Goal: Transaction & Acquisition: Purchase product/service

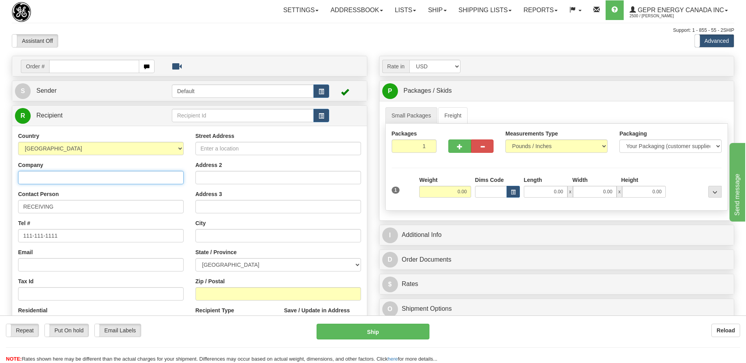
drag, startPoint x: 73, startPoint y: 181, endPoint x: 114, endPoint y: 311, distance: 135.7
click at [73, 181] on input "Company" at bounding box center [101, 177] width 166 height 13
paste input "S & C ELECTRIC CANADA LTD"
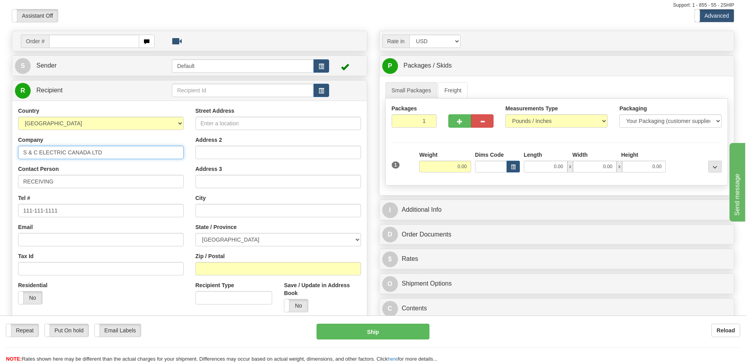
scroll to position [39, 0]
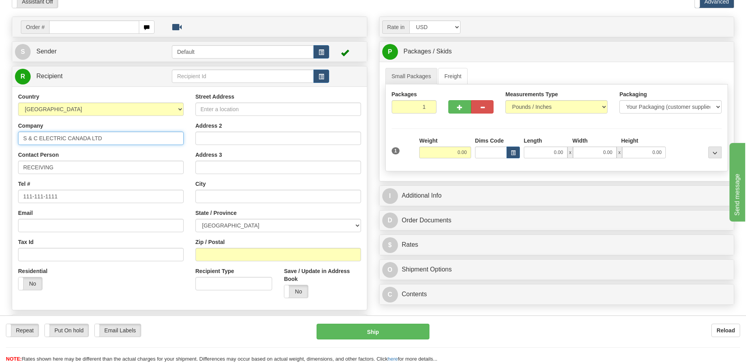
type input "S & C ELECTRIC CANADA LTD"
click at [217, 107] on input "Street Address" at bounding box center [278, 109] width 166 height 13
paste input "90 BELFIELD RD"
type input "90 BELFIELD RD"
click at [226, 252] on input "Zip / Postal" at bounding box center [278, 254] width 166 height 13
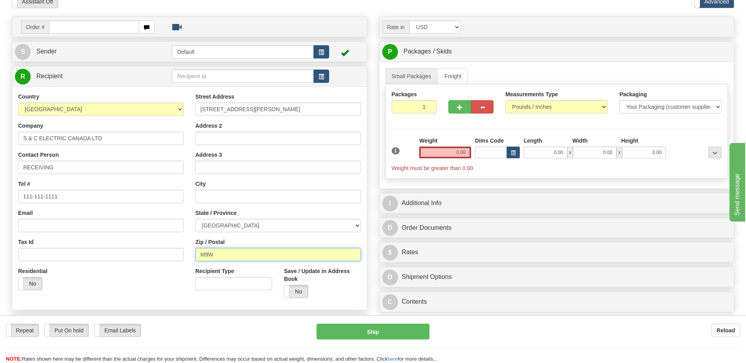
click at [228, 257] on input "M9W" at bounding box center [278, 254] width 166 height 13
type input "M9W 1G4"
click at [157, 284] on div "Residential Yes No" at bounding box center [100, 281] width 177 height 29
type input "ETOBICOKE"
select select "ON"
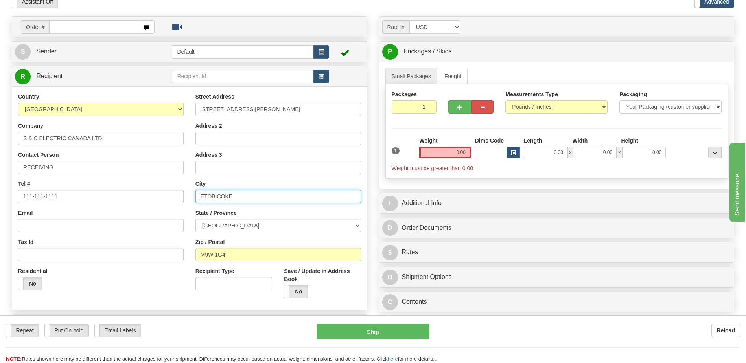
drag, startPoint x: 142, startPoint y: 197, endPoint x: 130, endPoint y: 194, distance: 12.1
click at [133, 196] on div "Country AFGHANISTAN ALAND ISLANDS ALBANIA ALGERIA AMERICAN SAMOA ANDORRA ANGOLA…" at bounding box center [189, 199] width 355 height 212
type input "TORONTO"
click at [120, 211] on div "Email" at bounding box center [101, 220] width 166 height 23
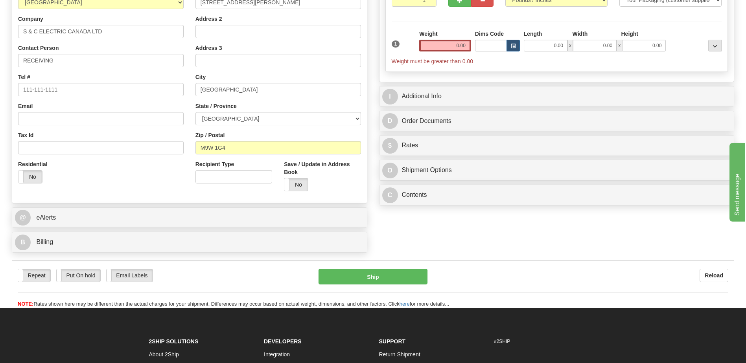
scroll to position [157, 0]
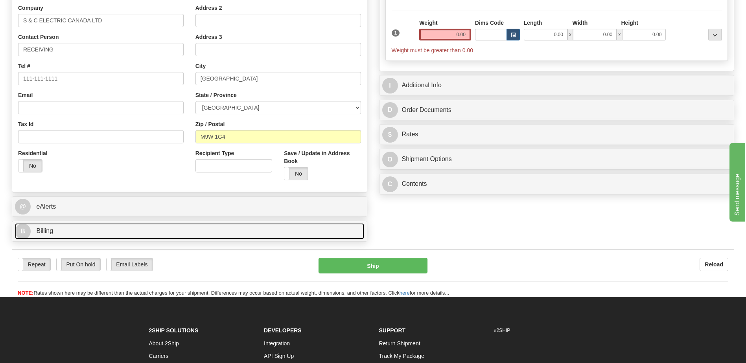
click at [87, 234] on link "B Billing" at bounding box center [189, 231] width 349 height 16
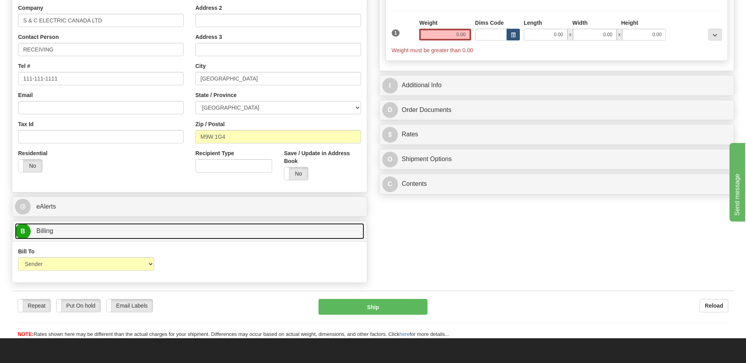
click at [87, 234] on link "B Billing" at bounding box center [189, 231] width 349 height 16
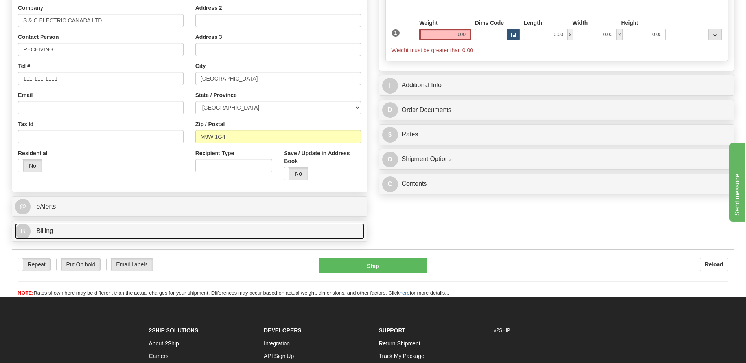
scroll to position [39, 0]
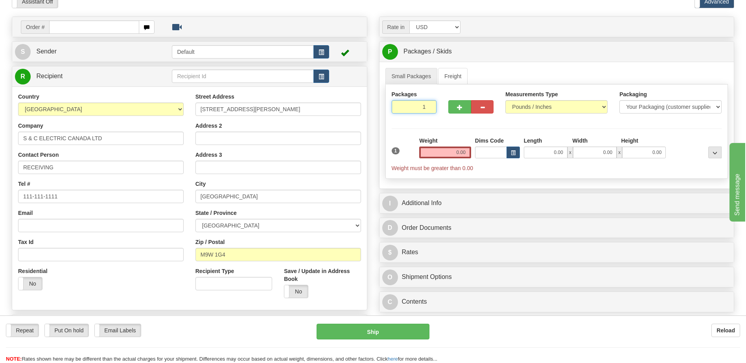
click at [407, 103] on input "1" at bounding box center [414, 106] width 45 height 13
type input "3"
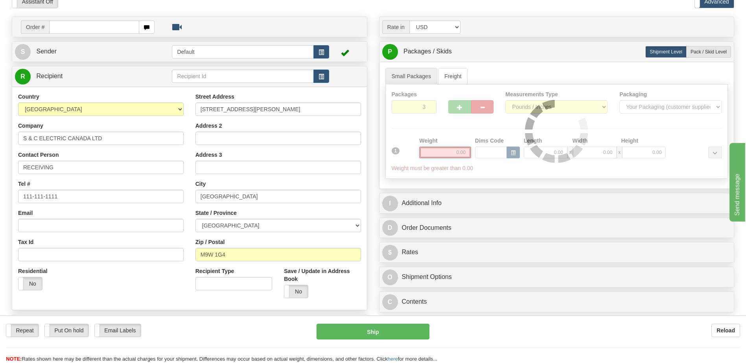
click at [462, 153] on div "Packages 3 1 Measurements Type" at bounding box center [556, 132] width 343 height 94
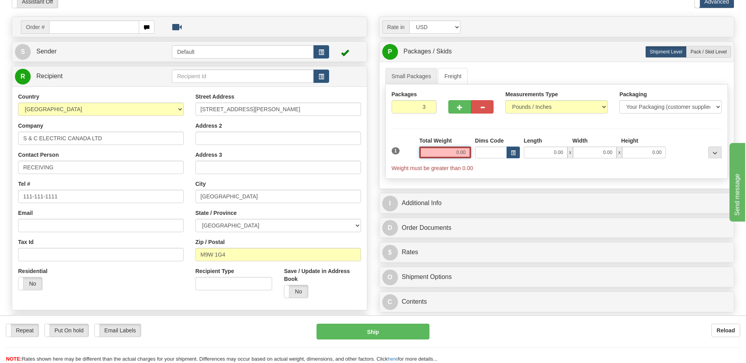
click at [462, 153] on input "0.00" at bounding box center [445, 153] width 52 height 12
click at [462, 153] on input "text" at bounding box center [445, 153] width 52 height 12
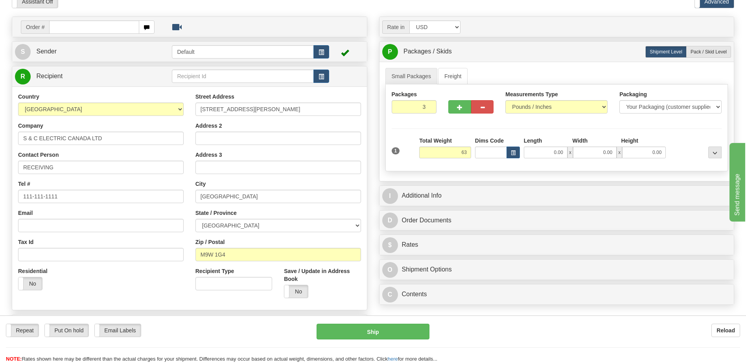
type input "63.00"
click at [319, 156] on div "Address 3" at bounding box center [278, 162] width 166 height 23
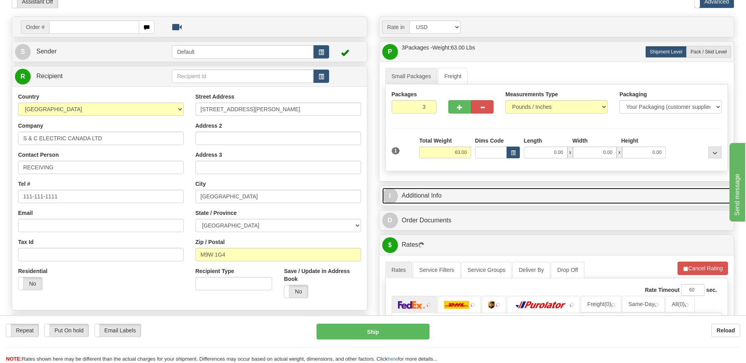
click at [440, 194] on link "I Additional Info" at bounding box center [556, 196] width 349 height 16
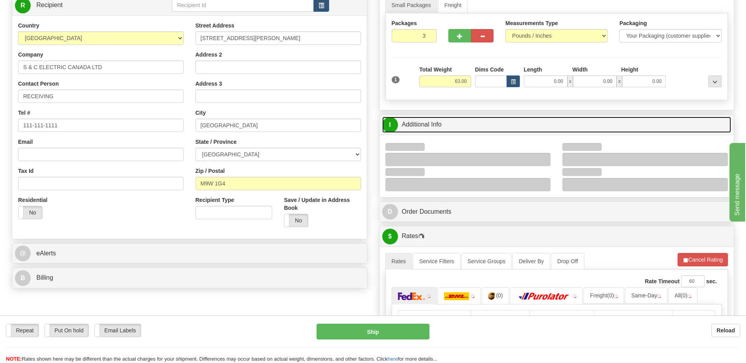
scroll to position [118, 0]
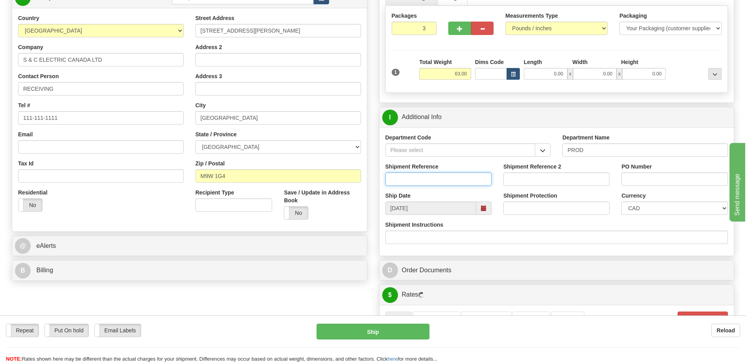
click at [431, 181] on input "Shipment Reference" at bounding box center [438, 179] width 106 height 13
type input "5399004868"
click at [634, 181] on input "PO Number" at bounding box center [674, 179] width 106 height 13
paste input "4400067795"
type input "4400067795"
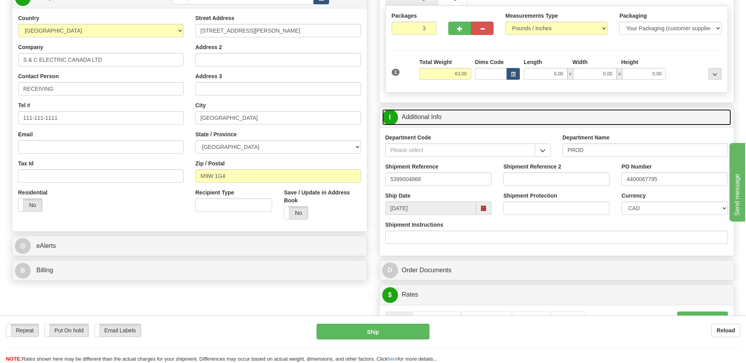
click at [452, 116] on link "I Additional Info" at bounding box center [556, 117] width 349 height 16
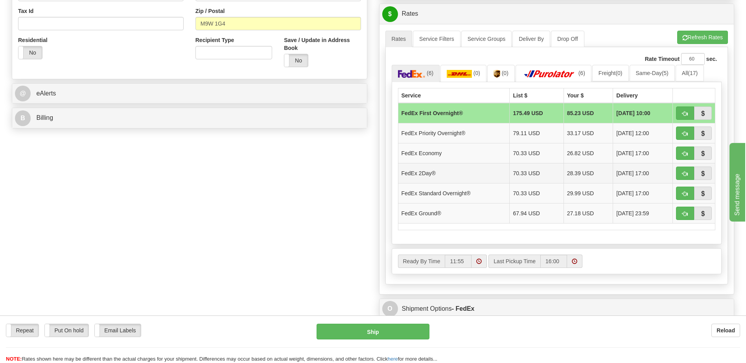
scroll to position [275, 0]
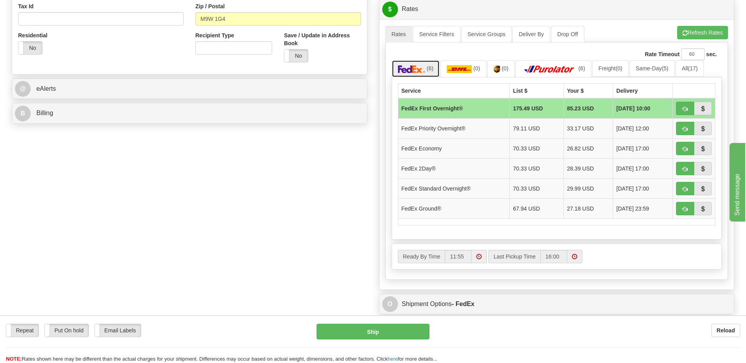
click at [418, 64] on link "(6)" at bounding box center [416, 68] width 48 height 17
click at [679, 212] on button "button" at bounding box center [685, 208] width 18 height 13
type input "92"
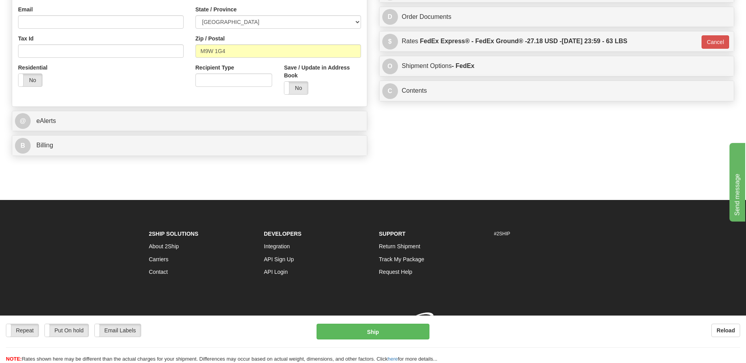
scroll to position [254, 0]
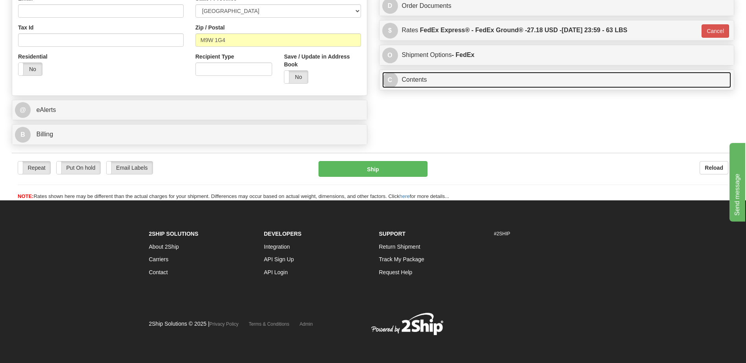
click at [405, 82] on link "C Contents" at bounding box center [556, 80] width 349 height 16
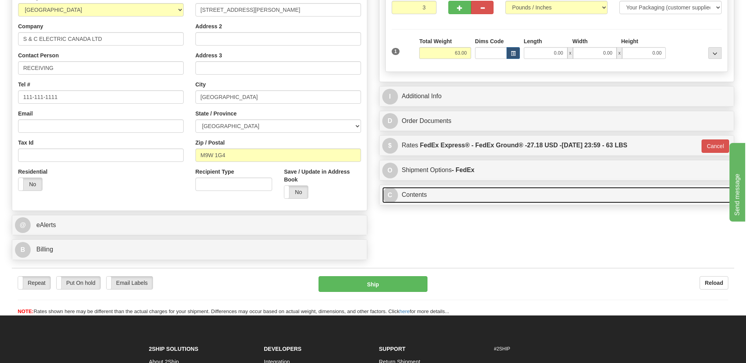
scroll to position [136, 0]
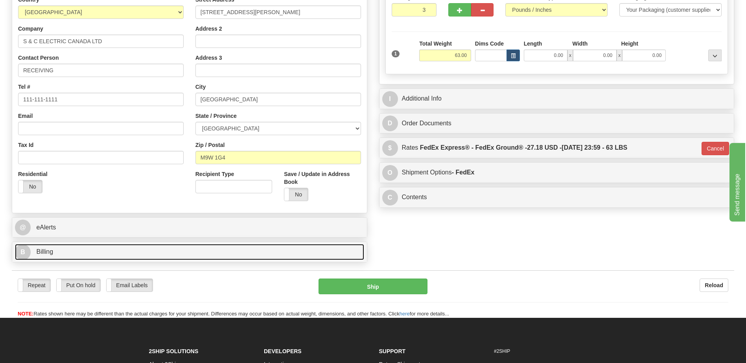
click at [110, 252] on link "B Billing" at bounding box center [189, 252] width 349 height 16
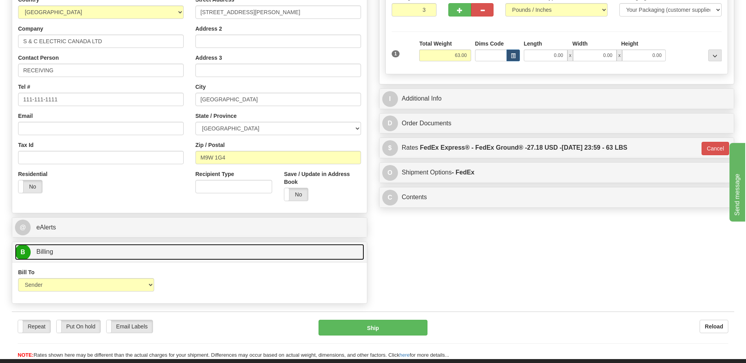
click at [110, 252] on link "B Billing" at bounding box center [189, 252] width 349 height 16
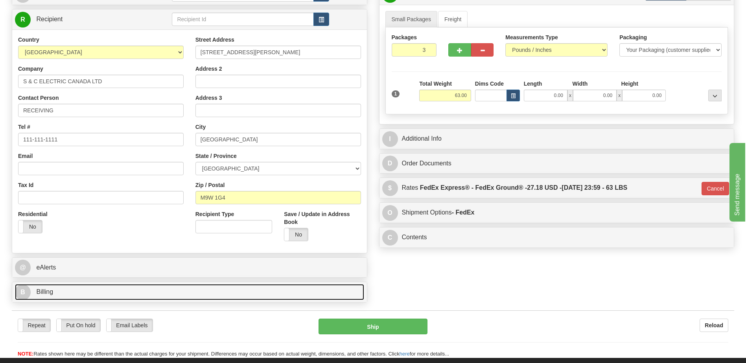
scroll to position [58, 0]
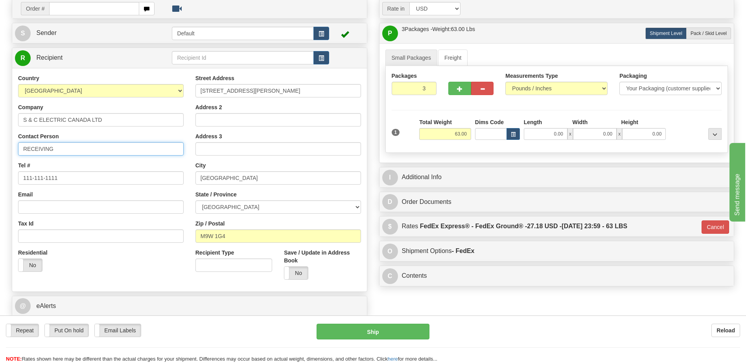
drag, startPoint x: 63, startPoint y: 150, endPoint x: 0, endPoint y: 144, distance: 62.8
click at [0, 145] on html "Training Course Close Toggle navigation Settings Shipping Preferences New Sende…" at bounding box center [373, 123] width 746 height 363
paste input "Abdulrasaq Mutiu"
type input "Attn: Abdulrasaq Mutiu"
drag, startPoint x: 73, startPoint y: 178, endPoint x: 0, endPoint y: 180, distance: 73.1
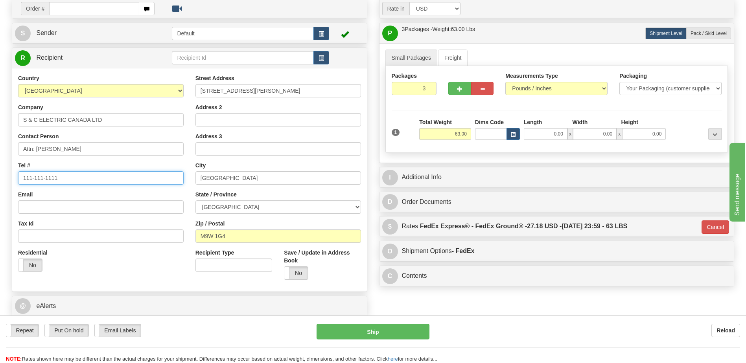
click at [0, 178] on html "Training Course Close Toggle navigation Settings Shipping Preferences New Sende…" at bounding box center [373, 123] width 746 height 363
paste input "905-260-7682"
type input "905-260-7682"
click at [163, 286] on div "Country AFGHANISTAN ALAND ISLANDS ALBANIA ALGERIA AMERICAN SAMOA ANDORRA ANGOLA…" at bounding box center [189, 180] width 355 height 224
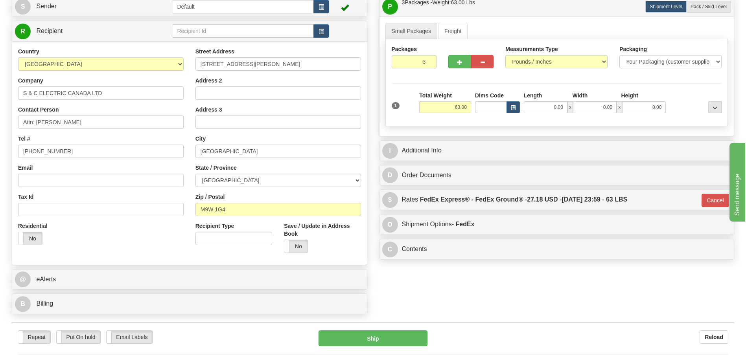
scroll to position [215, 0]
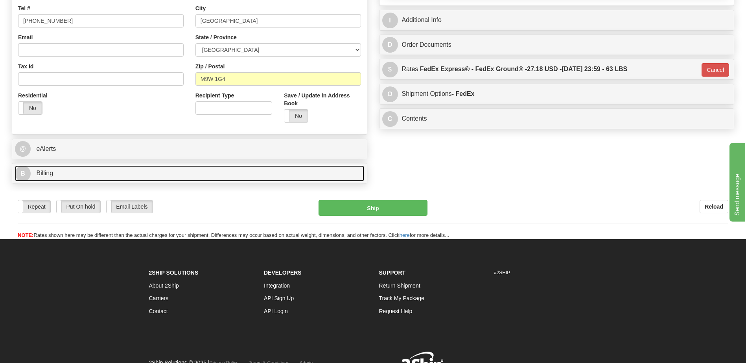
click at [110, 177] on link "B Billing" at bounding box center [189, 174] width 349 height 16
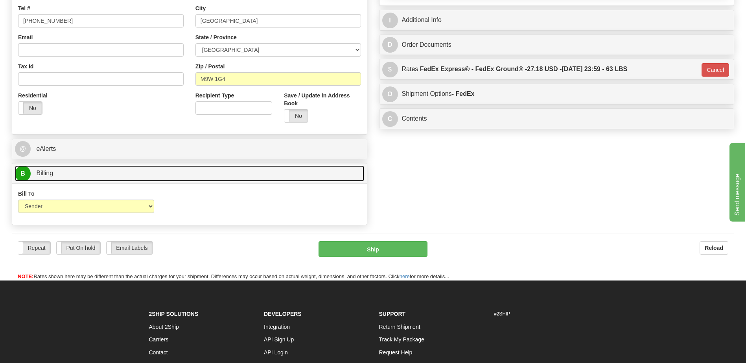
click at [110, 177] on link "B Billing" at bounding box center [189, 174] width 349 height 16
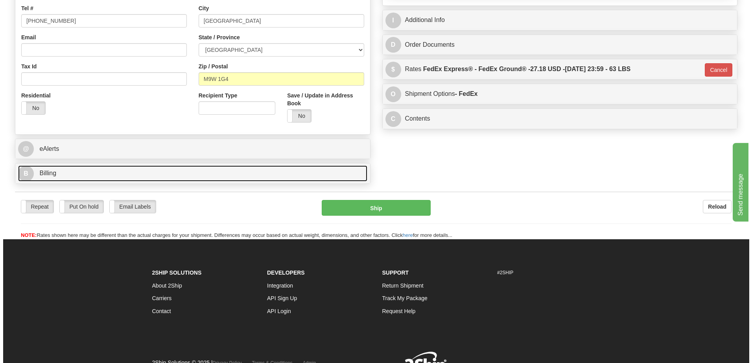
scroll to position [97, 0]
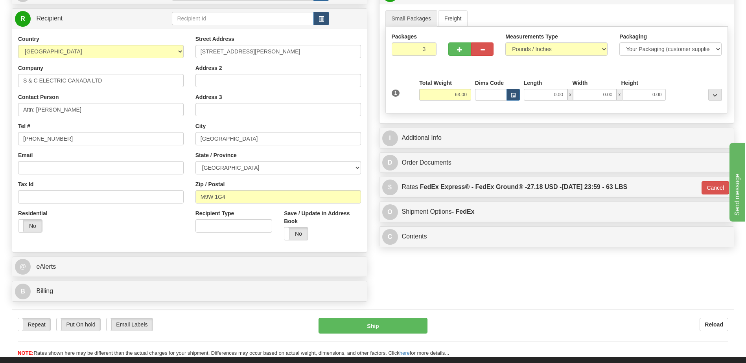
click at [500, 284] on div "Order # S Sender Default" at bounding box center [373, 132] width 734 height 347
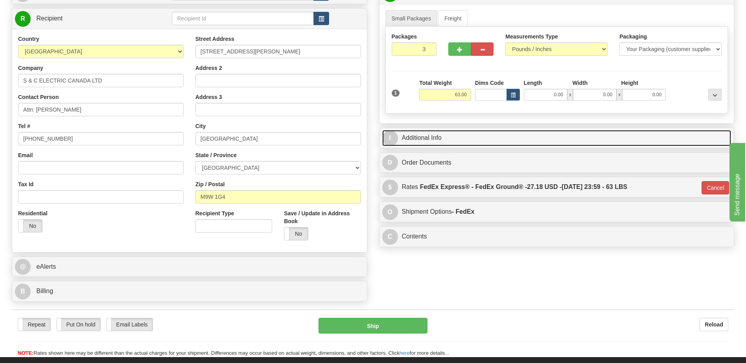
click at [443, 139] on link "I Additional Info" at bounding box center [556, 138] width 349 height 16
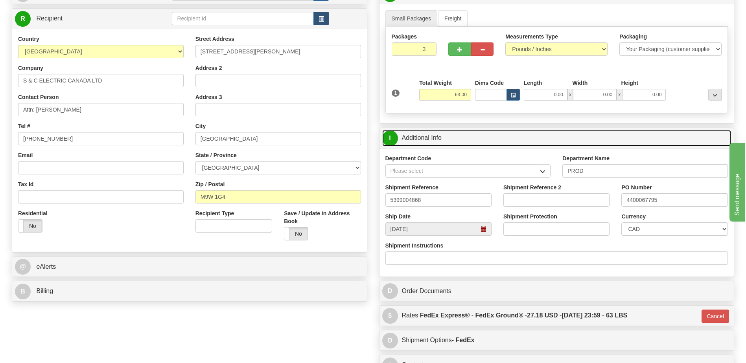
click at [443, 139] on link "I Additional Info" at bounding box center [556, 138] width 349 height 16
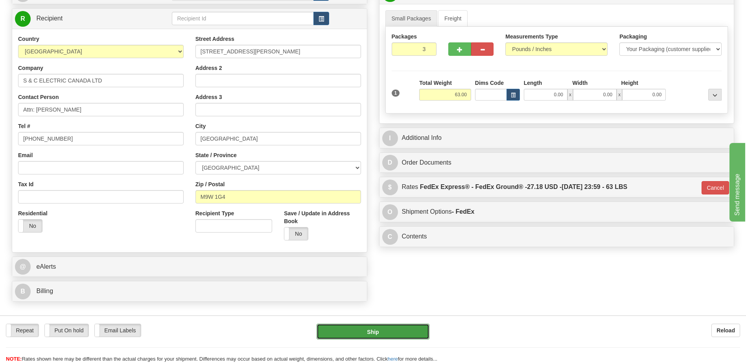
click at [395, 330] on button "Ship" at bounding box center [372, 332] width 112 height 16
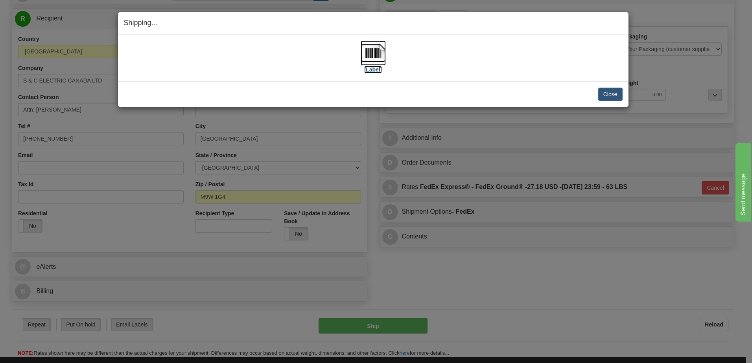
click at [373, 53] on img at bounding box center [373, 52] width 25 height 25
click at [607, 93] on button "Close" at bounding box center [610, 94] width 24 height 13
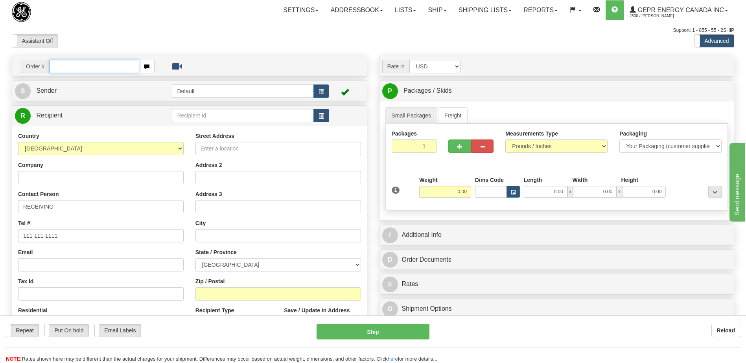
click at [81, 67] on input "text" at bounding box center [94, 66] width 90 height 13
click at [217, 38] on div "Assistant On Assistant Off Do a return Do a return" at bounding box center [159, 40] width 306 height 13
click at [103, 68] on input "text" at bounding box center [94, 66] width 90 height 13
click at [72, 60] on input "text" at bounding box center [94, 66] width 90 height 13
paste input "0086703919"
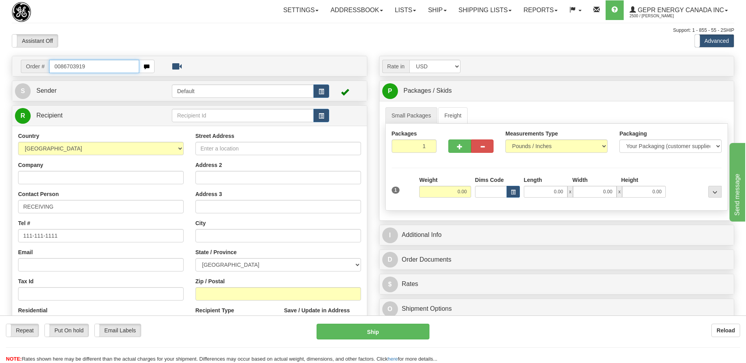
type input "0086703919"
click at [103, 34] on body "Training Course Close Toggle navigation Settings Shipping Preferences New Recip…" at bounding box center [373, 181] width 746 height 363
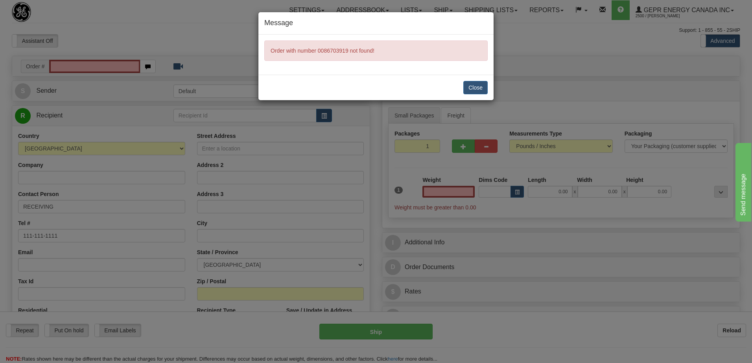
type input "0.00"
click at [75, 68] on div "Message Order with number 0086703919 not found! Close" at bounding box center [376, 181] width 752 height 363
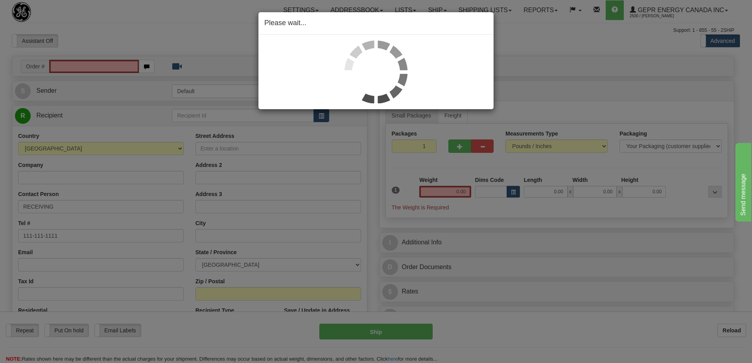
click at [75, 68] on div "Please wait..." at bounding box center [376, 181] width 752 height 363
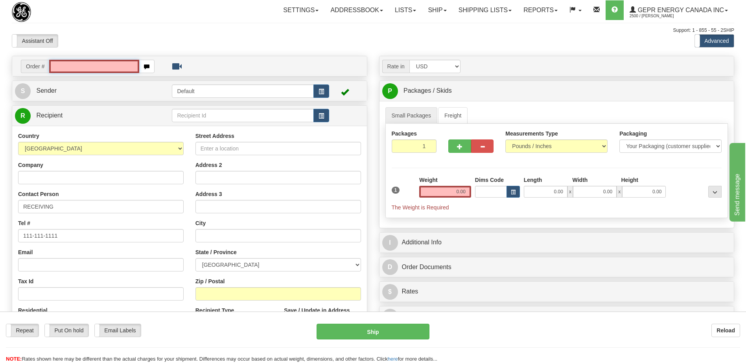
click at [75, 68] on input "text" at bounding box center [94, 66] width 90 height 13
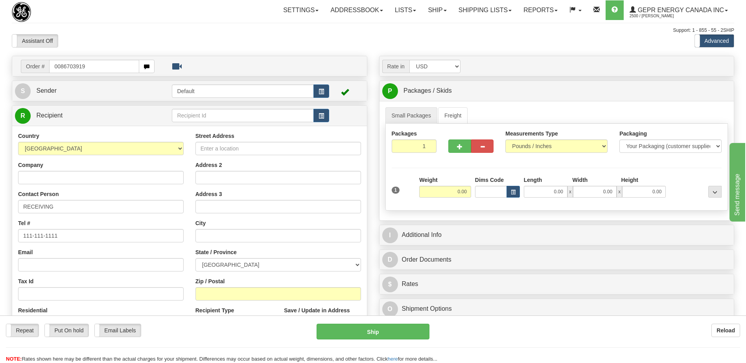
click at [59, 64] on input "0086703919" at bounding box center [94, 66] width 90 height 13
type input "86703919"
click at [210, 34] on body "Training Course Close Toggle navigation Settings Shipping Preferences New Recip…" at bounding box center [373, 181] width 746 height 363
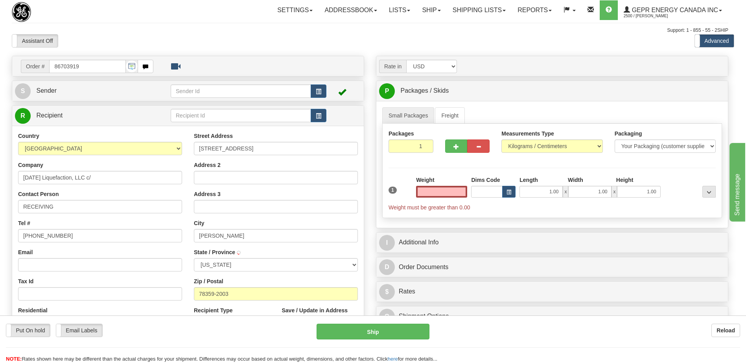
type input "[PERSON_NAME]"
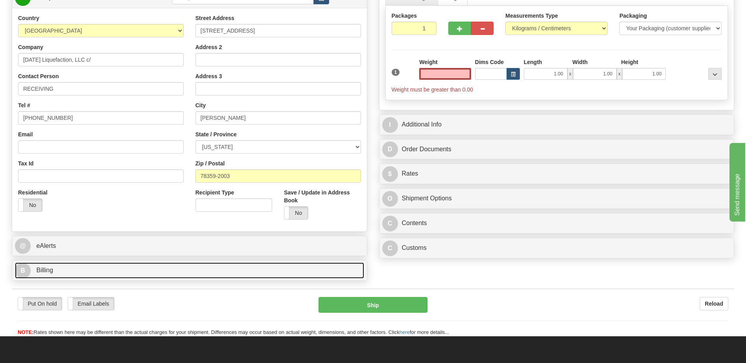
type input "0.00"
click at [114, 272] on link "B Billing" at bounding box center [189, 271] width 349 height 16
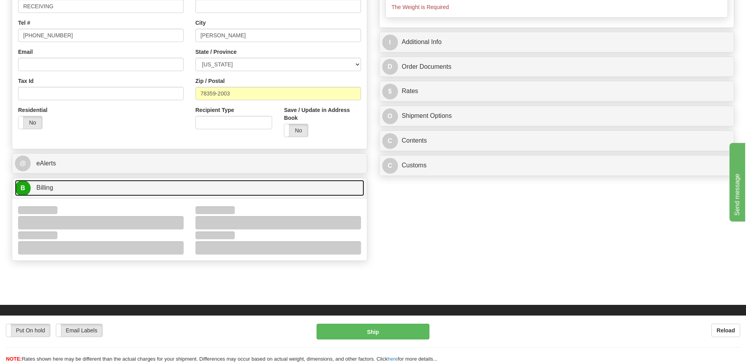
scroll to position [275, 0]
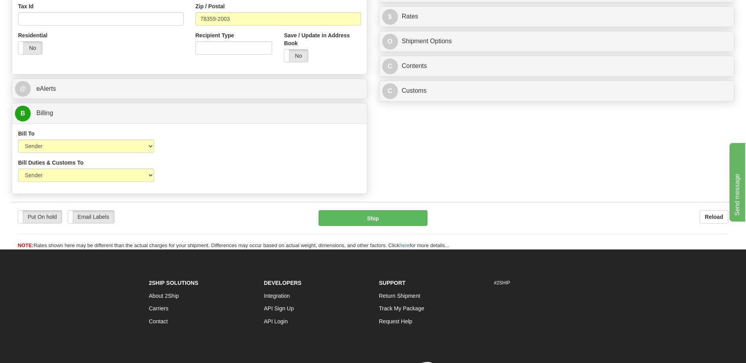
click at [229, 147] on div "Bill To Sender Recipient Third Party Collect Account 3rd Party Account List Ple…" at bounding box center [189, 144] width 355 height 29
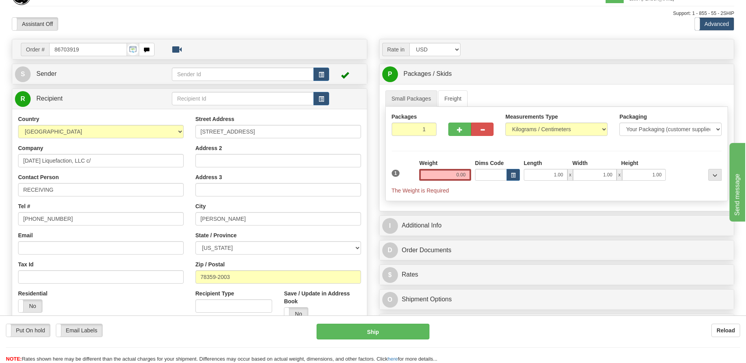
scroll to position [0, 0]
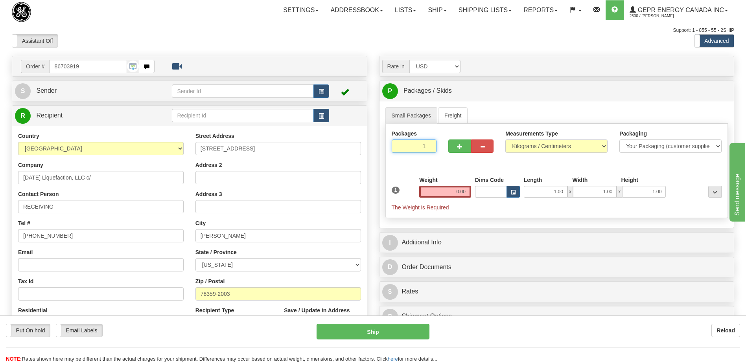
click at [417, 145] on input "1" at bounding box center [414, 146] width 45 height 13
type input "3"
click at [458, 189] on div "Packages 3 1 Measurements Type" at bounding box center [556, 171] width 343 height 94
click at [458, 194] on input "0.00" at bounding box center [445, 192] width 52 height 12
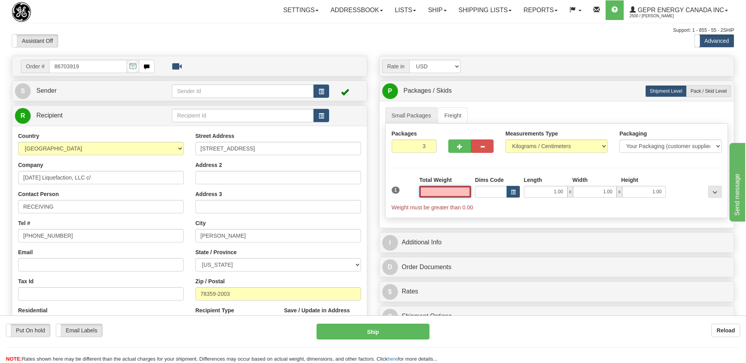
drag, startPoint x: 458, startPoint y: 189, endPoint x: 458, endPoint y: 194, distance: 5.1
click at [458, 194] on input "text" at bounding box center [445, 192] width 52 height 12
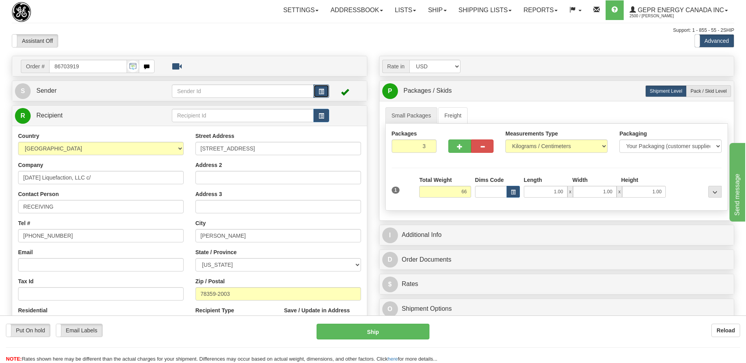
type input "66.00"
click at [321, 90] on span "button" at bounding box center [321, 91] width 6 height 5
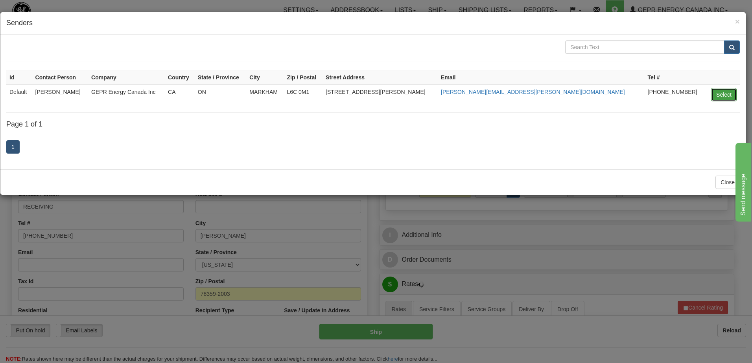
click at [720, 93] on button "Select" at bounding box center [724, 94] width 26 height 13
type input "Default"
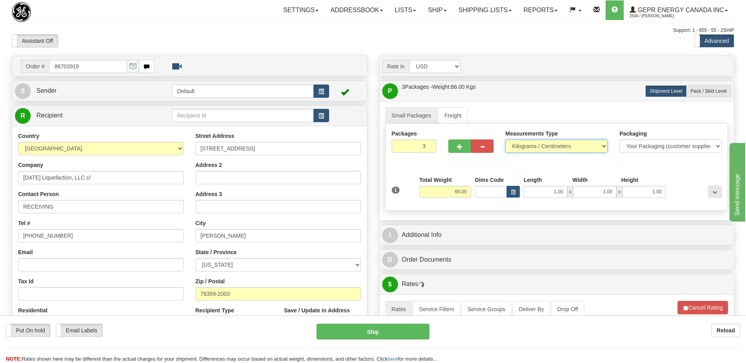
click at [563, 149] on select "Pounds / Inches Kilograms / Centimeters" at bounding box center [556, 146] width 102 height 13
select select "0"
click at [505, 140] on select "Pounds / Inches Kilograms / Centimeters" at bounding box center [556, 146] width 102 height 13
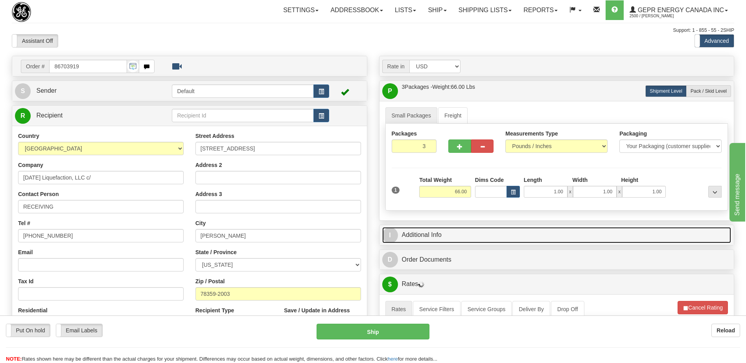
click at [462, 235] on link "I Additional Info" at bounding box center [556, 235] width 349 height 16
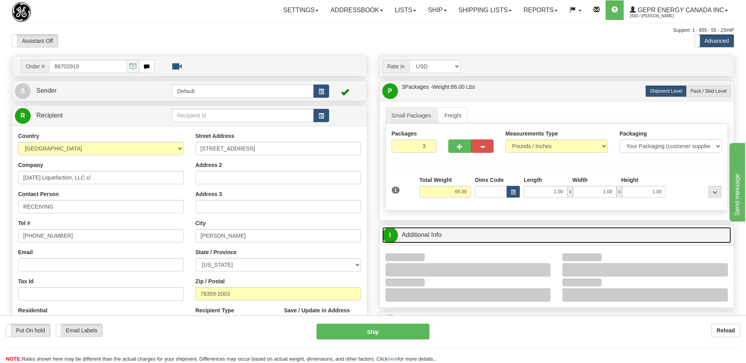
scroll to position [118, 0]
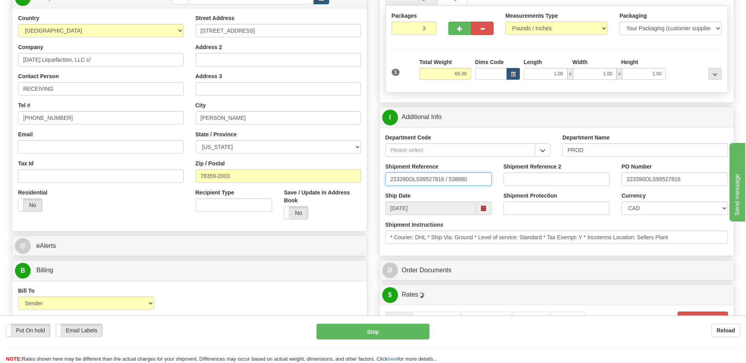
drag, startPoint x: 482, startPoint y: 176, endPoint x: 224, endPoint y: 176, distance: 258.3
type input "5399005887"
click at [651, 210] on select "CAD USD EUR ZAR [PERSON_NAME] ARN AUD AUS AWG BBD BFR BGN BHD BMD BND BRC BRL C…" at bounding box center [674, 208] width 106 height 13
select select "1"
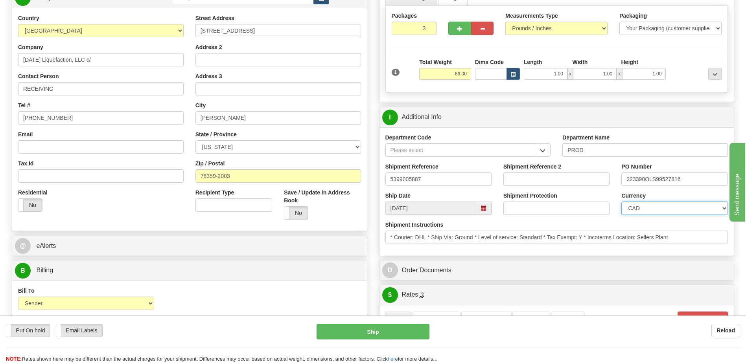
click at [621, 202] on select "CAD USD EUR ZAR [PERSON_NAME] ARN AUD AUS AWG BBD BFR BGN BHD BMD BND BRC BRL C…" at bounding box center [674, 208] width 106 height 13
drag, startPoint x: 688, startPoint y: 180, endPoint x: 472, endPoint y: 165, distance: 216.8
click at [509, 178] on div "Shipment Reference 5399005887 Shipment Reference 2 PO Number 223390OLS99527816" at bounding box center [556, 177] width 355 height 29
type input "4400069456"
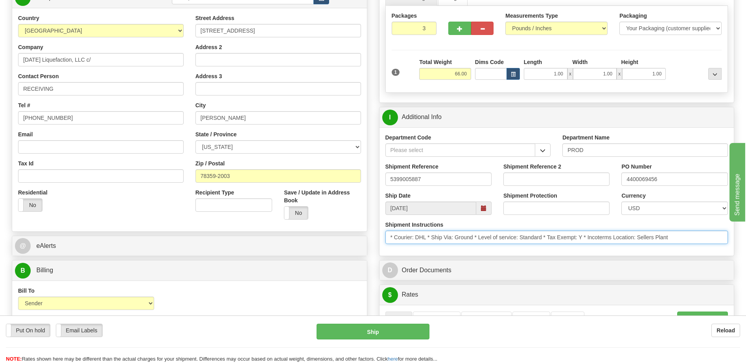
drag, startPoint x: 672, startPoint y: 237, endPoint x: 327, endPoint y: 241, distance: 345.2
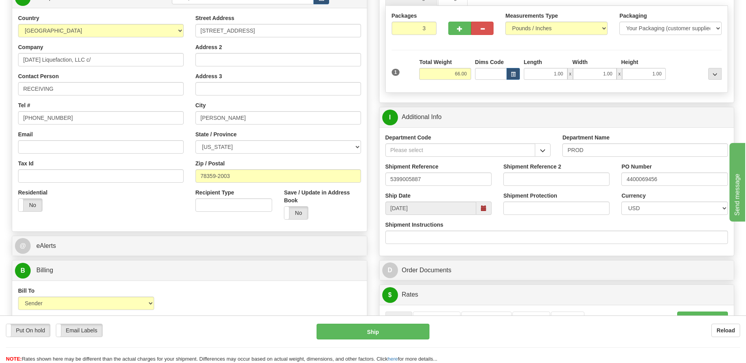
click at [112, 210] on div "Residential Yes No" at bounding box center [100, 203] width 177 height 29
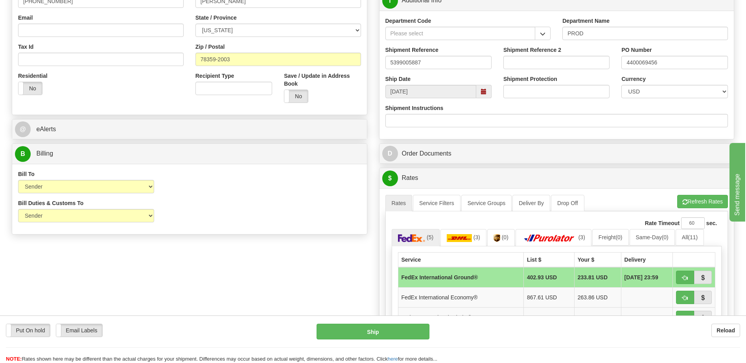
scroll to position [236, 0]
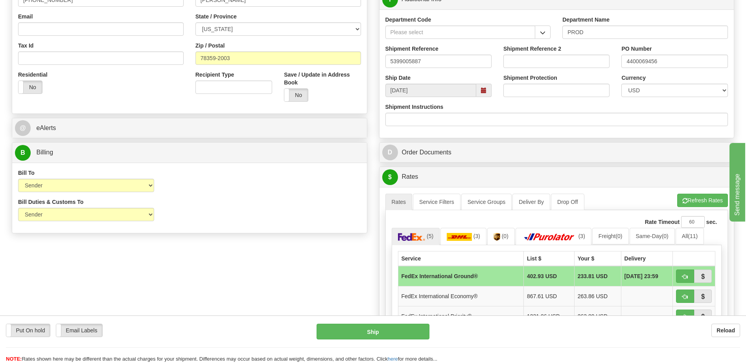
click at [250, 281] on div "Order # 86703919 S Sender" at bounding box center [373, 168] width 734 height 696
click at [236, 268] on div "Order # 86703919 S Sender" at bounding box center [373, 168] width 734 height 696
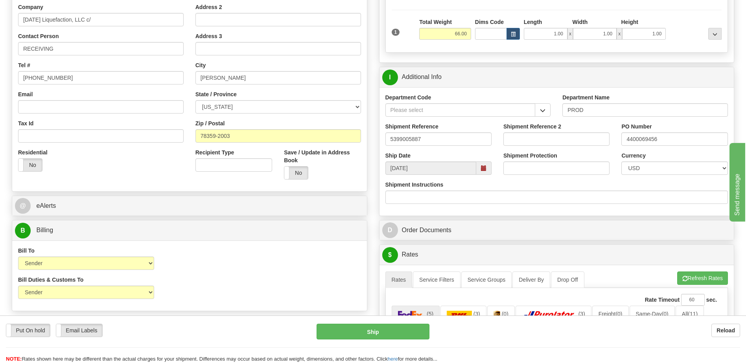
scroll to position [157, 0]
click at [236, 268] on div "Bill To Sender Recipient Third Party Collect Account 3rd Party Account List Ple…" at bounding box center [189, 262] width 355 height 29
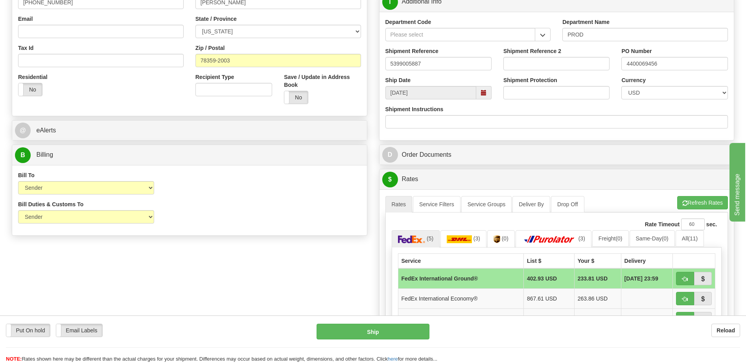
scroll to position [236, 0]
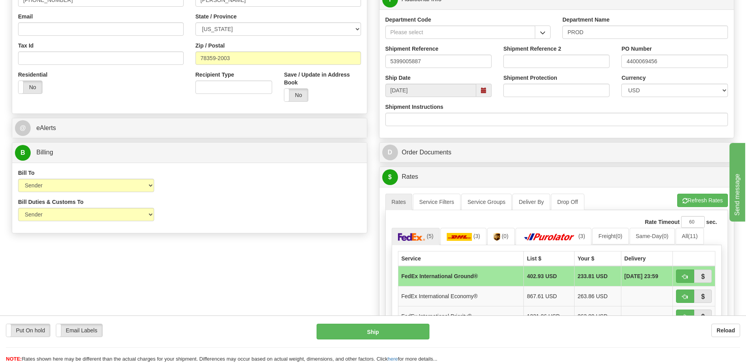
click at [236, 268] on div "Order # 86703919 S Sender" at bounding box center [373, 168] width 734 height 696
click at [192, 217] on div "Bill Duties & Customs To Sender Recipient Third Party UPS Split Duty VAT Indica…" at bounding box center [189, 212] width 355 height 29
click at [186, 202] on div "Bill Duties & Customs To Sender Recipient Third Party UPS Split Duty VAT Indica…" at bounding box center [189, 212] width 355 height 29
click at [184, 190] on div "Bill To Sender Recipient Third Party Collect Account 3rd Party Account List Ple…" at bounding box center [189, 183] width 355 height 29
click at [193, 265] on div "Order # 86703919 S Sender" at bounding box center [373, 168] width 734 height 696
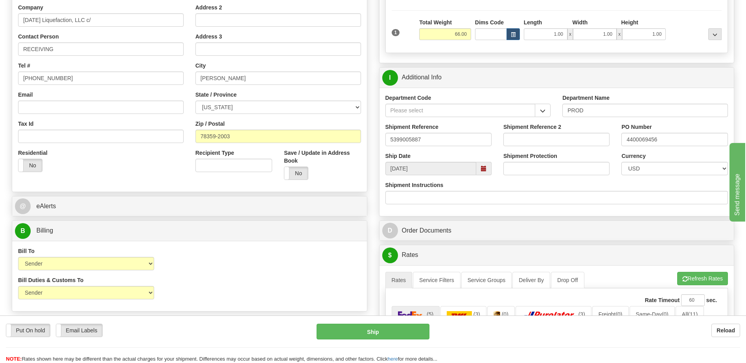
scroll to position [157, 0]
click at [267, 280] on div "Bill Duties & Customs To Sender Recipient Third Party UPS Split Duty VAT Indica…" at bounding box center [189, 291] width 355 height 29
click at [243, 288] on div "Bill Duties & Customs To Sender Recipient Third Party UPS Split Duty VAT Indica…" at bounding box center [189, 291] width 355 height 29
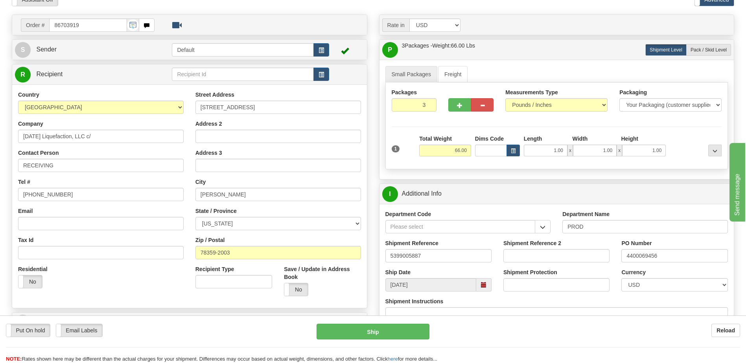
scroll to position [39, 0]
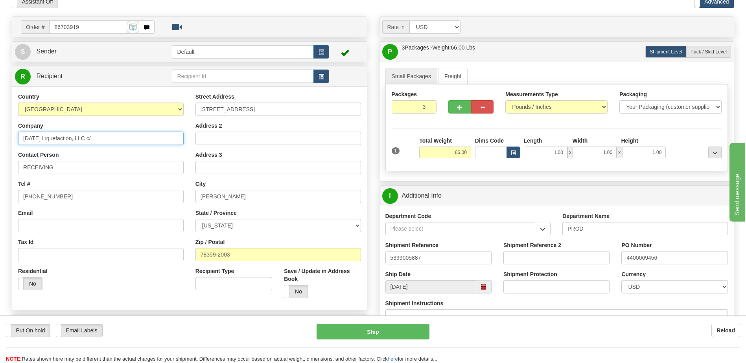
click at [133, 137] on input "Corpus Christi Liquefaction, LLC c/" at bounding box center [101, 138] width 166 height 13
type input "Corpus Christi Liquefaction, LLC"
click at [99, 285] on div "Residential Yes No" at bounding box center [100, 281] width 177 height 29
click at [133, 282] on div "Residential Yes No" at bounding box center [100, 281] width 177 height 29
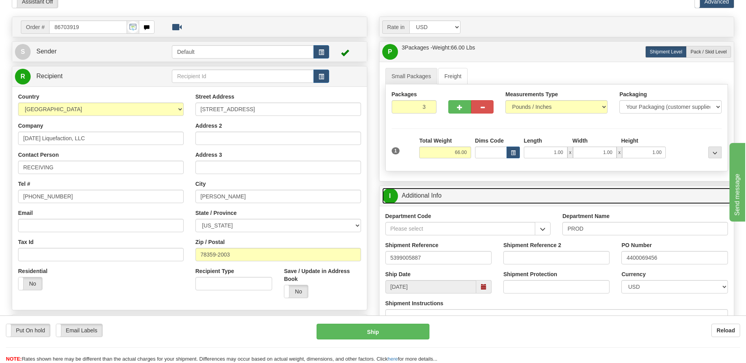
click at [444, 196] on link "I Additional Info" at bounding box center [556, 196] width 349 height 16
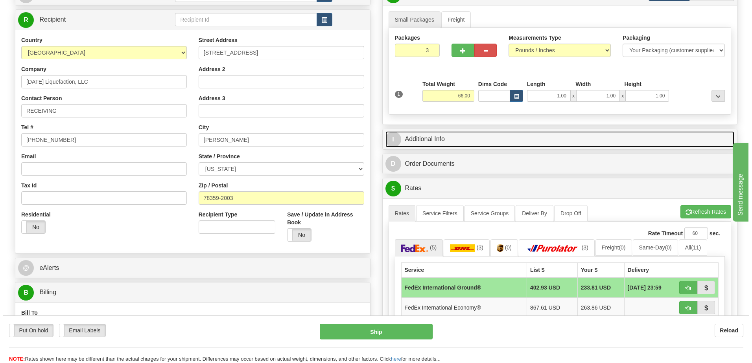
scroll to position [157, 0]
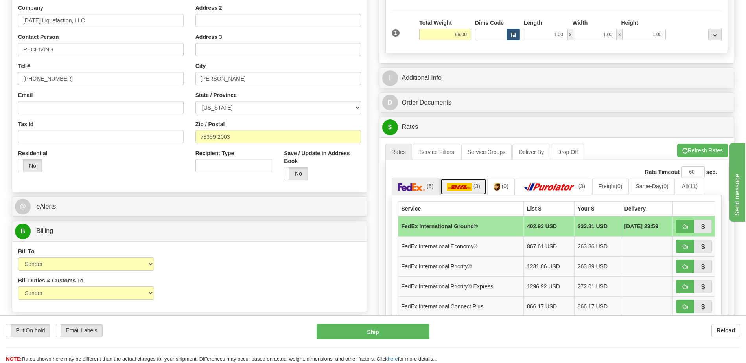
click at [475, 191] on link "(3)" at bounding box center [463, 186] width 46 height 17
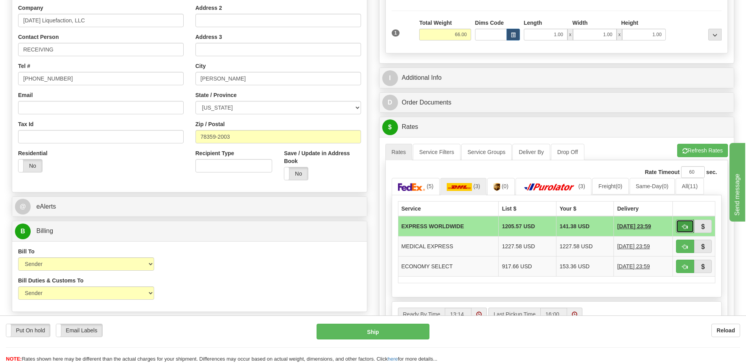
click at [681, 226] on button "button" at bounding box center [685, 226] width 18 height 13
type input "P"
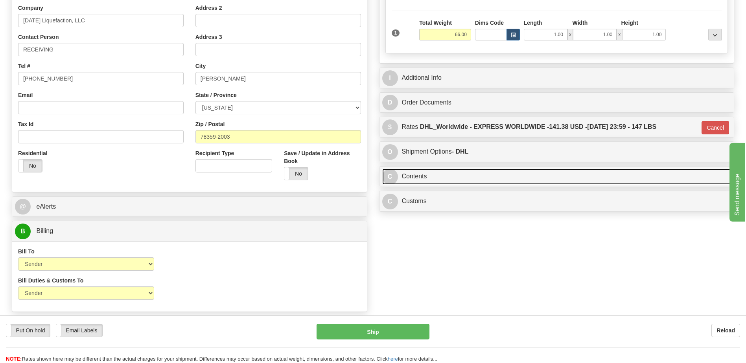
click at [441, 177] on link "C Contents" at bounding box center [556, 177] width 349 height 16
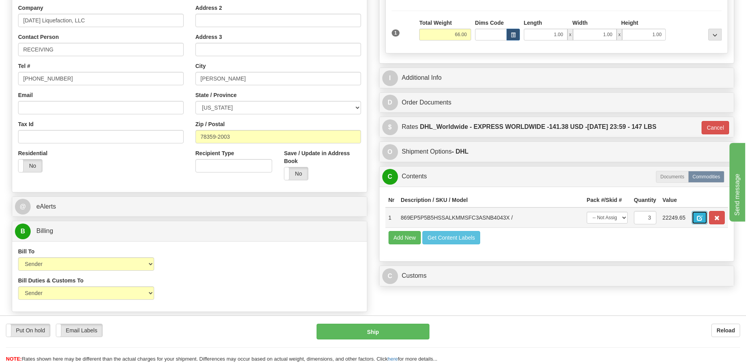
click at [701, 219] on span "button" at bounding box center [700, 218] width 6 height 5
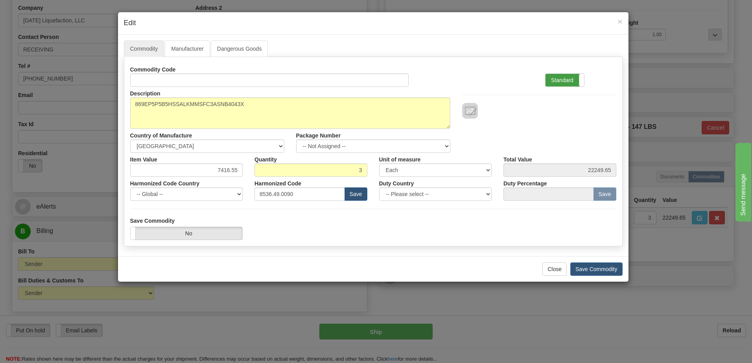
click at [553, 82] on label "Standard" at bounding box center [564, 80] width 39 height 13
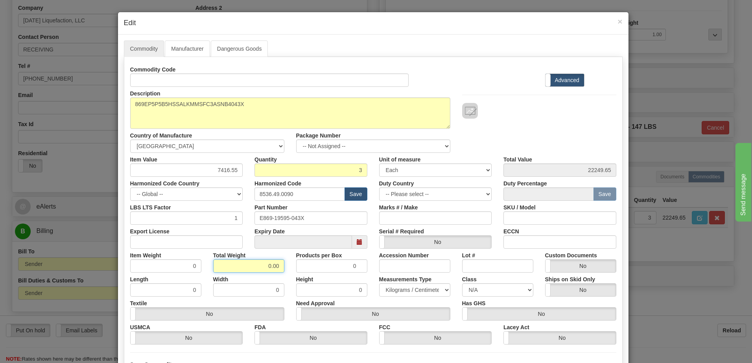
drag, startPoint x: 257, startPoint y: 263, endPoint x: 302, endPoint y: 269, distance: 44.7
click at [302, 269] on div "Item Weight 0 Total Weight 0.00 Products per Box 0 Accession Number Lot # Custo…" at bounding box center [373, 261] width 498 height 24
type input "3"
type input "1.0000"
click at [165, 267] on input "1.0000" at bounding box center [165, 265] width 71 height 13
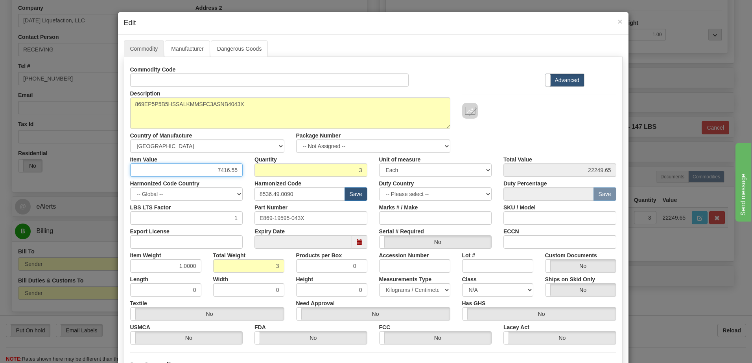
drag, startPoint x: 199, startPoint y: 173, endPoint x: 300, endPoint y: 177, distance: 101.9
click at [300, 177] on div "Commodity Code Standard Advanced Description 869EP5P5B5HSSALKMMSFC3ASNB4043X Co…" at bounding box center [373, 204] width 486 height 282
type input "4404.38"
type input "13213.14"
click at [539, 167] on input "13213.14" at bounding box center [559, 170] width 113 height 13
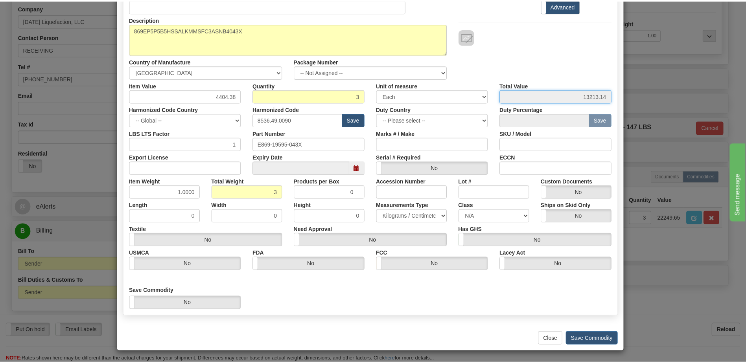
scroll to position [75, 0]
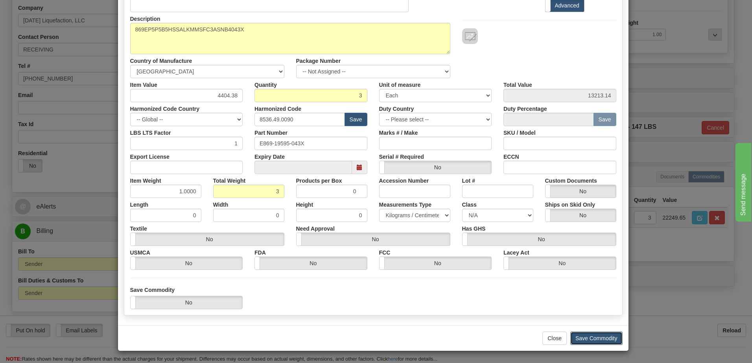
click at [589, 336] on button "Save Commodity" at bounding box center [596, 338] width 52 height 13
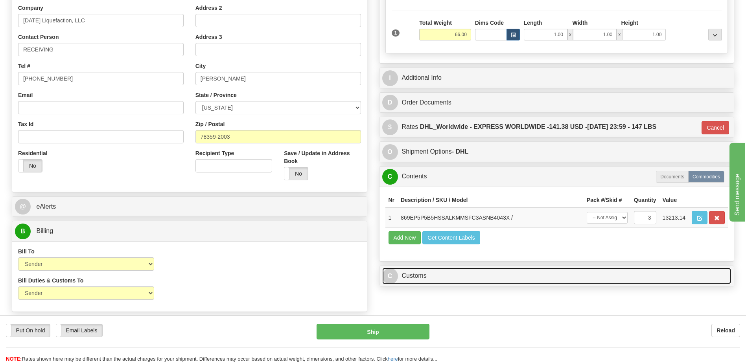
drag, startPoint x: 411, startPoint y: 275, endPoint x: 416, endPoint y: 257, distance: 18.8
click at [411, 275] on link "C Customs" at bounding box center [556, 276] width 349 height 16
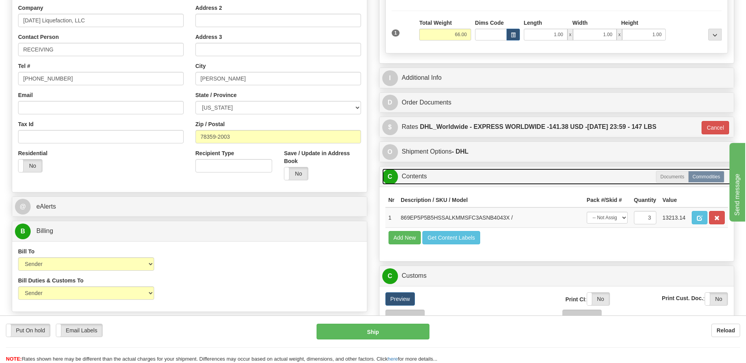
click at [423, 180] on link "C Contents" at bounding box center [556, 177] width 349 height 16
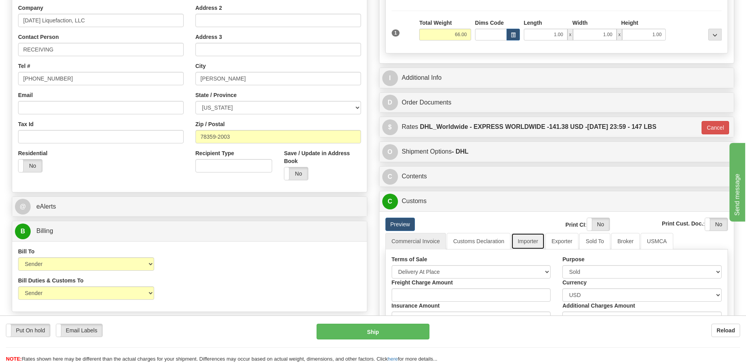
click at [532, 243] on link "Importer" at bounding box center [527, 241] width 33 height 17
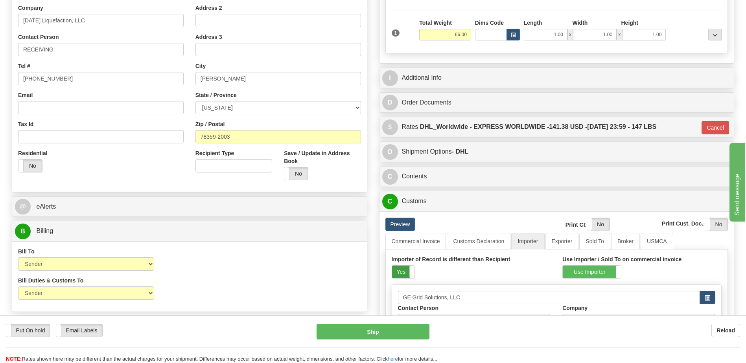
click at [400, 271] on label "Yes" at bounding box center [403, 272] width 22 height 13
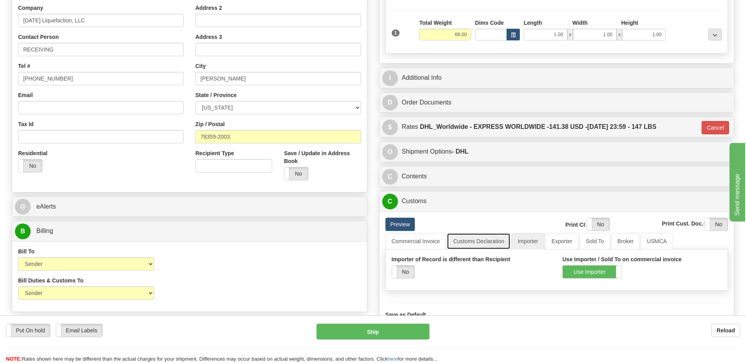
click at [472, 240] on link "Customs Declaration" at bounding box center [479, 241] width 64 height 17
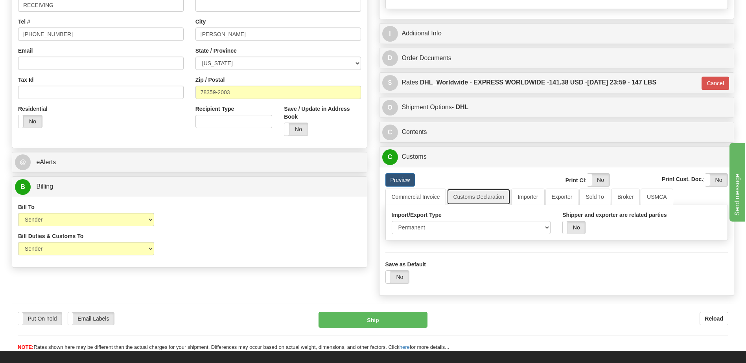
scroll to position [197, 0]
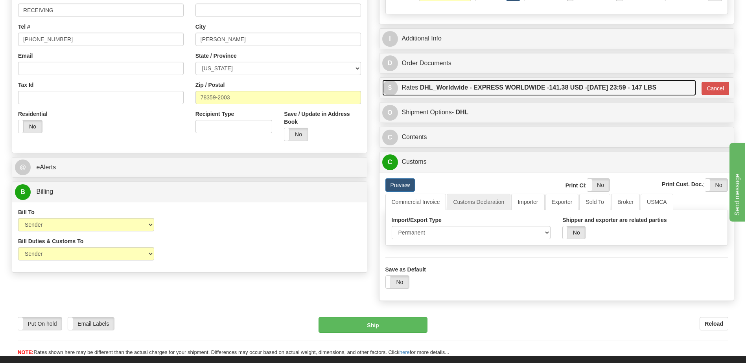
click at [533, 90] on label "DHL_Worldwide - EXPRESS WORLDWIDE - 141.38 USD - 10/01/2025 23:59 - 147 LBS" at bounding box center [538, 88] width 236 height 16
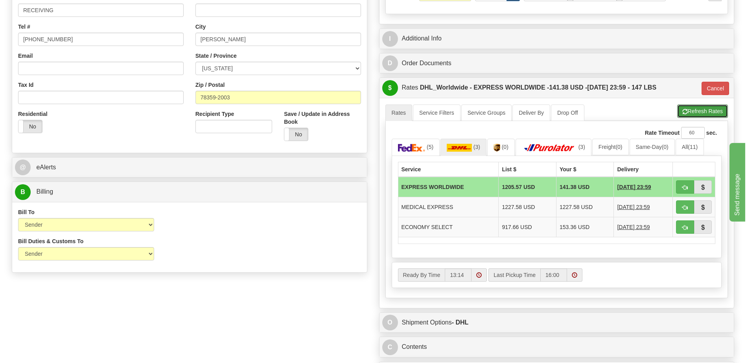
click at [695, 112] on button "Refresh Rates" at bounding box center [702, 111] width 51 height 13
type input "P"
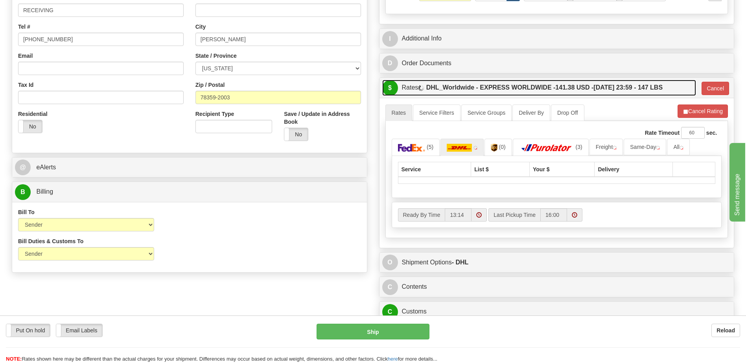
click at [607, 95] on label "DHL_Worldwide - EXPRESS WORLDWIDE - 141.38 USD - 10/01/2025 23:59 - 147 LBS" at bounding box center [544, 88] width 236 height 16
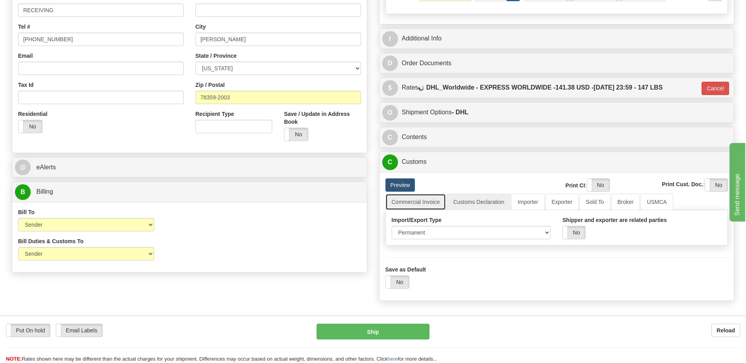
click at [429, 208] on link "Commercial Invoice" at bounding box center [415, 202] width 61 height 17
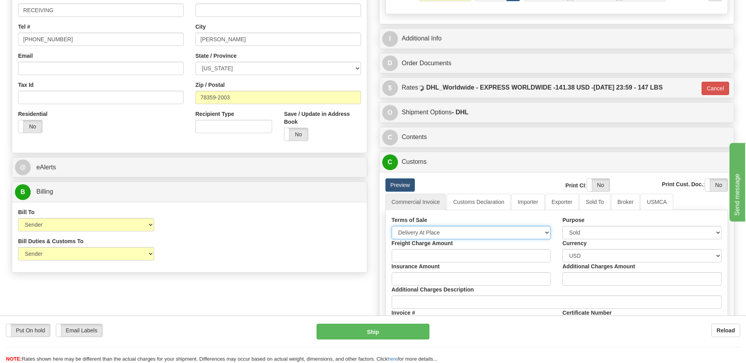
click at [420, 236] on select "Free Carrier Free On Board Ex Works Delivered Duty Unpaid Delivered Duty Paid C…" at bounding box center [471, 232] width 159 height 13
select select "7"
click at [392, 226] on select "Free Carrier Free On Board Ex Works Delivered Duty Unpaid Delivered Duty Paid C…" at bounding box center [471, 232] width 159 height 13
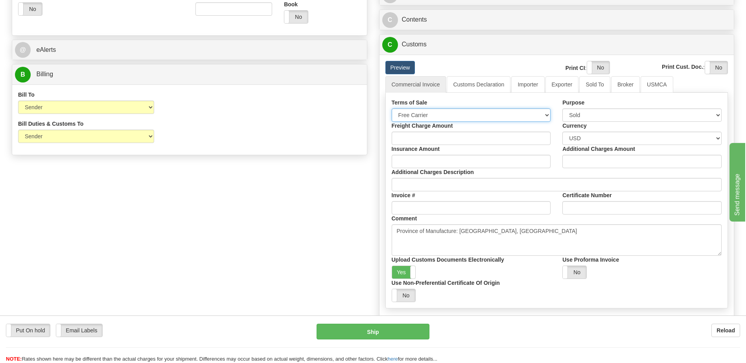
scroll to position [236, 0]
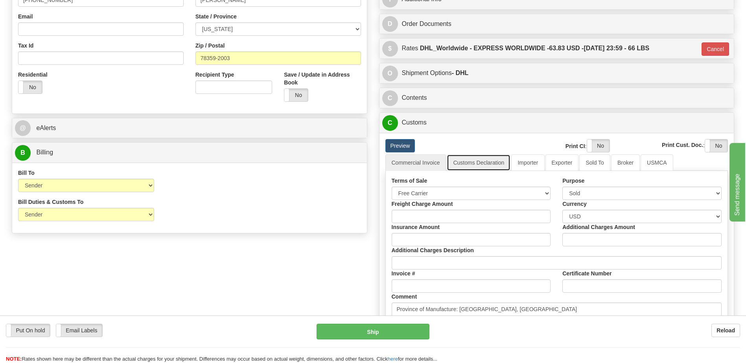
click at [469, 160] on link "Customs Declaration" at bounding box center [479, 163] width 64 height 17
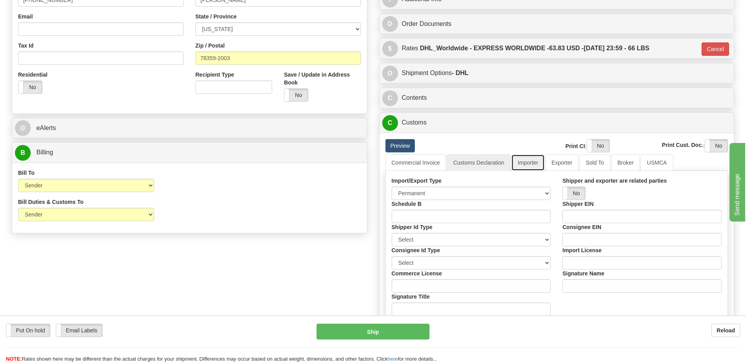
click at [537, 162] on link "Importer" at bounding box center [527, 163] width 33 height 17
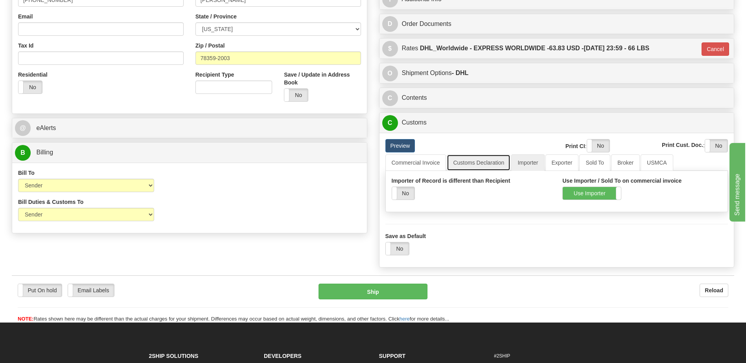
click at [482, 162] on link "Customs Declaration" at bounding box center [479, 163] width 64 height 17
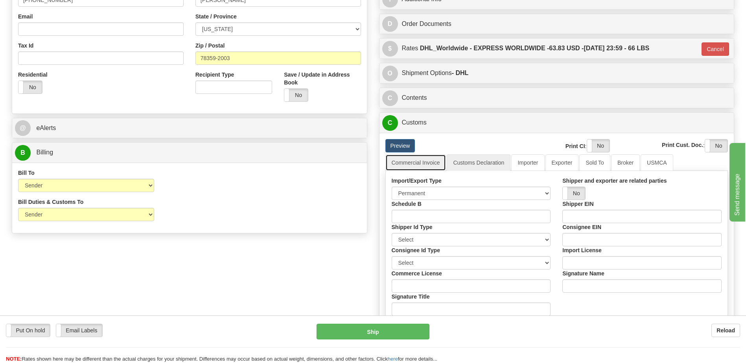
click at [432, 165] on link "Commercial Invoice" at bounding box center [415, 163] width 61 height 17
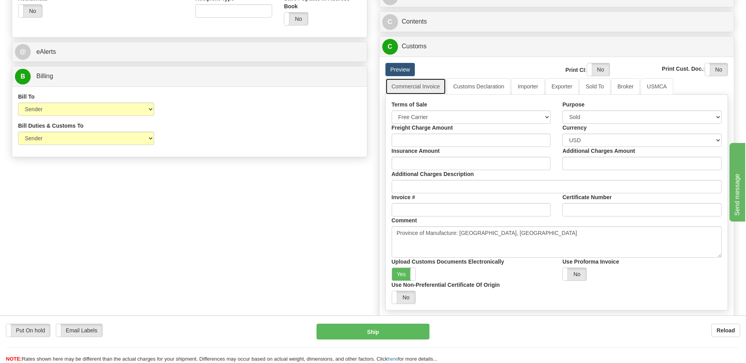
scroll to position [393, 0]
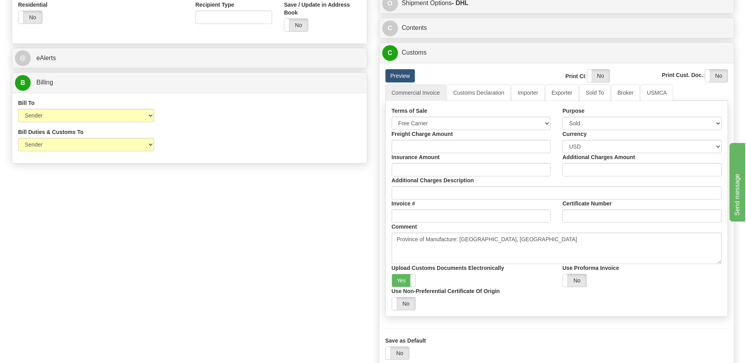
scroll to position [236, 0]
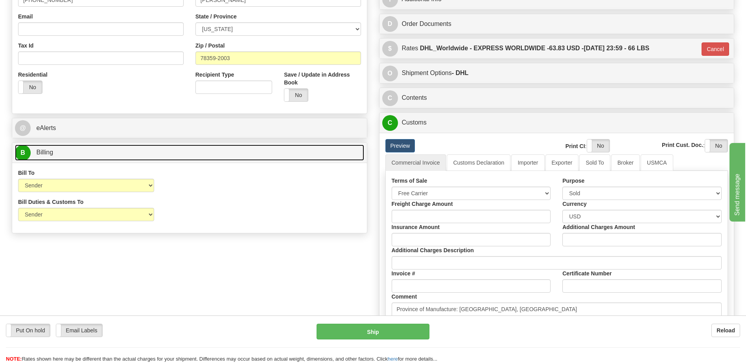
click at [78, 147] on link "B Billing" at bounding box center [189, 153] width 349 height 16
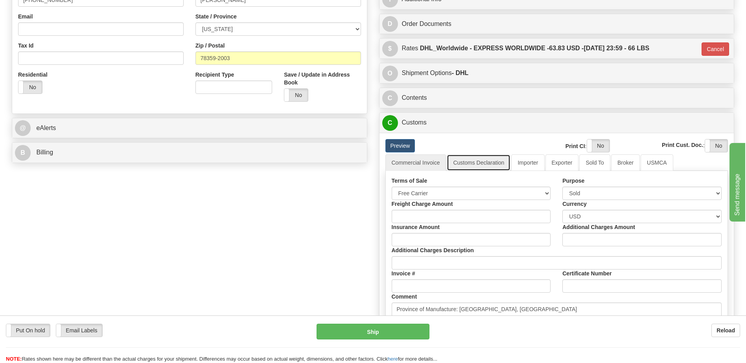
click at [466, 166] on link "Customs Declaration" at bounding box center [479, 163] width 64 height 17
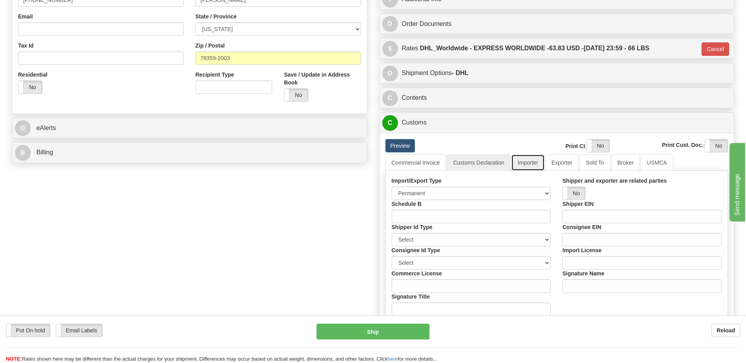
click at [517, 161] on link "Importer" at bounding box center [527, 163] width 33 height 17
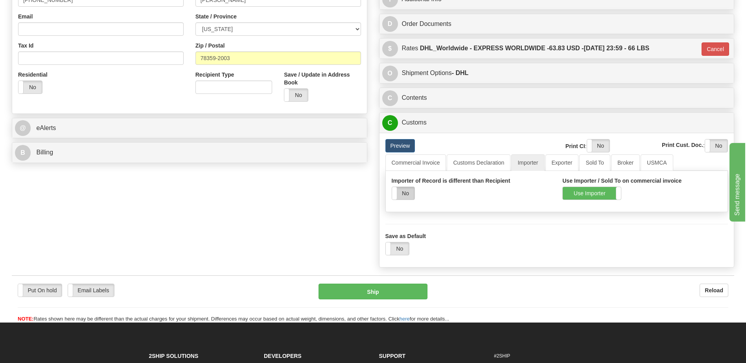
click at [410, 193] on label "No" at bounding box center [403, 193] width 22 height 13
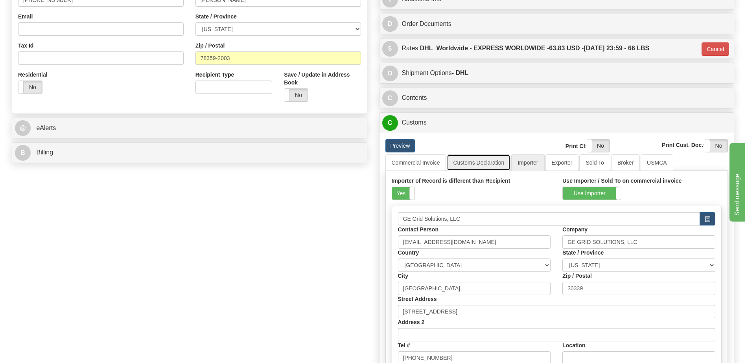
click at [476, 167] on link "Customs Declaration" at bounding box center [479, 163] width 64 height 17
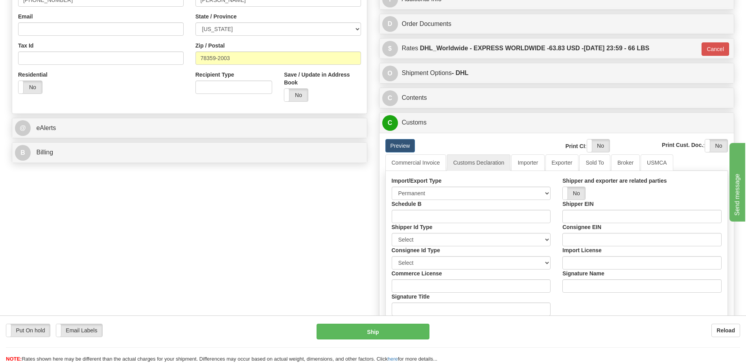
click at [489, 140] on div "Preview" at bounding box center [453, 145] width 148 height 13
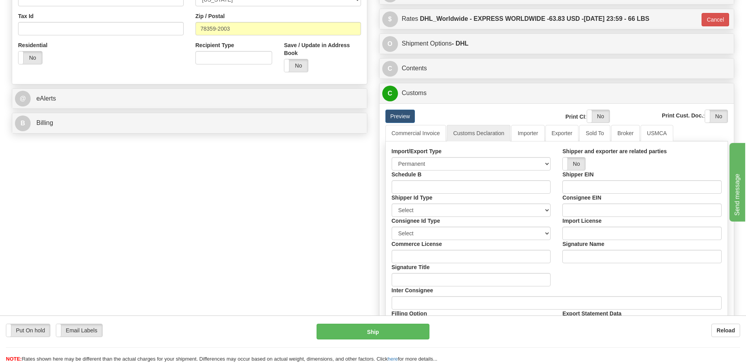
scroll to position [315, 0]
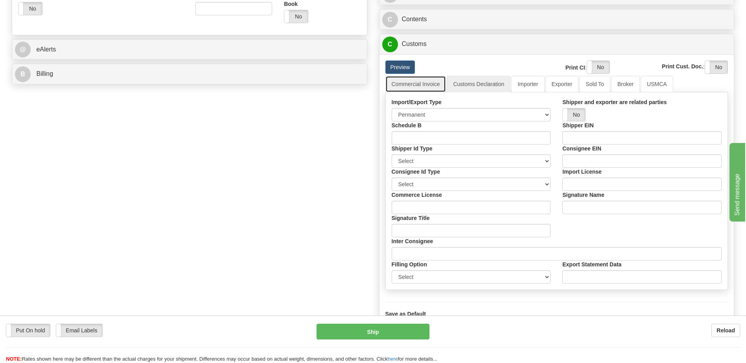
click at [425, 86] on link "Commercial Invoice" at bounding box center [415, 84] width 61 height 17
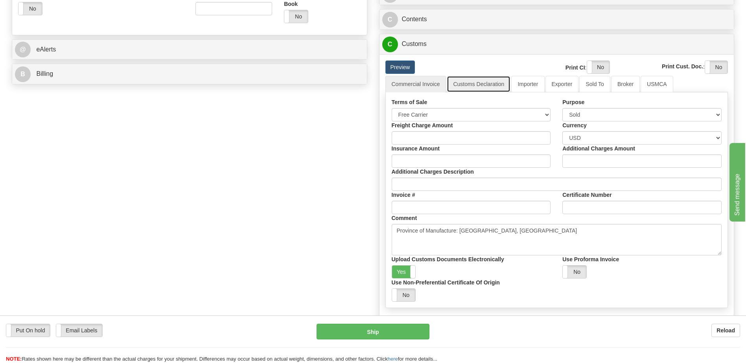
click at [474, 88] on link "Customs Declaration" at bounding box center [479, 84] width 64 height 17
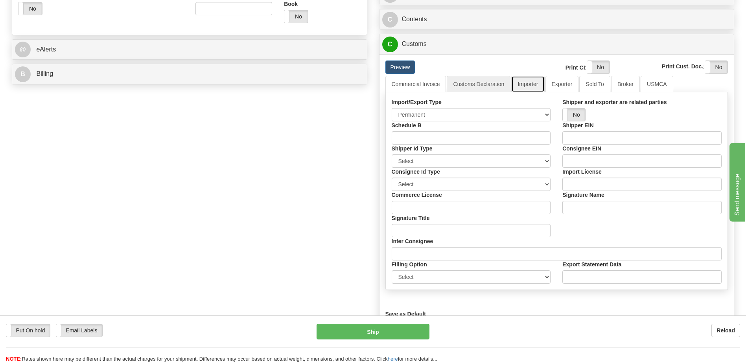
click at [535, 89] on link "Importer" at bounding box center [527, 84] width 33 height 17
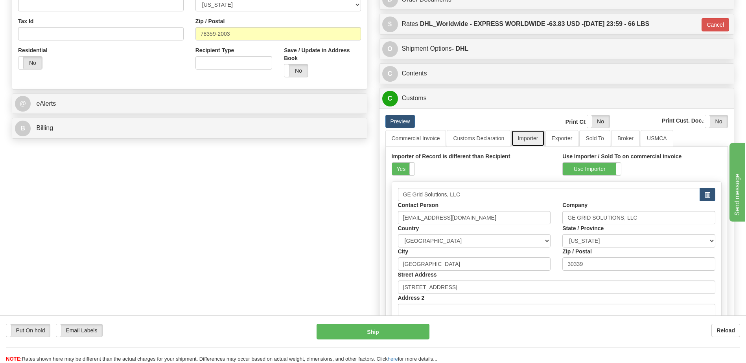
scroll to position [197, 0]
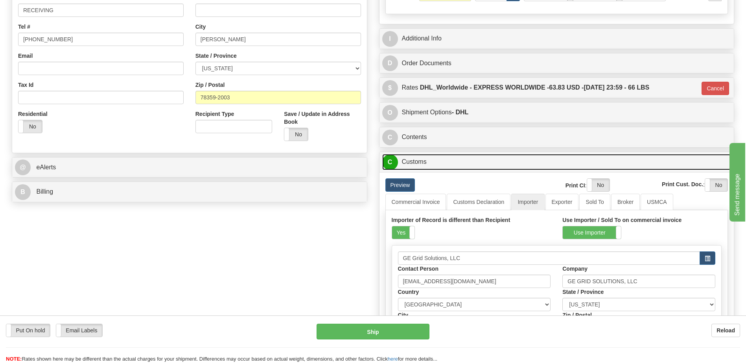
click at [431, 158] on link "C Customs" at bounding box center [556, 162] width 349 height 16
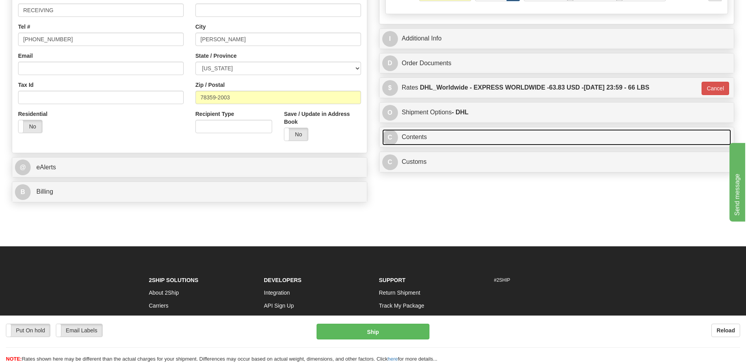
click at [428, 144] on link "C Contents" at bounding box center [556, 137] width 349 height 16
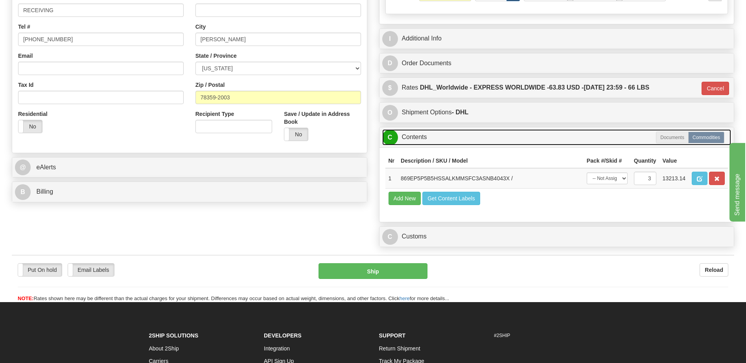
click at [428, 144] on link "C Contents" at bounding box center [556, 137] width 349 height 16
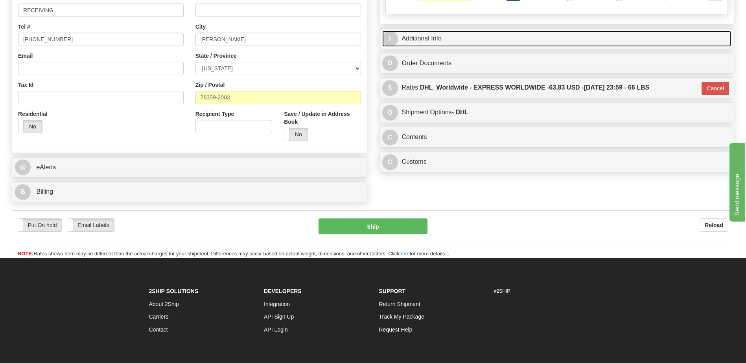
click at [428, 41] on link "I Additional Info" at bounding box center [556, 39] width 349 height 16
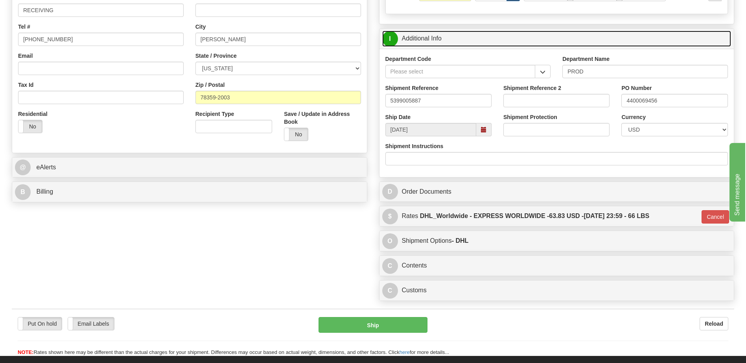
click at [428, 41] on link "I Additional Info" at bounding box center [556, 39] width 349 height 16
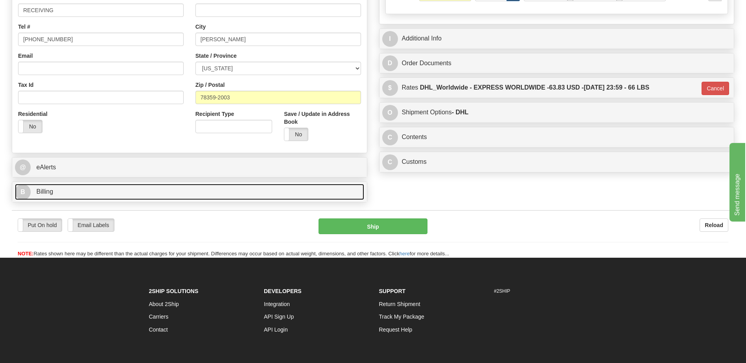
click at [104, 197] on link "B Billing" at bounding box center [189, 192] width 349 height 16
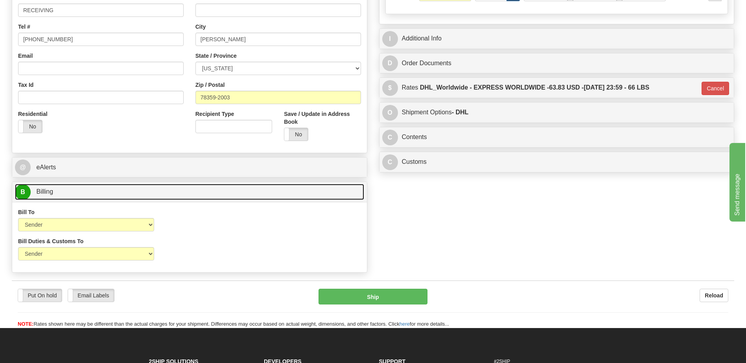
click at [104, 197] on link "B Billing" at bounding box center [189, 192] width 349 height 16
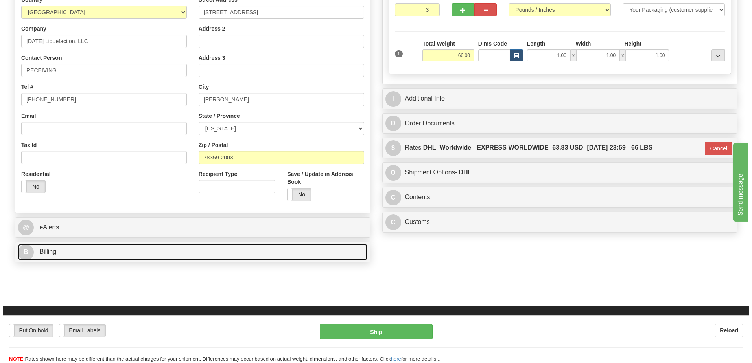
scroll to position [39, 0]
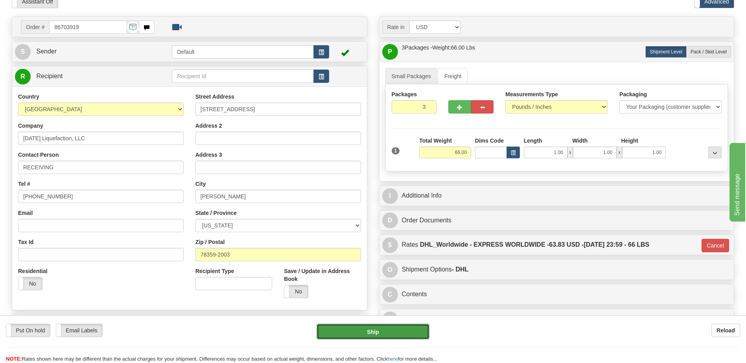
click at [356, 326] on button "Ship" at bounding box center [372, 332] width 112 height 16
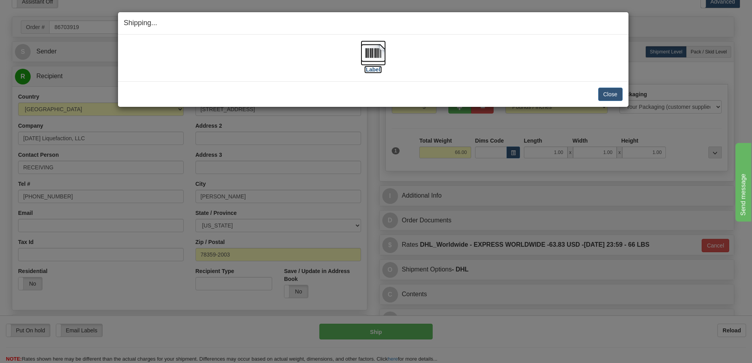
click at [368, 57] on img at bounding box center [373, 52] width 25 height 25
click at [599, 95] on button "Close" at bounding box center [610, 94] width 24 height 13
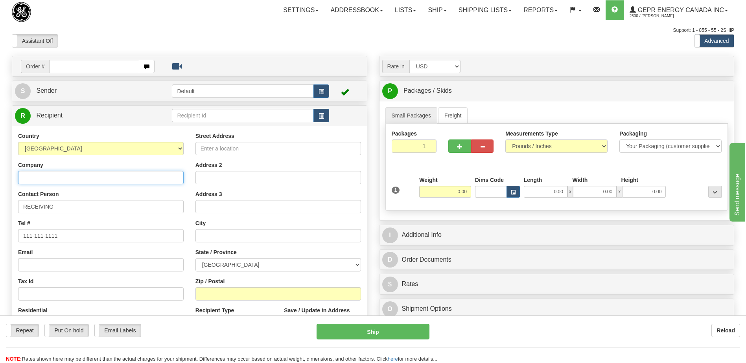
click at [29, 180] on input "Company" at bounding box center [101, 177] width 166 height 13
paste input "CNUL ALBIAN - Parts Warehouse"
type input "CNUL ALBIAN - Parts Warehouse"
click at [206, 150] on input "Street Address" at bounding box center [278, 148] width 166 height 13
paste input "2705 5th Street"
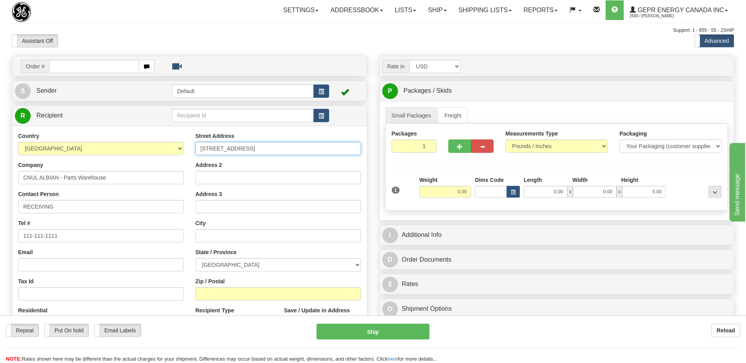
type input "2705 5th Street"
click at [210, 295] on input "Zip / Postal" at bounding box center [278, 293] width 166 height 13
paste input "T9E 0C2"
type input "T9E 0C2"
click at [160, 246] on div "Country AFGHANISTAN ALAND ISLANDS ALBANIA ALGERIA AMERICAN SAMOA ANDORRA ANGOLA…" at bounding box center [100, 234] width 177 height 204
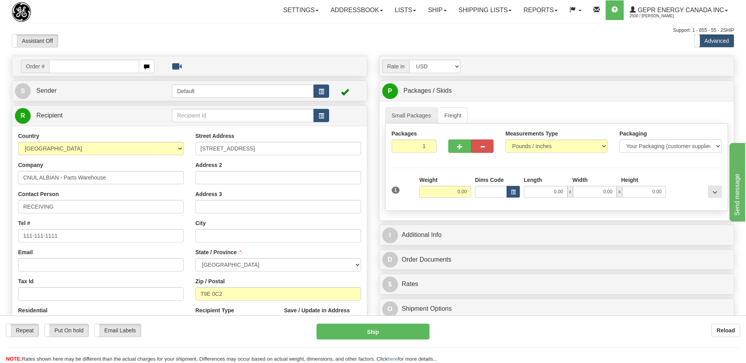
type input "NISKU"
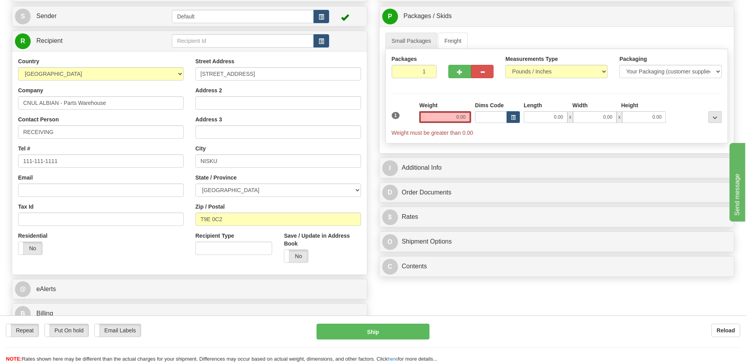
scroll to position [197, 0]
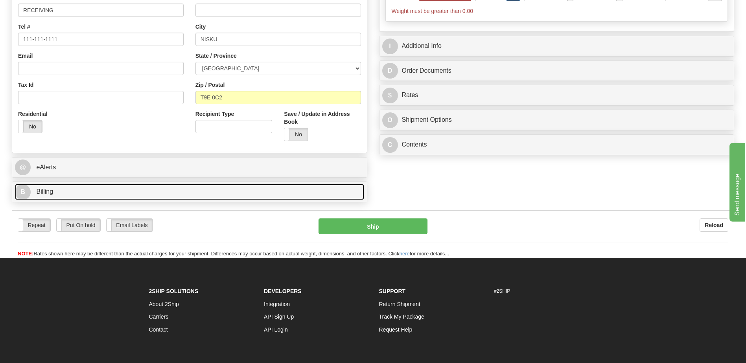
click at [81, 195] on link "B Billing" at bounding box center [189, 192] width 349 height 16
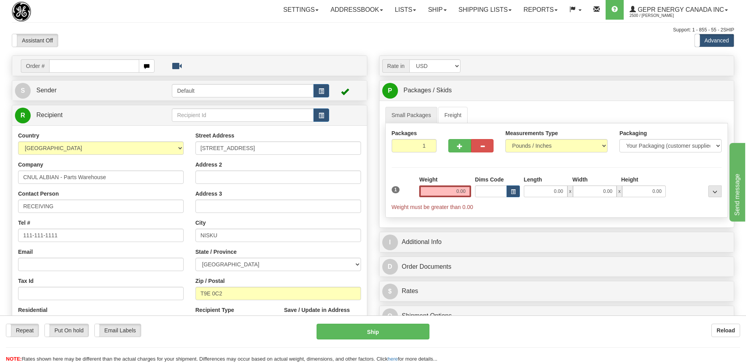
scroll to position [0, 0]
type input "2"
click at [428, 145] on input "2" at bounding box center [414, 146] width 45 height 13
click at [465, 193] on input "0.00" at bounding box center [445, 192] width 52 height 12
type input "0.00"
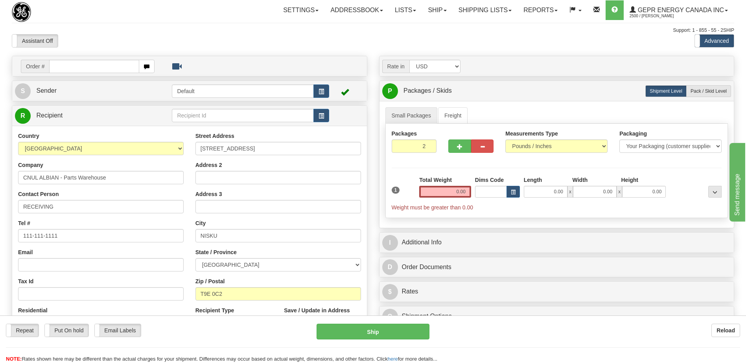
click at [149, 279] on div "Tax Id" at bounding box center [101, 289] width 166 height 23
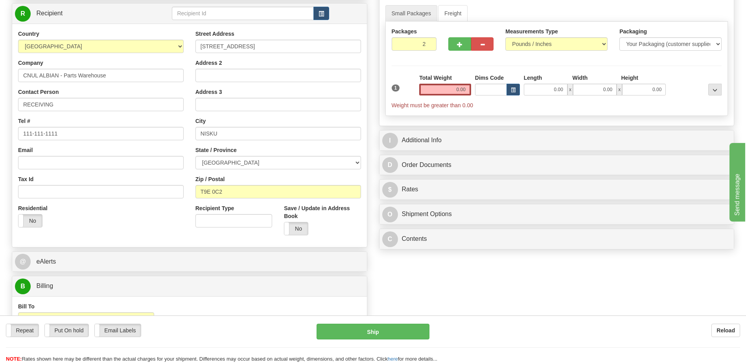
scroll to position [39, 0]
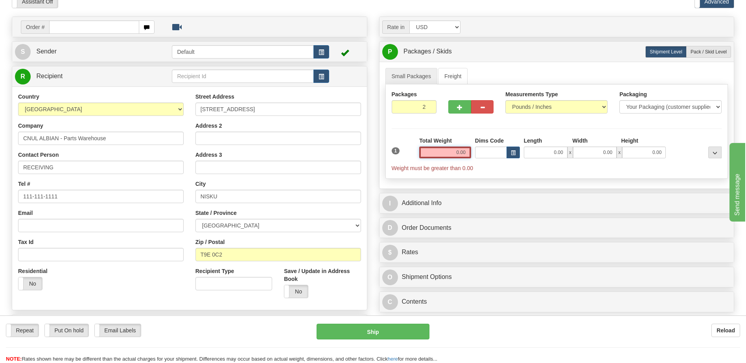
click at [459, 154] on input "0.00" at bounding box center [445, 153] width 52 height 12
click at [459, 154] on input "text" at bounding box center [445, 153] width 52 height 12
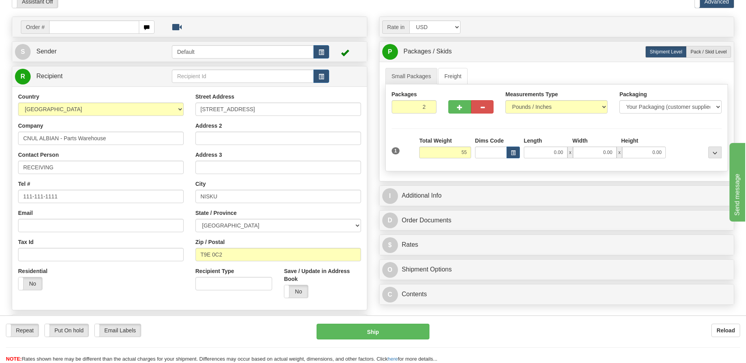
type input "55.00"
click at [164, 292] on div "Residential Yes No" at bounding box center [100, 281] width 177 height 29
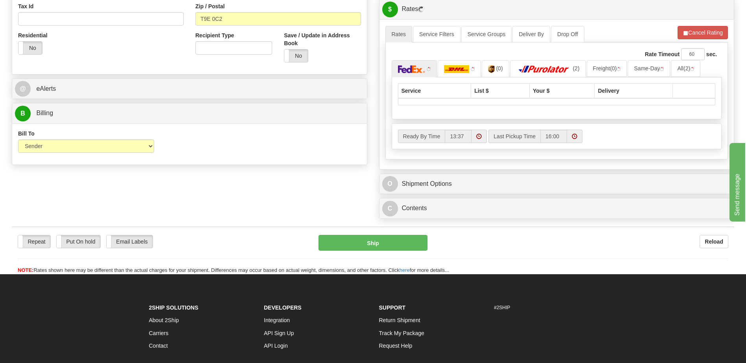
scroll to position [157, 0]
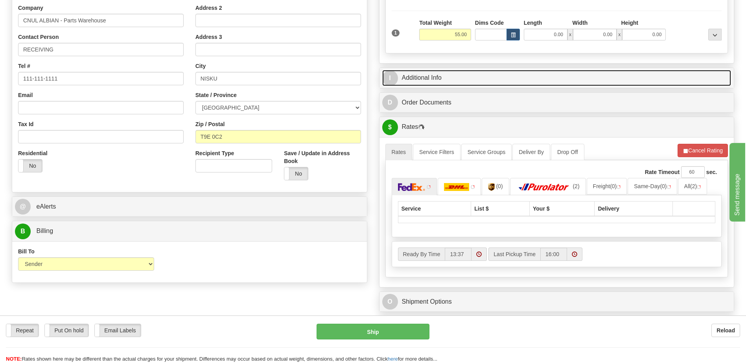
click at [461, 70] on link "I Additional Info" at bounding box center [556, 78] width 349 height 16
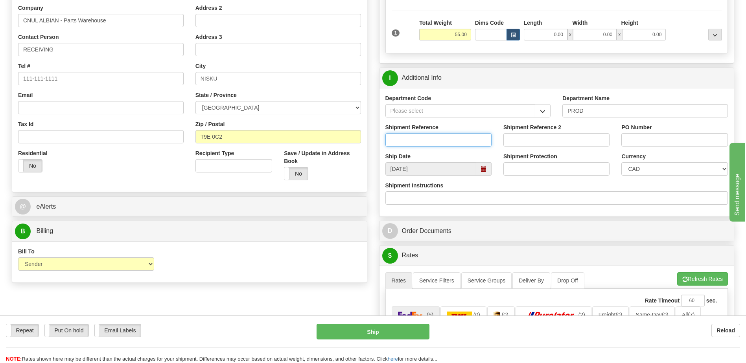
click at [425, 142] on input "Shipment Reference" at bounding box center [438, 139] width 106 height 13
click at [430, 141] on input "539900" at bounding box center [438, 139] width 106 height 13
type input "5399004520"
click at [634, 141] on input "PO Number" at bounding box center [674, 139] width 106 height 13
click at [648, 138] on input "44000" at bounding box center [674, 139] width 106 height 13
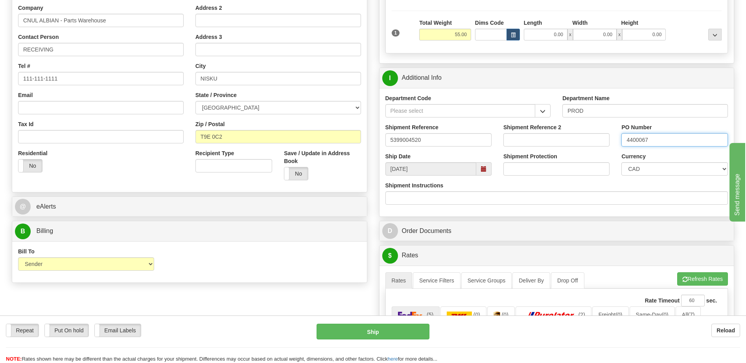
click at [685, 140] on input "4400067" at bounding box center [674, 139] width 106 height 13
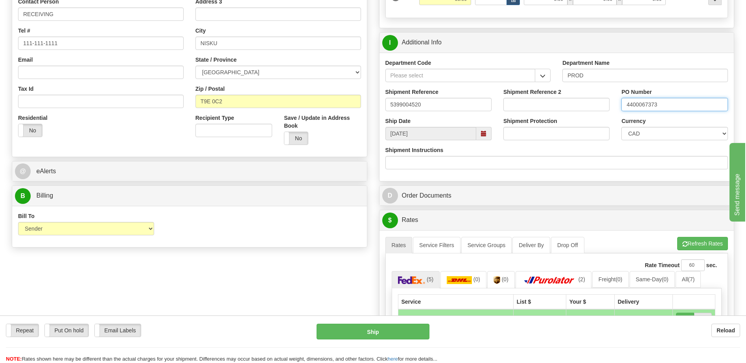
scroll to position [79, 0]
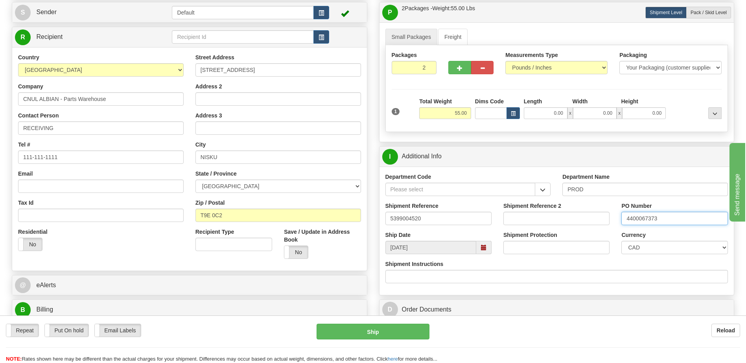
type input "4400067373"
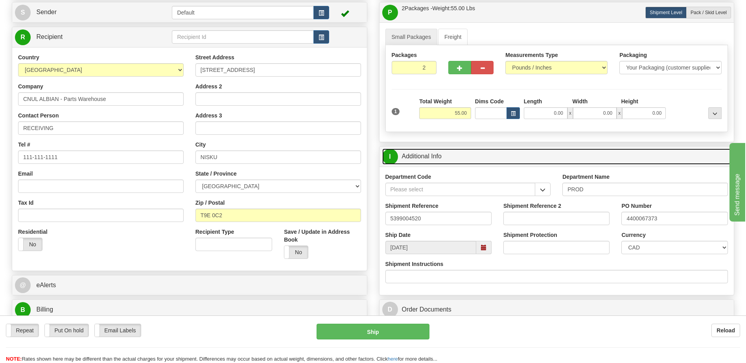
click at [429, 158] on link "I Additional Info" at bounding box center [556, 157] width 349 height 16
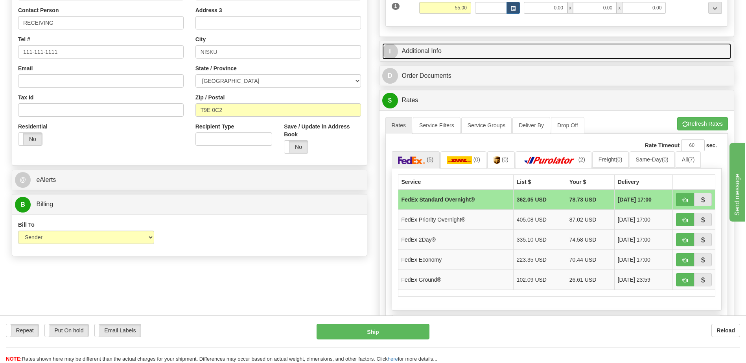
scroll to position [197, 0]
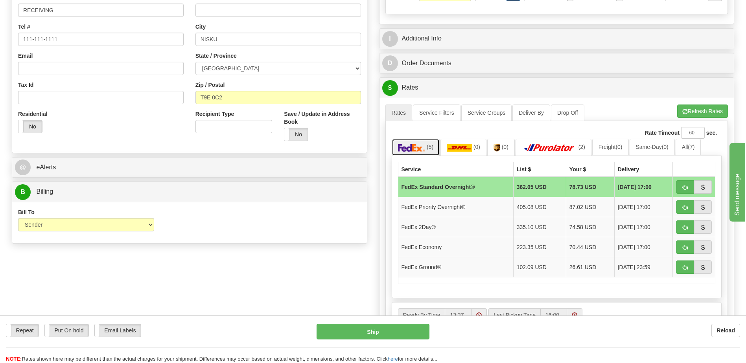
drag, startPoint x: 426, startPoint y: 146, endPoint x: 444, endPoint y: 191, distance: 48.2
click at [426, 146] on link "(5)" at bounding box center [416, 147] width 48 height 17
click at [684, 266] on span "button" at bounding box center [685, 267] width 6 height 5
type input "92"
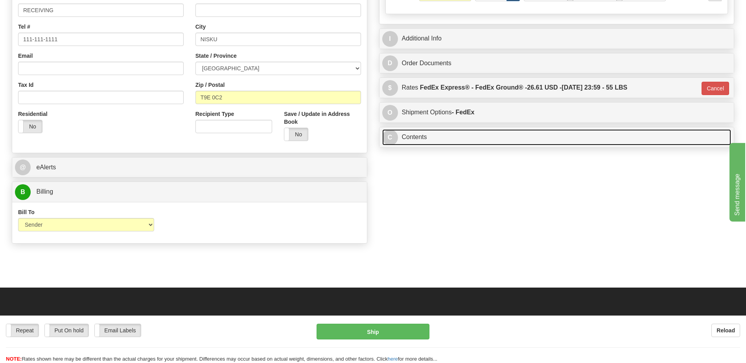
click at [445, 135] on link "C Contents" at bounding box center [556, 137] width 349 height 16
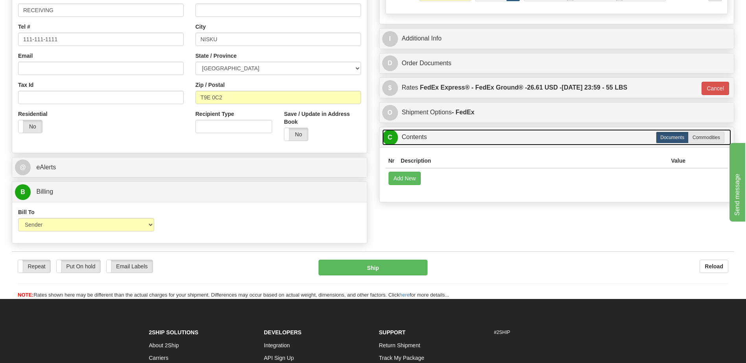
click at [445, 135] on link "C Contents" at bounding box center [556, 137] width 349 height 16
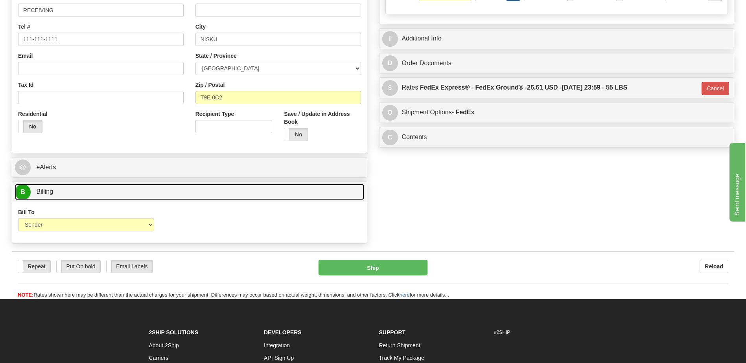
click at [110, 195] on link "B Billing" at bounding box center [189, 192] width 349 height 16
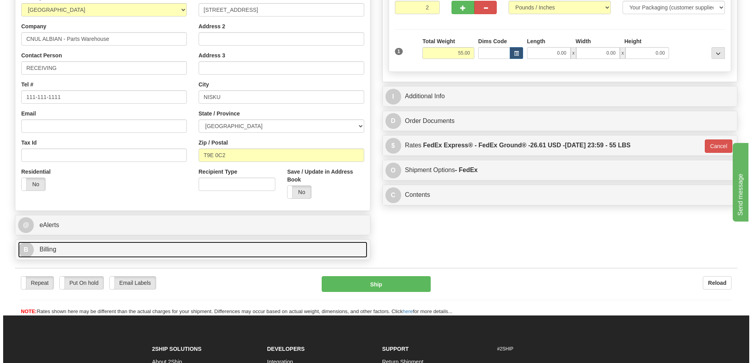
scroll to position [79, 0]
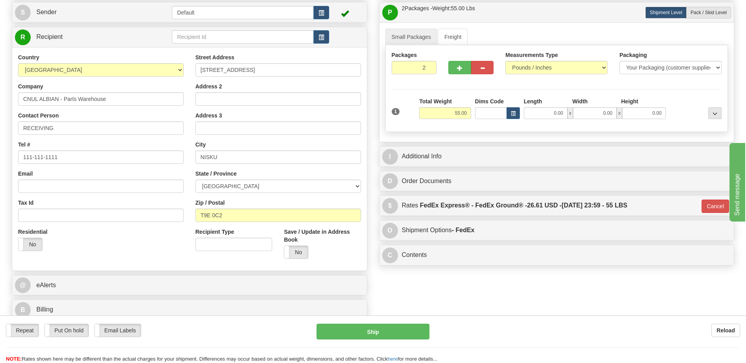
click at [130, 250] on div "Residential Yes No" at bounding box center [100, 242] width 177 height 29
click at [502, 307] on div "Order # S Sender Default" at bounding box center [373, 150] width 734 height 347
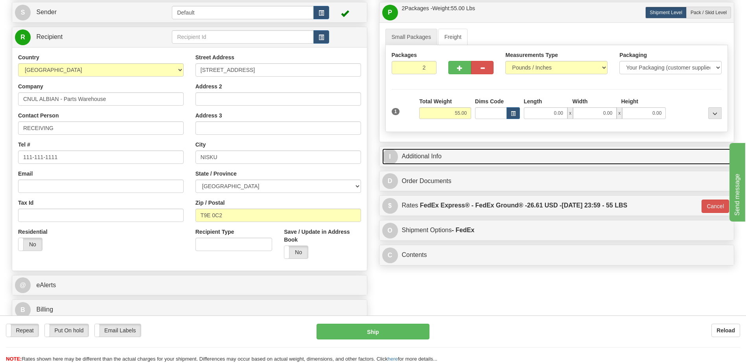
click at [445, 153] on link "I Additional Info" at bounding box center [556, 157] width 349 height 16
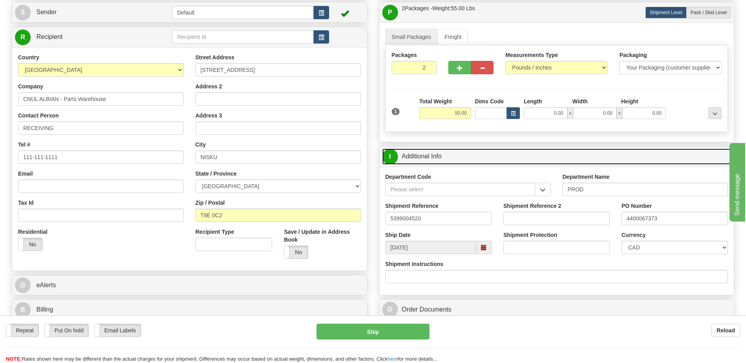
click at [445, 153] on link "I Additional Info" at bounding box center [556, 157] width 349 height 16
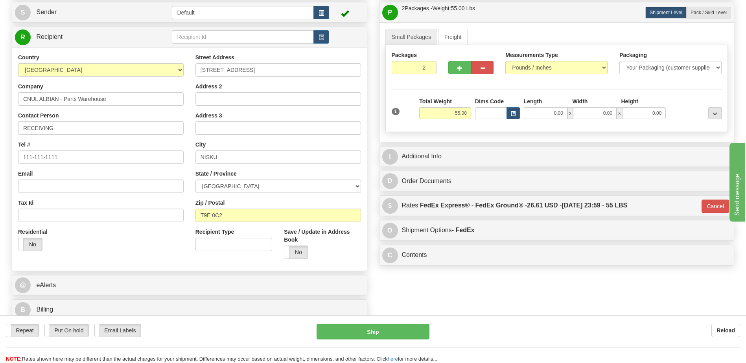
click at [134, 246] on div "Residential Yes No" at bounding box center [100, 242] width 177 height 29
click at [354, 326] on button "Ship" at bounding box center [372, 332] width 112 height 16
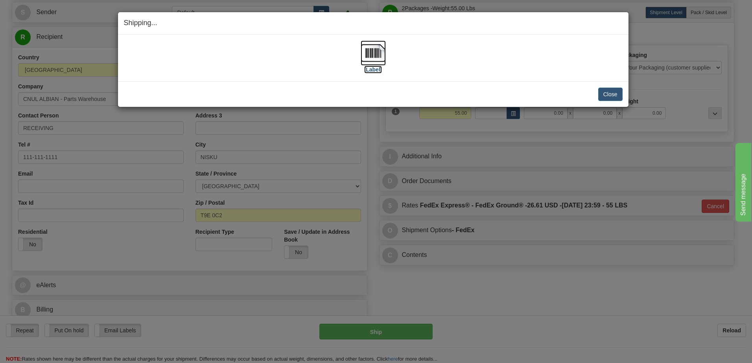
click at [374, 55] on img at bounding box center [373, 52] width 25 height 25
click at [614, 88] on button "Close" at bounding box center [610, 94] width 24 height 13
click at [609, 96] on button "Close" at bounding box center [610, 94] width 24 height 13
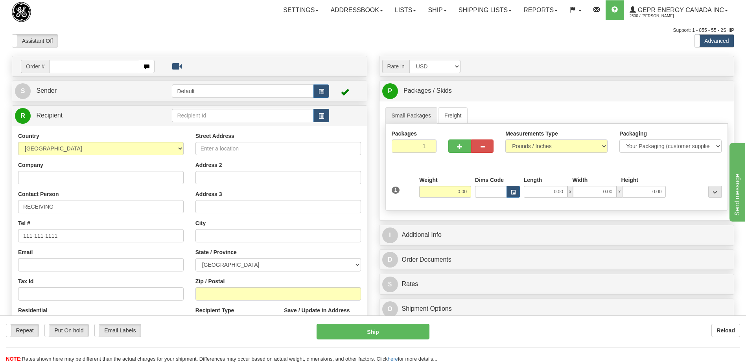
drag, startPoint x: 133, startPoint y: 279, endPoint x: 203, endPoint y: 363, distance: 109.1
click at [133, 279] on div "Tax Id" at bounding box center [101, 289] width 166 height 23
click at [77, 150] on select "AFGHANISTAN ALAND ISLANDS ALBANIA ALGERIA AMERICAN SAMOA ANDORRA ANGOLA ANGUILL…" at bounding box center [101, 148] width 166 height 13
select select "US"
click at [18, 142] on select "AFGHANISTAN ALAND ISLANDS ALBANIA ALGERIA AMERICAN SAMOA ANDORRA ANGOLA ANGUILL…" at bounding box center [101, 148] width 166 height 13
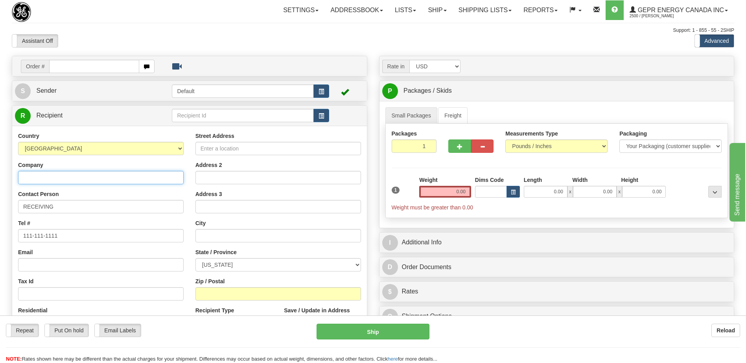
click at [36, 179] on input "Company" at bounding box center [101, 177] width 166 height 13
paste input "ASCO POWER TECHNOLOGIES"
type input "ASCO POWER TECHNOLOGIES"
click at [209, 149] on input "Street Address" at bounding box center [278, 148] width 166 height 13
paste input "325 WELCOME CENTER BLVD"
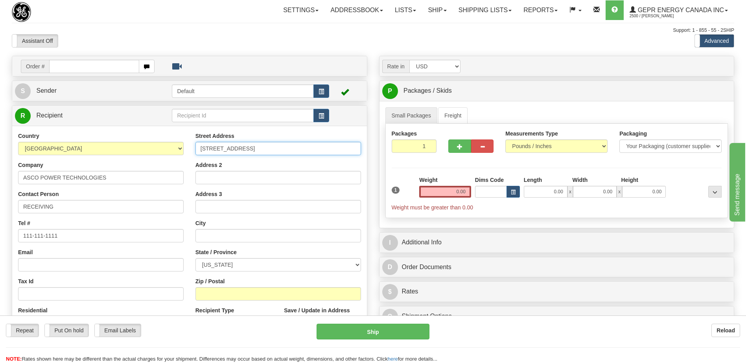
type input "325 WELCOME CENTER BLVD"
click at [222, 298] on input "Zip / Postal" at bounding box center [278, 293] width 166 height 13
paste input "27374"
type input "27374"
click at [172, 218] on div "Country AFGHANISTAN ALAND ISLANDS ALBANIA ALGERIA AMERICAN SAMOA ANDORRA ANGOLA…" at bounding box center [100, 234] width 177 height 204
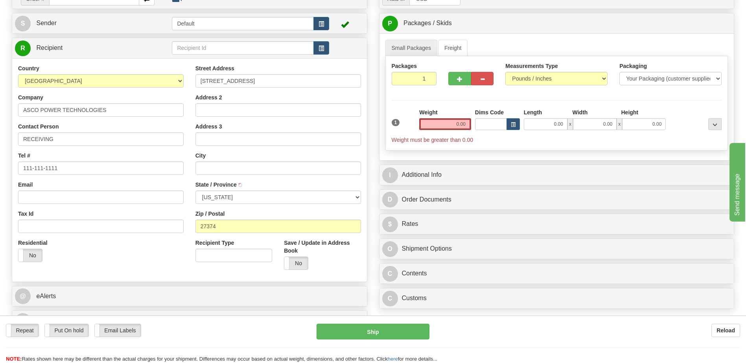
type input "WELCOME"
select select "NC"
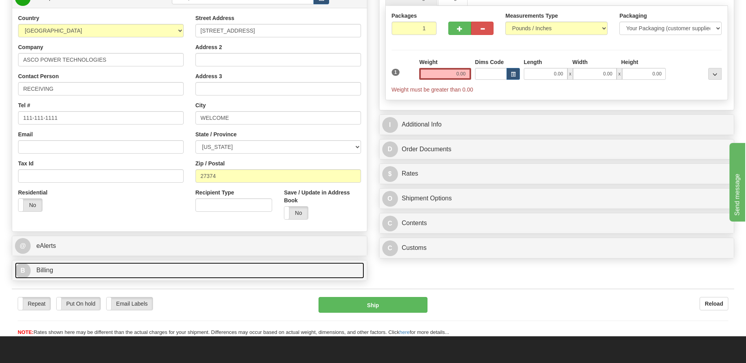
click at [72, 273] on link "B Billing" at bounding box center [189, 271] width 349 height 16
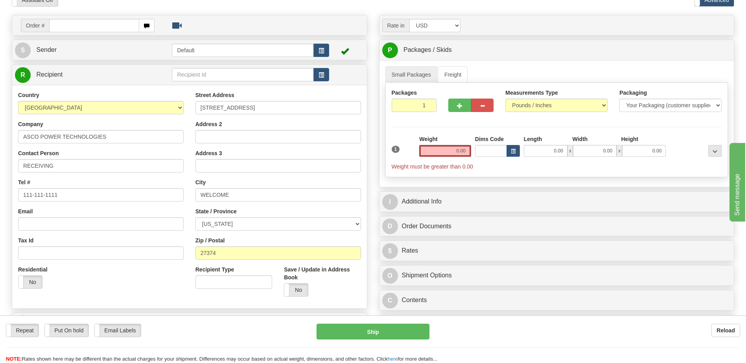
scroll to position [39, 0]
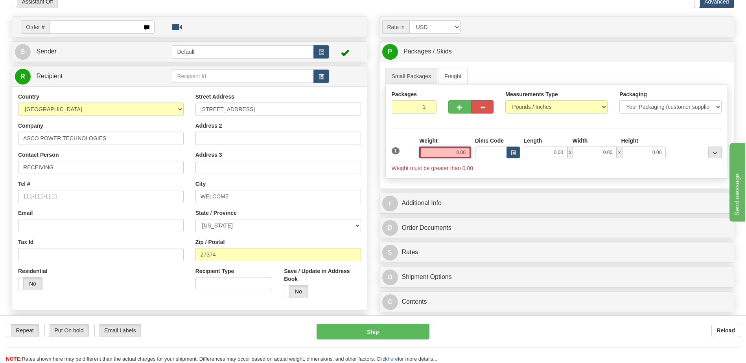
click at [462, 153] on input "0.00" at bounding box center [445, 153] width 52 height 12
type input "2"
type input "0.00"
type input "2"
click at [428, 105] on input "2" at bounding box center [414, 106] width 45 height 13
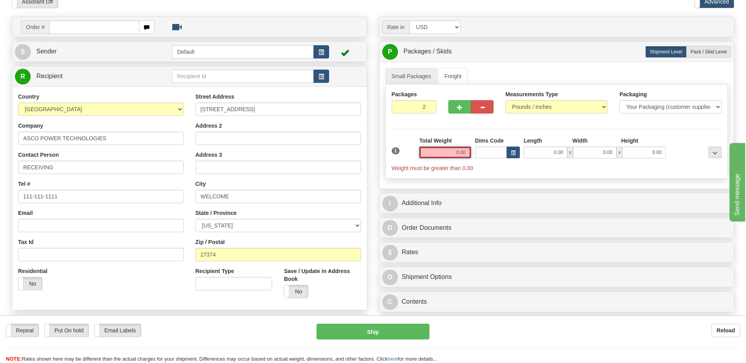
click at [459, 150] on input "0.00" at bounding box center [445, 153] width 52 height 12
click at [459, 150] on input "text" at bounding box center [445, 153] width 52 height 12
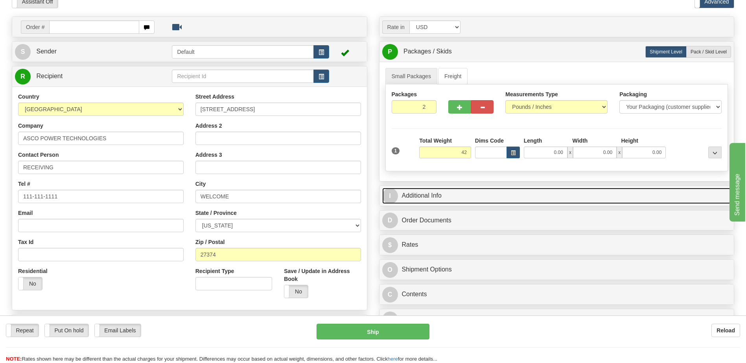
type input "42.00"
click at [453, 191] on link "I Additional Info" at bounding box center [556, 196] width 349 height 16
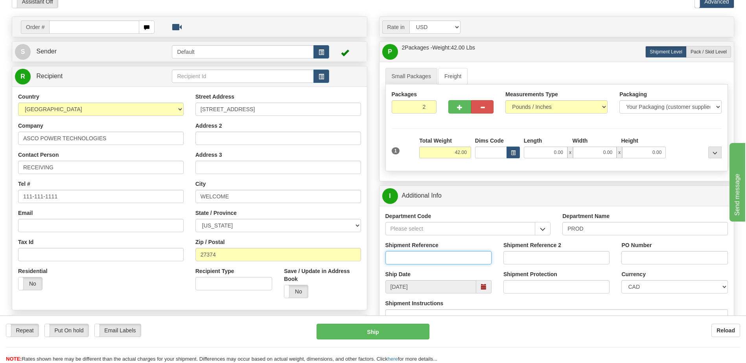
click at [468, 256] on input "Shipment Reference" at bounding box center [438, 257] width 106 height 13
type input "5399005937"
click at [665, 289] on select "CAD USD EUR ZAR [PERSON_NAME] ARN AUD AUS AWG BBD BFR BGN BHD BMD BND BRC BRL C…" at bounding box center [674, 286] width 106 height 13
select select "1"
click at [621, 280] on select "CAD USD EUR ZAR [PERSON_NAME] ARN AUD AUS AWG BBD BFR BGN BHD BMD BND BRC BRL C…" at bounding box center [674, 286] width 106 height 13
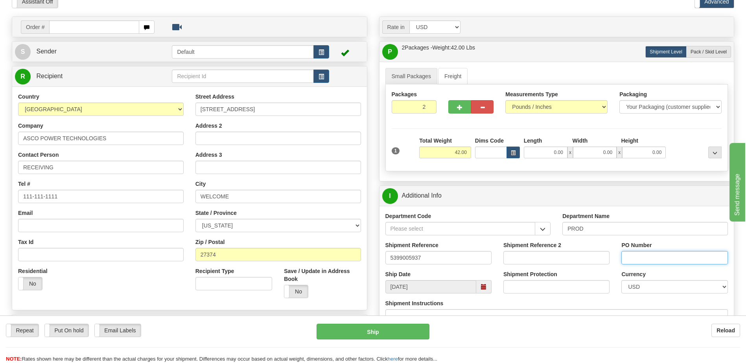
click at [641, 262] on input "PO Number" at bounding box center [674, 257] width 106 height 13
click at [647, 261] on input "44000" at bounding box center [674, 257] width 106 height 13
type input "4400069696"
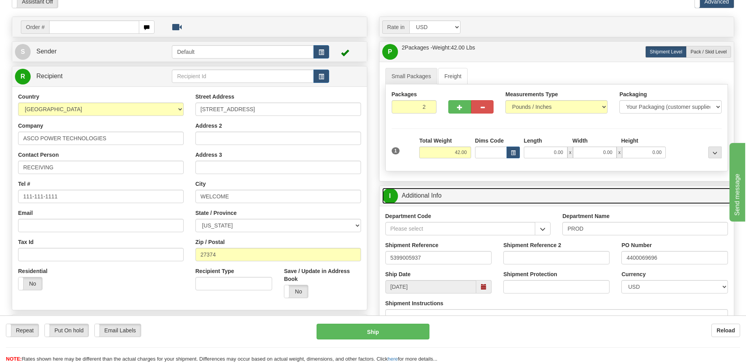
click at [510, 194] on link "I Additional Info" at bounding box center [556, 196] width 349 height 16
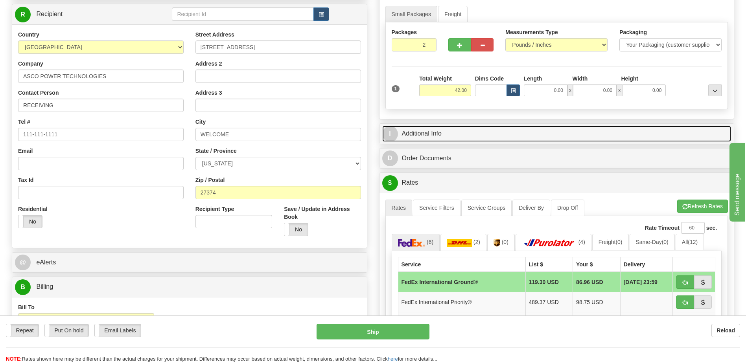
scroll to position [197, 0]
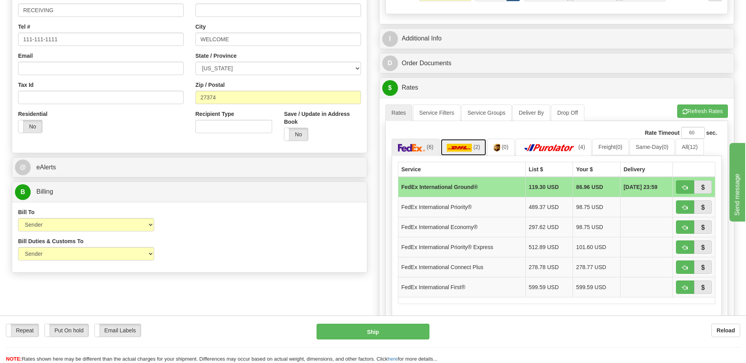
click at [463, 146] on img at bounding box center [459, 148] width 25 height 8
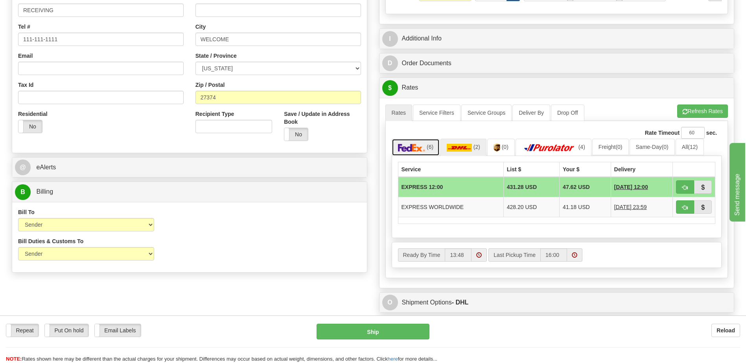
click at [425, 152] on link "(6)" at bounding box center [416, 147] width 48 height 17
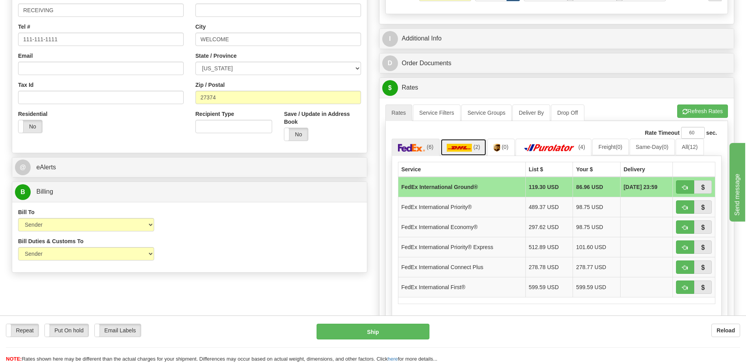
click at [463, 145] on img at bounding box center [459, 148] width 25 height 8
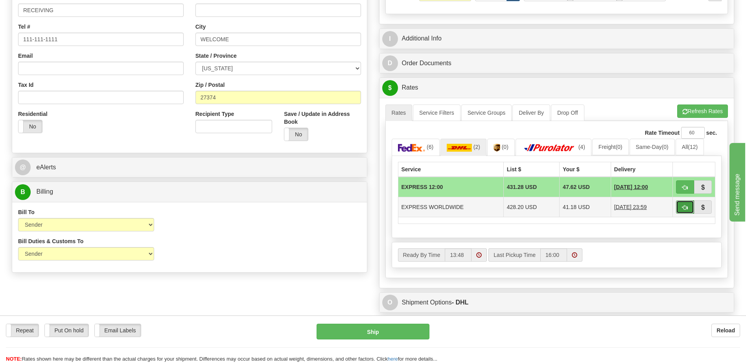
click at [683, 209] on span "button" at bounding box center [685, 207] width 6 height 5
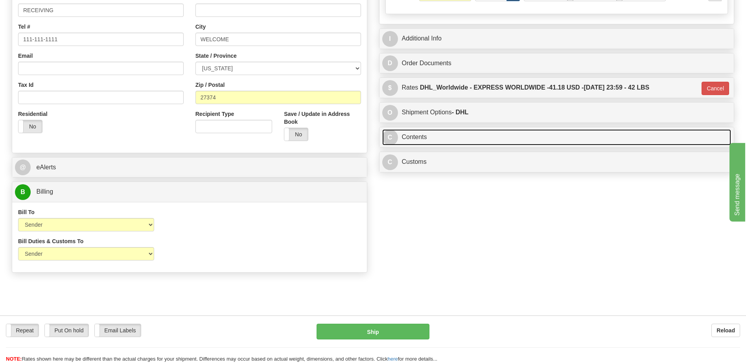
click at [428, 140] on link "C Contents" at bounding box center [556, 137] width 349 height 16
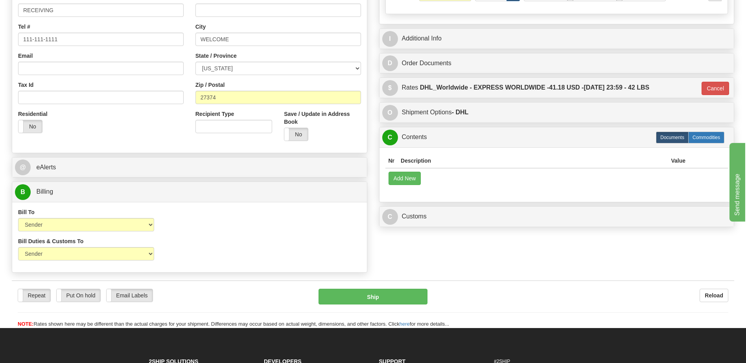
click at [697, 140] on label "Commodities" at bounding box center [706, 138] width 36 height 12
type input "D"
radio input "true"
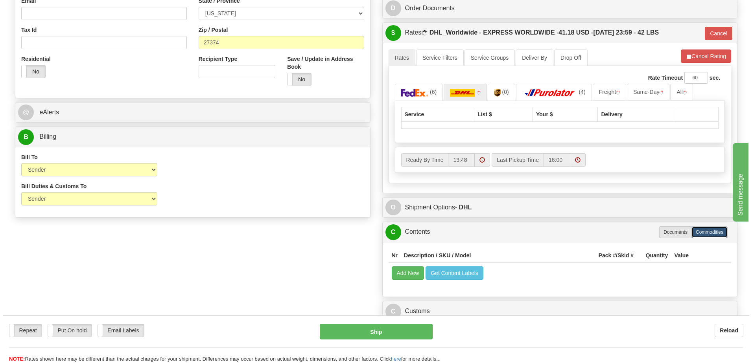
scroll to position [315, 0]
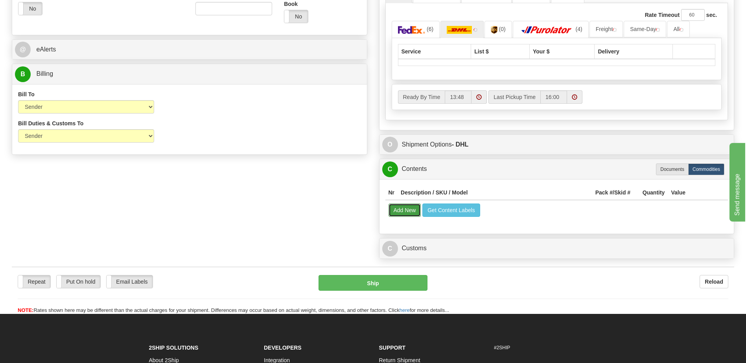
click at [412, 214] on button "Add New" at bounding box center [404, 210] width 33 height 13
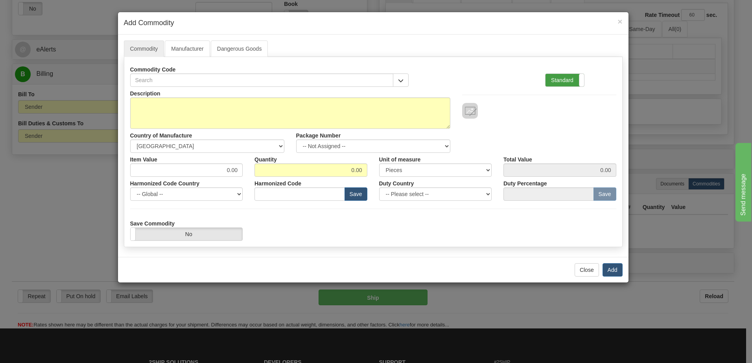
click at [561, 83] on label "Standard" at bounding box center [564, 80] width 39 height 13
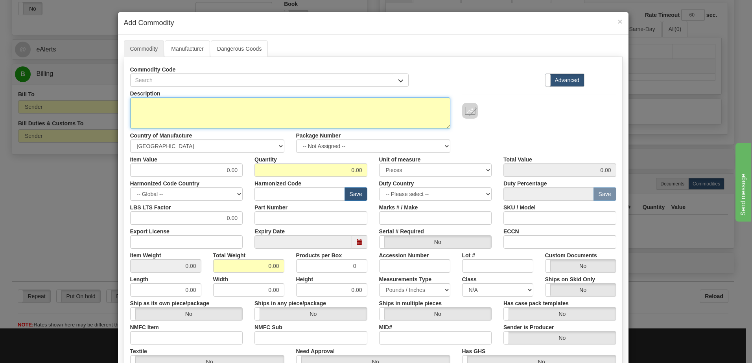
click at [153, 117] on textarea "Description" at bounding box center [290, 113] width 320 height 31
paste textarea "850EP5NNS5LNNALAMASFCSENNB4"
type textarea "850EP5NNS5LNNALAMASFCSENNB4"
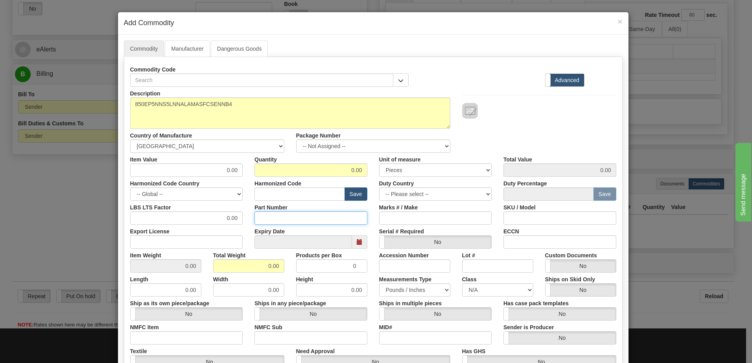
click at [264, 222] on input "Part Number" at bounding box center [310, 218] width 113 height 13
paste input "E850-24646-043X"
type input "E850-24646-043X"
click at [279, 193] on input "text" at bounding box center [299, 194] width 90 height 13
paste input "HSC code: 8536.49.0090"
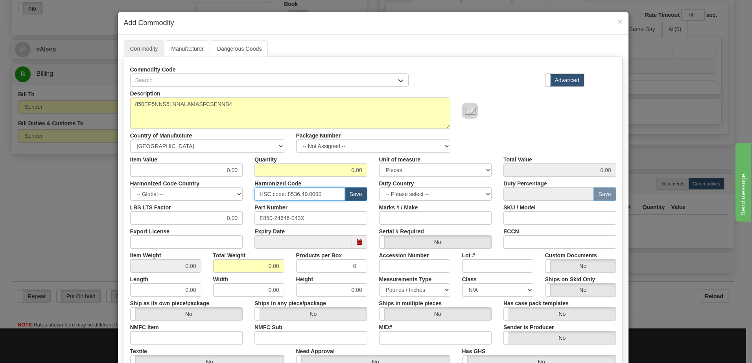
drag, startPoint x: 287, startPoint y: 197, endPoint x: 195, endPoint y: 196, distance: 92.8
click at [195, 196] on div "Harmonized Code Country -- Global -- AFGHANISTAN ALAND ISLANDS ALBANIA ALGERIA …" at bounding box center [373, 189] width 498 height 24
type input "8536.49.0090"
drag, startPoint x: 256, startPoint y: 268, endPoint x: 315, endPoint y: 267, distance: 58.6
click at [315, 267] on div "Item Weight 0.00 Total Weight 0.00 Products per Box 0 Accession Number Lot # Cu…" at bounding box center [373, 261] width 498 height 24
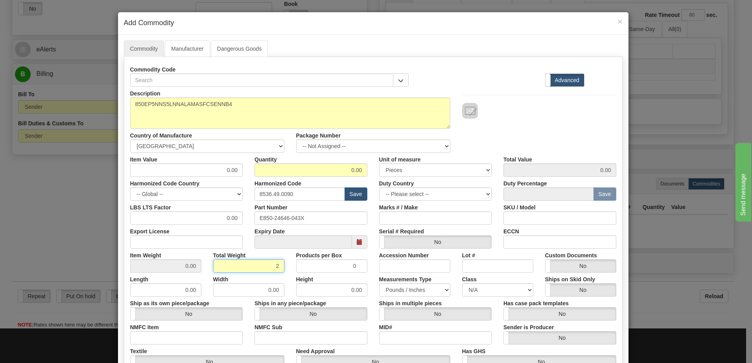
type input "2"
type input "Infinity"
click at [166, 270] on input "Infinity" at bounding box center [165, 265] width 71 height 13
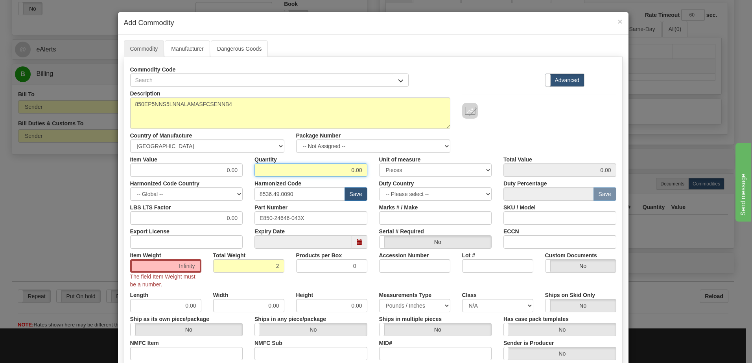
drag, startPoint x: 338, startPoint y: 169, endPoint x: 445, endPoint y: 168, distance: 107.3
click at [445, 168] on div "Item Value 0.00 Quantity 0.00 Unit of measure 3 Thousand Square Inches Adjustme…" at bounding box center [373, 165] width 498 height 24
type input "2"
drag, startPoint x: 214, startPoint y: 266, endPoint x: 222, endPoint y: 268, distance: 8.5
click at [214, 266] on input "Infinity" at bounding box center [248, 265] width 71 height 13
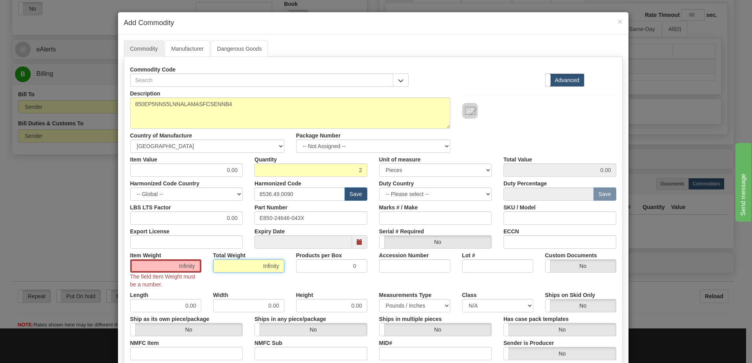
drag, startPoint x: 244, startPoint y: 268, endPoint x: 300, endPoint y: 268, distance: 56.2
click at [314, 268] on div "Item Weight Infinity The field Item Weight must be a number. Total Weight Infin…" at bounding box center [373, 269] width 498 height 40
type input "2"
type input "1.0000"
click at [159, 264] on input "1.0000" at bounding box center [165, 265] width 71 height 13
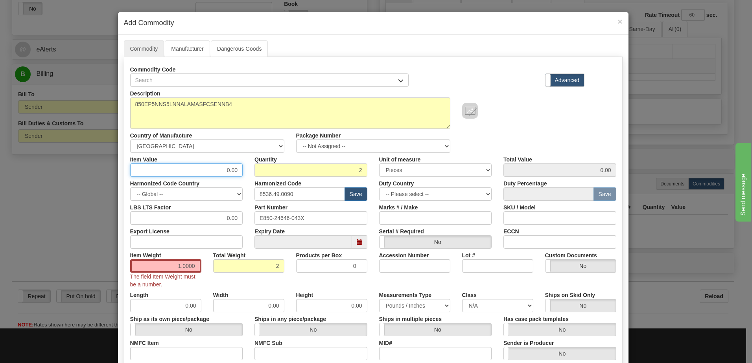
drag, startPoint x: 221, startPoint y: 171, endPoint x: 233, endPoint y: 170, distance: 12.2
click at [233, 170] on input "0.00" at bounding box center [186, 170] width 113 height 13
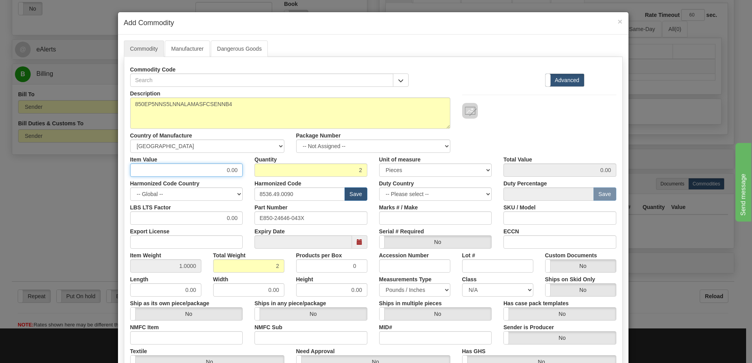
click at [218, 171] on input "0.00" at bounding box center [186, 170] width 113 height 13
type input "3942.31"
type input "7884.62"
click at [509, 172] on input "7884.62" at bounding box center [559, 170] width 113 height 13
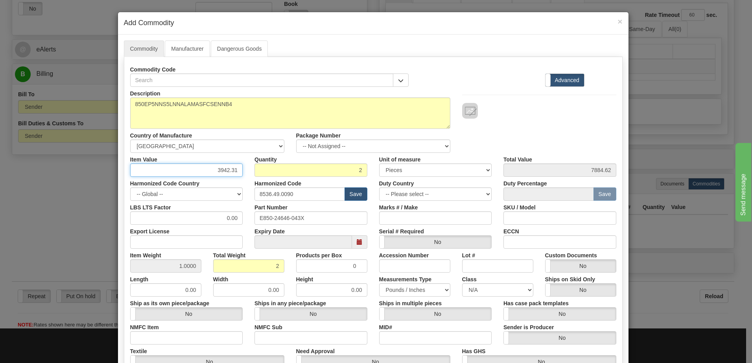
click at [234, 173] on input "3942.31" at bounding box center [186, 170] width 113 height 13
type input "3942.21"
type input "7884.42"
click at [529, 167] on input "7884.42" at bounding box center [559, 170] width 113 height 13
click at [552, 147] on div "Description 850EP5NNS5LNNALAMASFCSENNB4 Country of Manufacture -- Unknown -- AF…" at bounding box center [373, 120] width 498 height 66
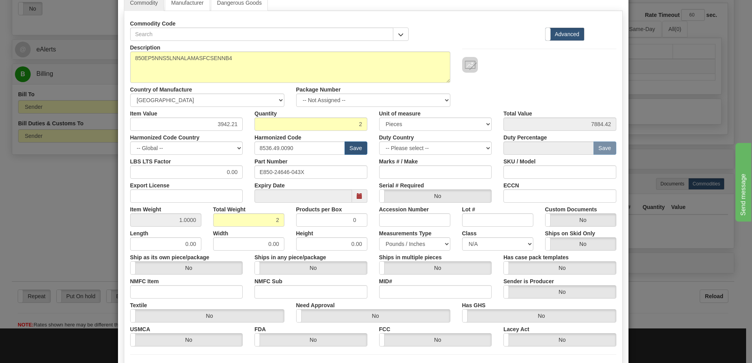
scroll to position [123, 0]
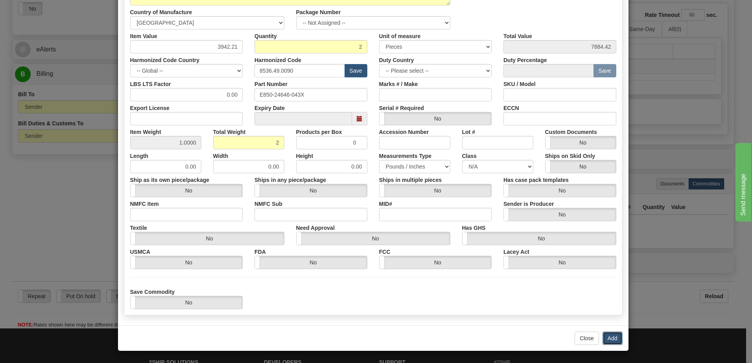
click at [607, 343] on button "Add" at bounding box center [612, 338] width 20 height 13
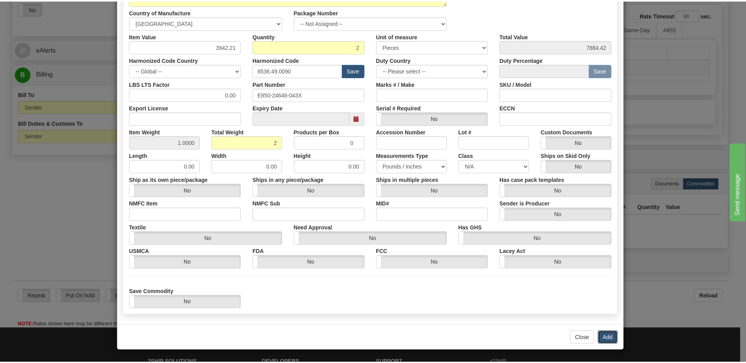
scroll to position [0, 0]
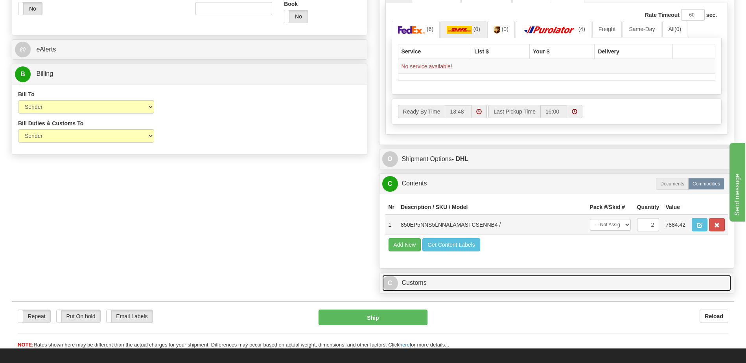
drag, startPoint x: 419, startPoint y: 285, endPoint x: 428, endPoint y: 218, distance: 67.5
click at [419, 285] on link "C Customs" at bounding box center [556, 283] width 349 height 16
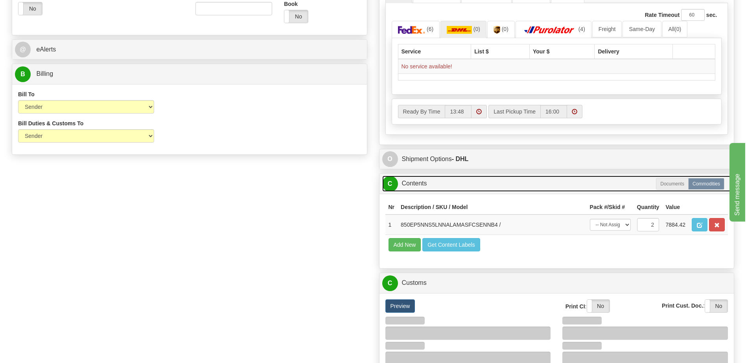
click at [421, 179] on link "C Contents" at bounding box center [556, 184] width 349 height 16
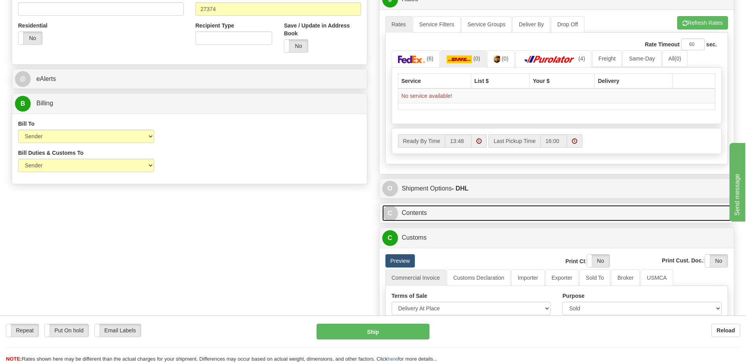
scroll to position [236, 0]
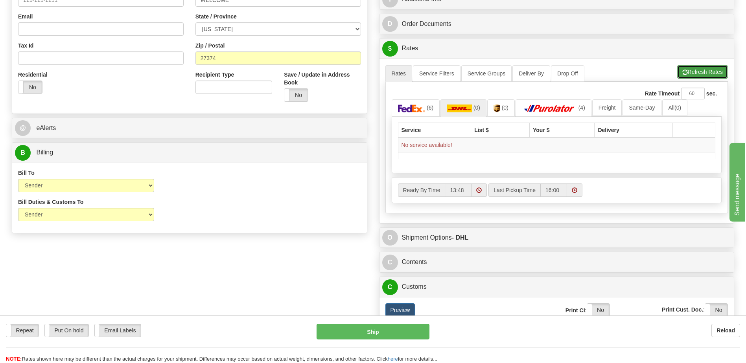
click at [682, 71] on span "button" at bounding box center [685, 72] width 6 height 5
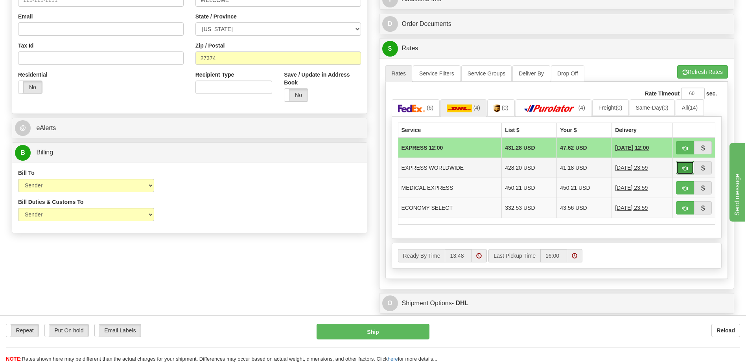
click at [681, 167] on button "button" at bounding box center [685, 167] width 18 height 13
type input "P"
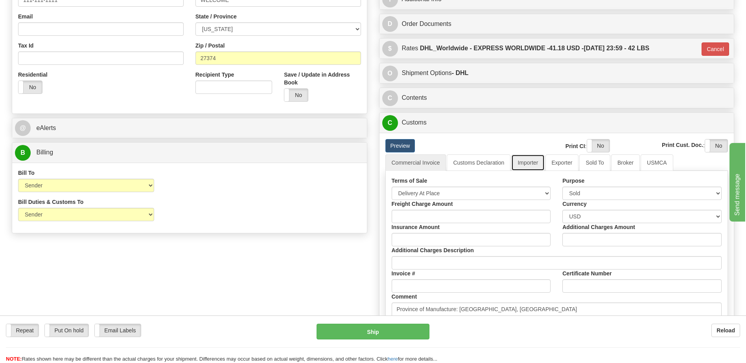
click at [530, 166] on link "Importer" at bounding box center [527, 163] width 33 height 17
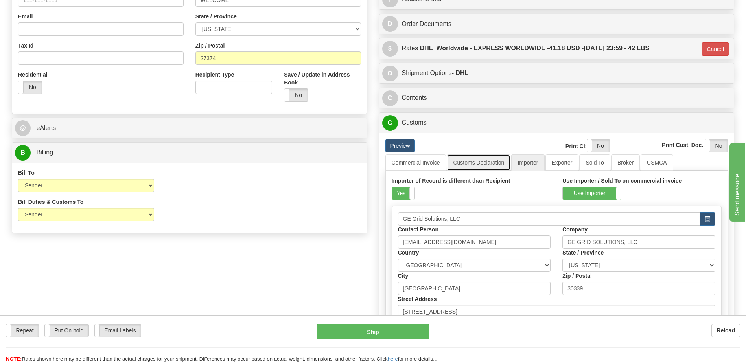
click at [485, 163] on link "Customs Declaration" at bounding box center [479, 163] width 64 height 17
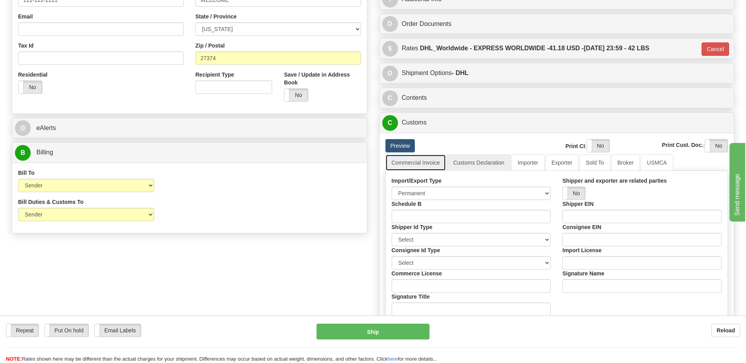
click at [418, 167] on link "Commercial Invoice" at bounding box center [415, 163] width 61 height 17
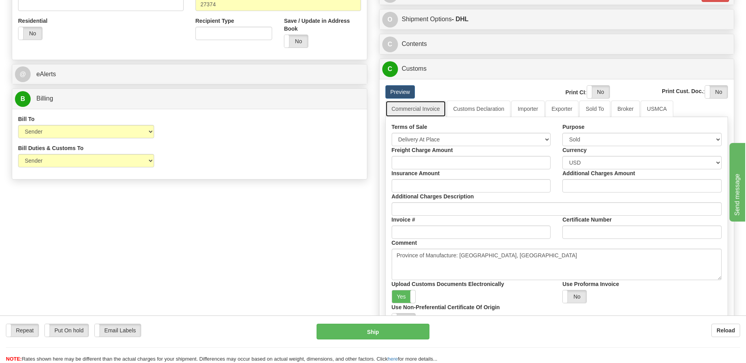
scroll to position [354, 0]
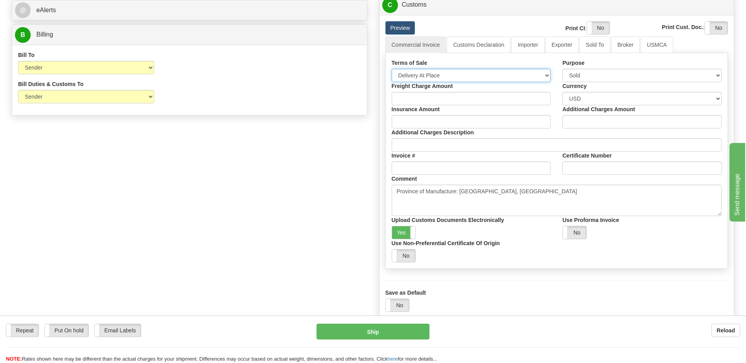
click at [436, 75] on select "Free Carrier Free On Board Ex Works Delivered Duty Unpaid Delivered Duty Paid C…" at bounding box center [471, 75] width 159 height 13
select select "7"
click at [392, 69] on select "Free Carrier Free On Board Ex Works Delivered Duty Unpaid Delivered Duty Paid C…" at bounding box center [471, 75] width 159 height 13
click at [159, 178] on div "Order # S Sender Default" at bounding box center [373, 15] width 734 height 626
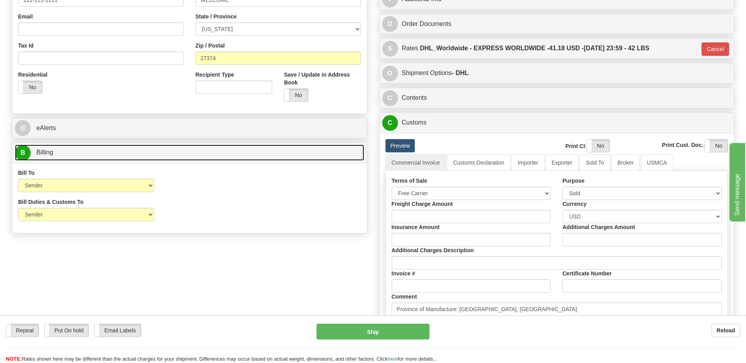
click at [53, 153] on span "Billing" at bounding box center [44, 152] width 17 height 7
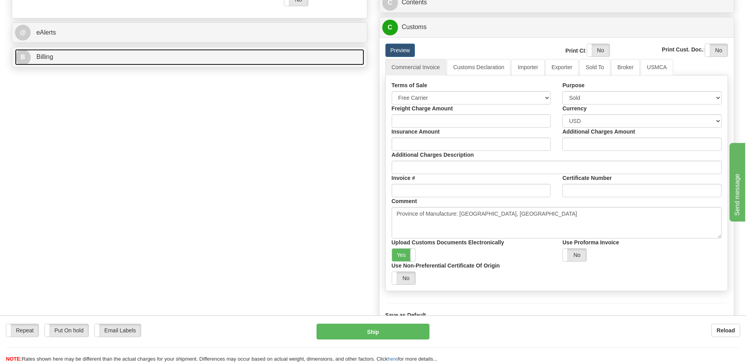
scroll to position [315, 0]
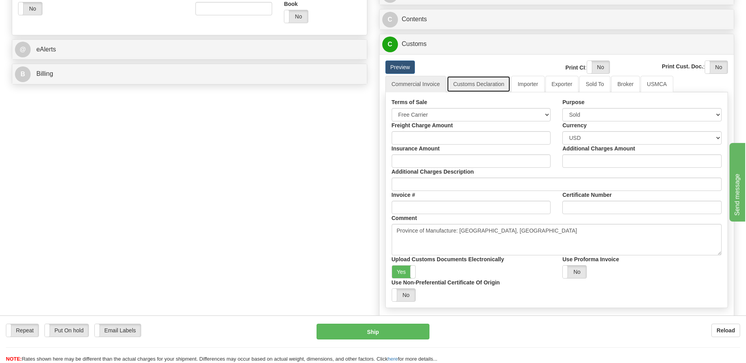
click at [484, 86] on link "Customs Declaration" at bounding box center [479, 84] width 64 height 17
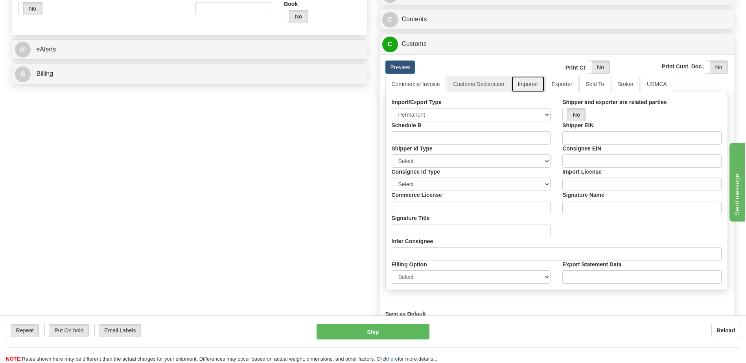
click at [525, 89] on link "Importer" at bounding box center [527, 84] width 33 height 17
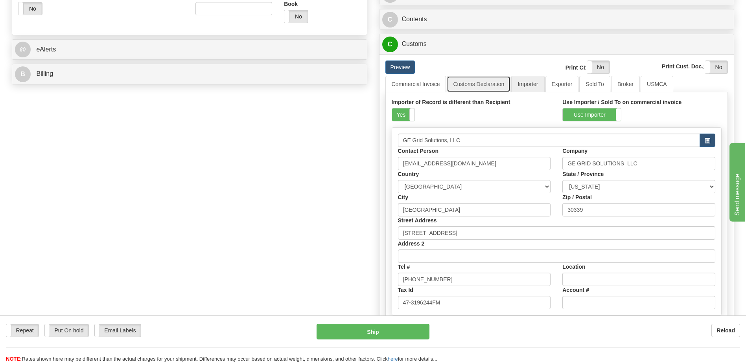
click at [487, 85] on link "Customs Declaration" at bounding box center [479, 84] width 64 height 17
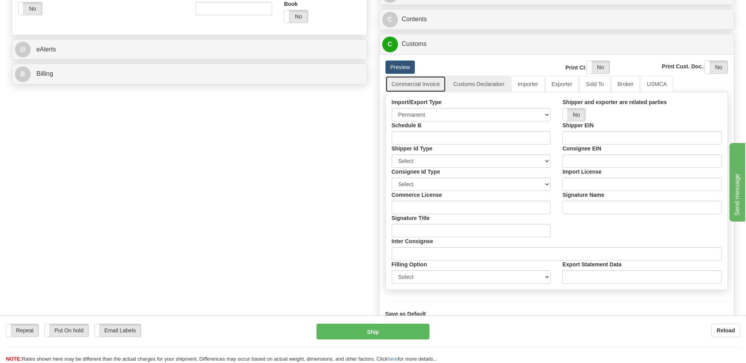
click at [423, 92] on link "Commercial Invoice" at bounding box center [415, 84] width 61 height 17
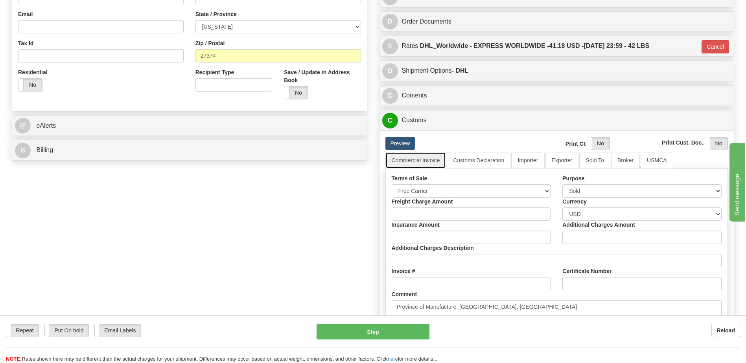
scroll to position [236, 0]
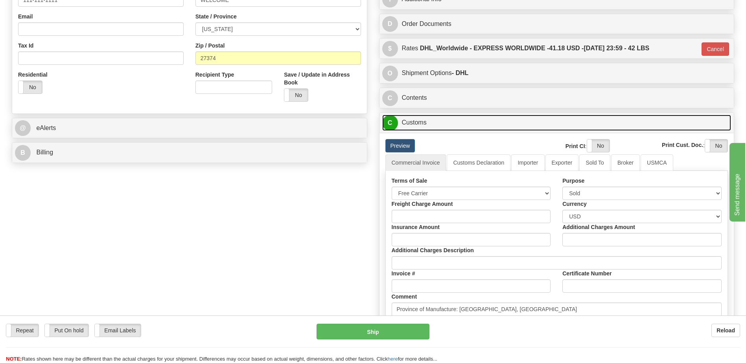
click at [438, 125] on link "C Customs" at bounding box center [556, 123] width 349 height 16
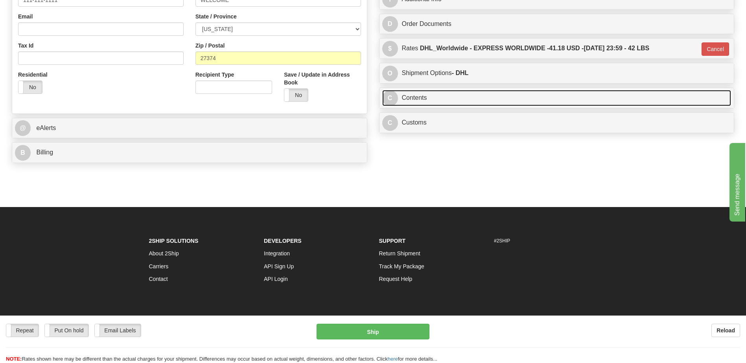
click at [435, 99] on link "C Contents" at bounding box center [556, 98] width 349 height 16
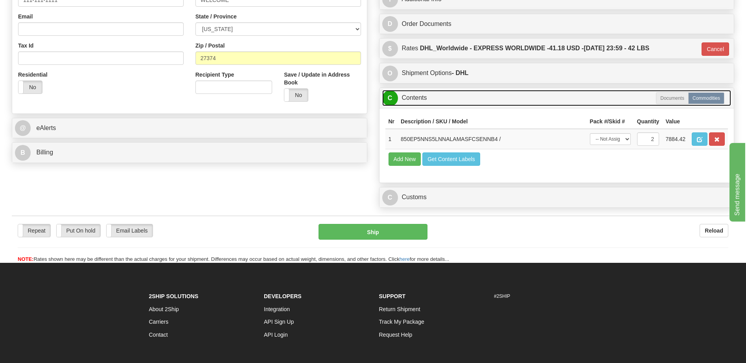
click at [435, 99] on link "C Contents" at bounding box center [556, 98] width 349 height 16
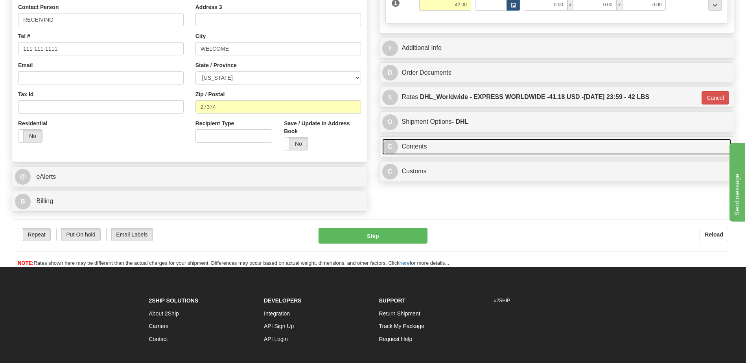
scroll to position [118, 0]
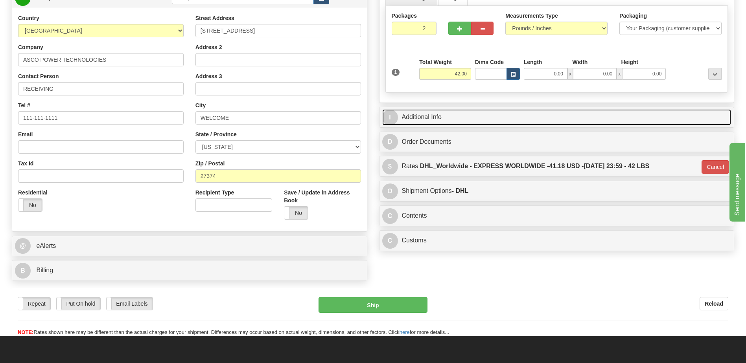
click at [454, 118] on link "I Additional Info" at bounding box center [556, 117] width 349 height 16
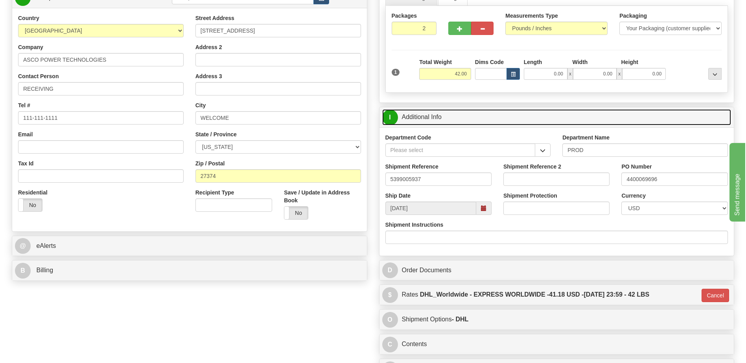
click at [454, 118] on link "I Additional Info" at bounding box center [556, 117] width 349 height 16
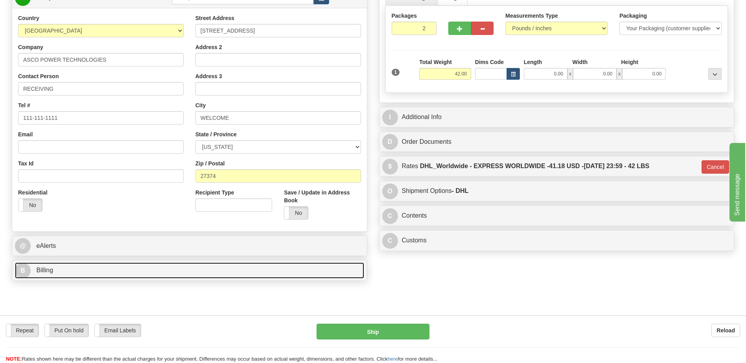
click at [143, 272] on link "B Billing" at bounding box center [189, 271] width 349 height 16
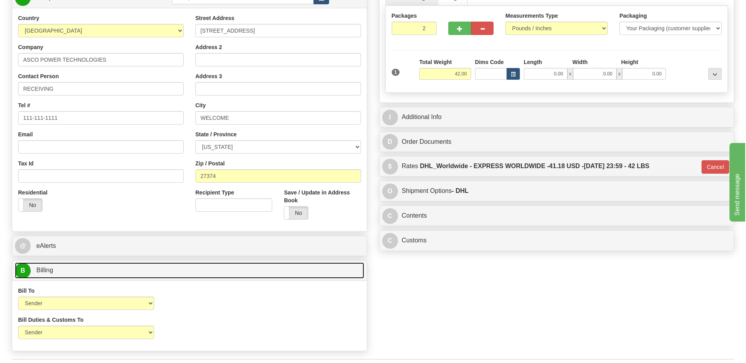
click at [143, 272] on link "B Billing" at bounding box center [189, 271] width 349 height 16
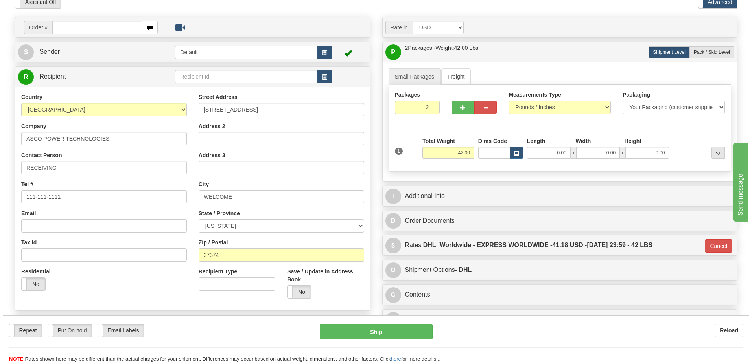
scroll to position [0, 0]
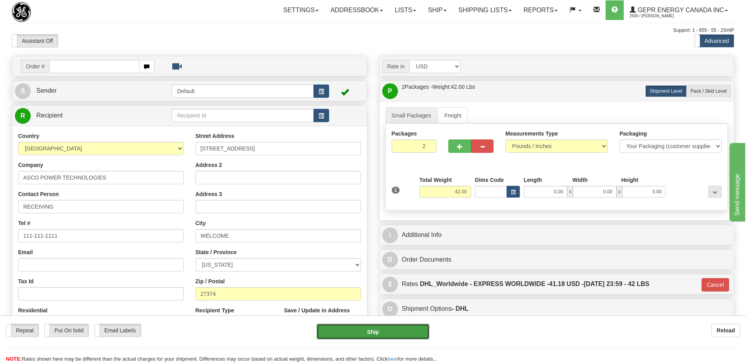
click at [364, 335] on button "Ship" at bounding box center [372, 332] width 112 height 16
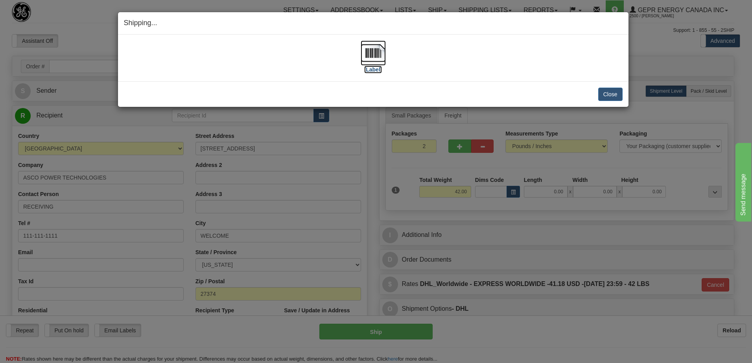
click at [367, 57] on img at bounding box center [373, 52] width 25 height 25
click at [606, 96] on button "Close" at bounding box center [610, 94] width 24 height 13
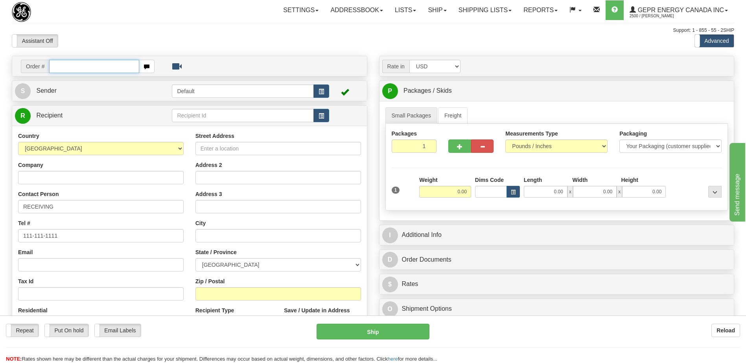
drag, startPoint x: 78, startPoint y: 65, endPoint x: 81, endPoint y: 70, distance: 5.9
click at [78, 65] on input "text" at bounding box center [94, 66] width 90 height 13
paste input "0086703932"
click at [57, 65] on input "0086703932" at bounding box center [94, 66] width 90 height 13
type input "86703932"
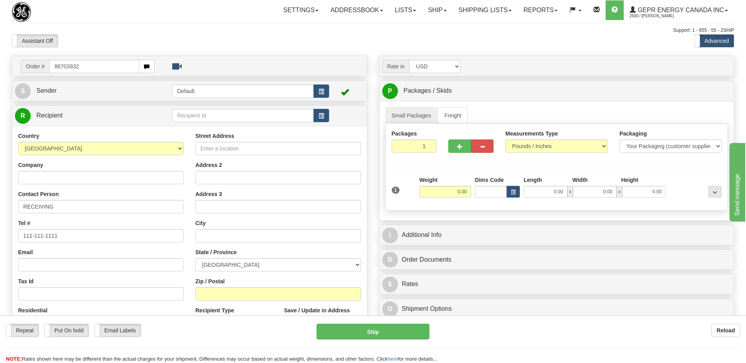
click at [210, 29] on body "Training Course Close Toggle navigation Settings Shipping Preferences New Recip…" at bounding box center [373, 181] width 746 height 363
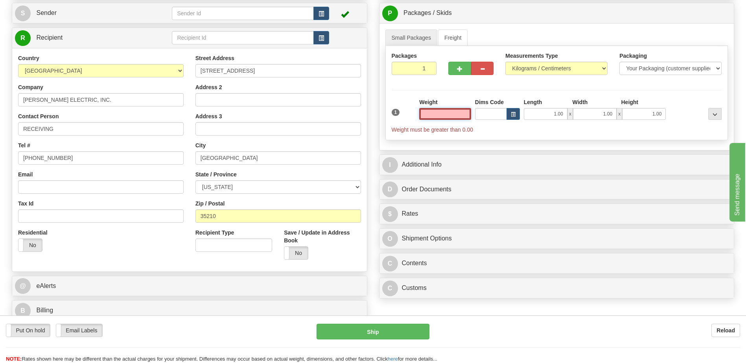
scroll to position [39, 0]
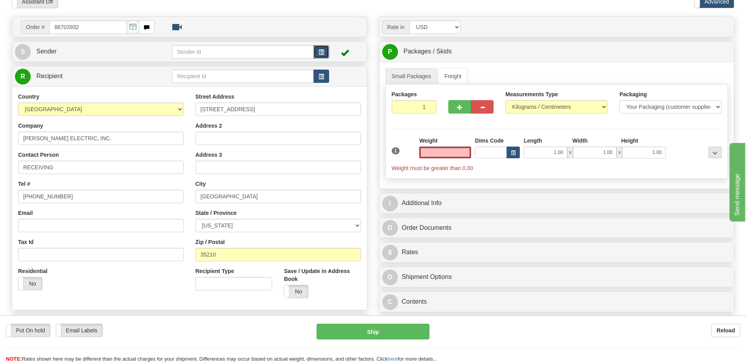
type input "0.00"
click at [320, 50] on span "button" at bounding box center [321, 52] width 6 height 5
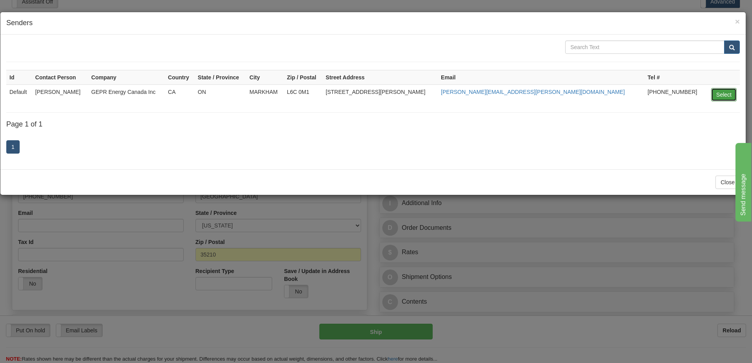
click at [718, 89] on button "Select" at bounding box center [724, 94] width 26 height 13
type input "Default"
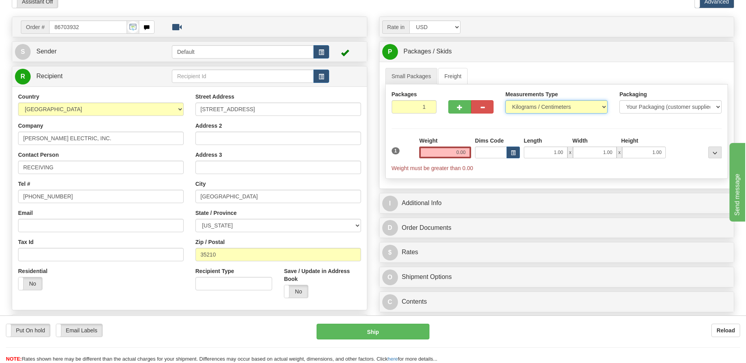
click at [561, 108] on select "Pounds / Inches Kilograms / Centimeters" at bounding box center [556, 106] width 102 height 13
select select "0"
click at [505, 100] on select "Pounds / Inches Kilograms / Centimeters" at bounding box center [556, 106] width 102 height 13
click at [465, 154] on input "0.00" at bounding box center [445, 153] width 52 height 12
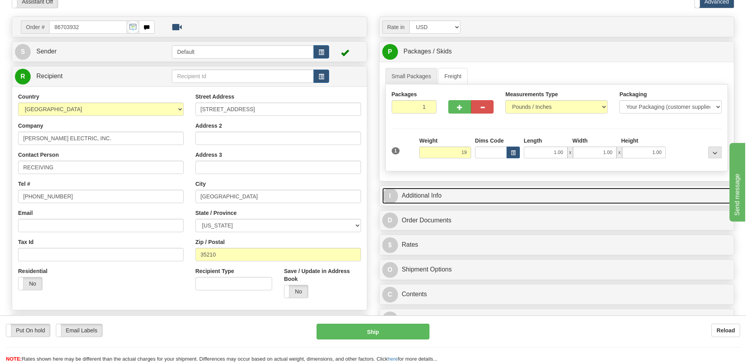
type input "19.00"
click at [430, 192] on link "I Additional Info" at bounding box center [556, 196] width 349 height 16
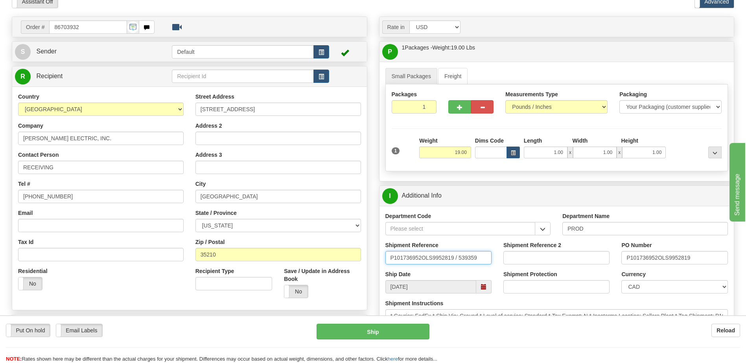
drag, startPoint x: 484, startPoint y: 259, endPoint x: 214, endPoint y: 261, distance: 269.7
click at [230, 17] on div "Order # 86703932" at bounding box center [373, 17] width 734 height 0
type input "5399005937"
drag, startPoint x: 696, startPoint y: 257, endPoint x: 483, endPoint y: 258, distance: 213.5
click at [483, 258] on div "Shipment Reference 5399005937 Shipment Reference 2 PO Number P101736952OLS99528…" at bounding box center [556, 255] width 355 height 29
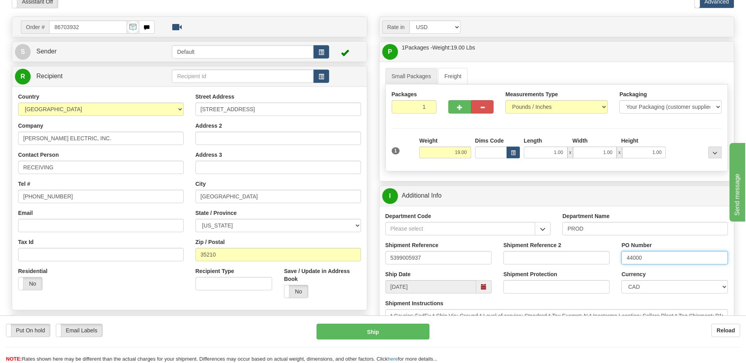
click at [662, 258] on input "44000" at bounding box center [674, 257] width 106 height 13
type input "4400069551"
click at [147, 286] on div "Residential Yes No" at bounding box center [100, 281] width 177 height 29
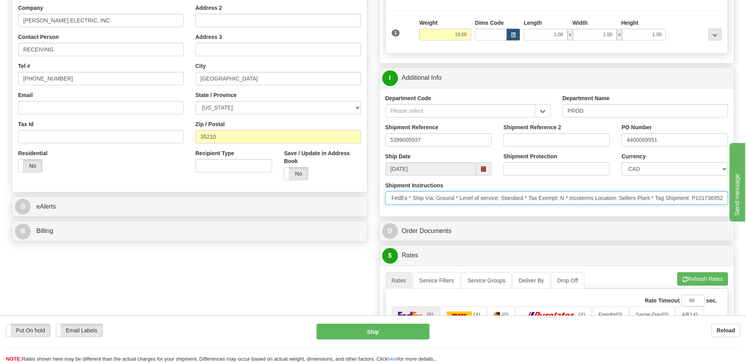
scroll to position [0, 0]
drag, startPoint x: 572, startPoint y: 202, endPoint x: 349, endPoint y: 214, distance: 223.2
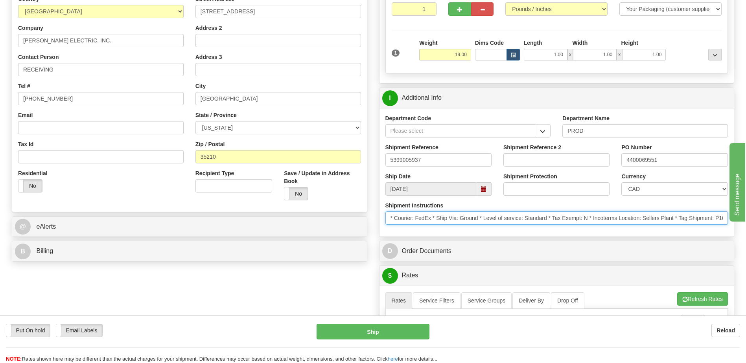
scroll to position [118, 0]
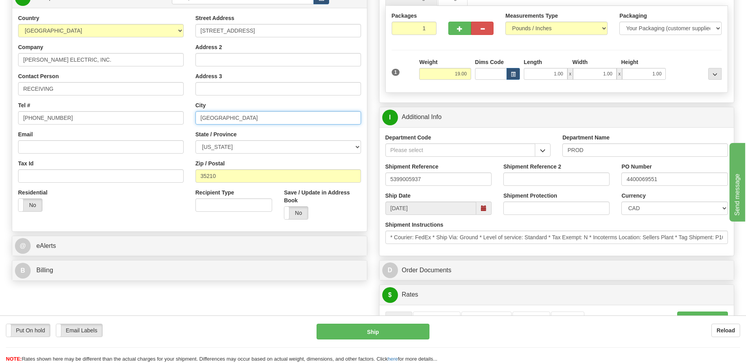
drag, startPoint x: 245, startPoint y: 119, endPoint x: 169, endPoint y: 117, distance: 76.3
click at [169, 117] on div "Country [GEOGRAPHIC_DATA] [GEOGRAPHIC_DATA] [GEOGRAPHIC_DATA] [GEOGRAPHIC_DATA]…" at bounding box center [189, 120] width 355 height 212
paste input "[GEOGRAPHIC_DATA]"
type input "[GEOGRAPHIC_DATA]"
drag, startPoint x: 139, startPoint y: 204, endPoint x: 142, endPoint y: 201, distance: 4.4
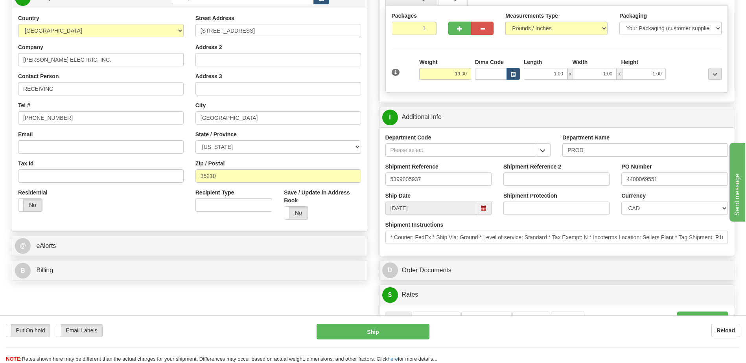
click at [140, 202] on div "Residential Yes No" at bounding box center [100, 203] width 177 height 29
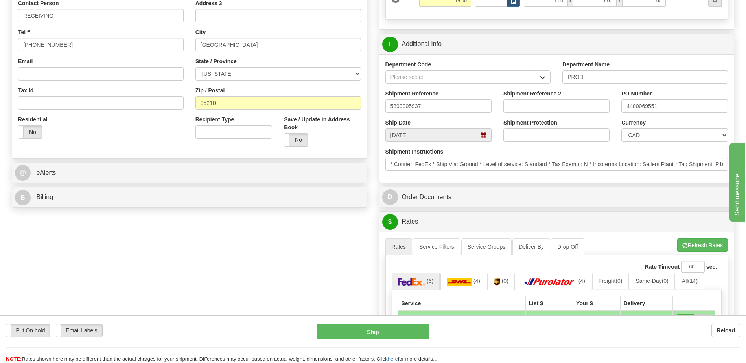
scroll to position [197, 0]
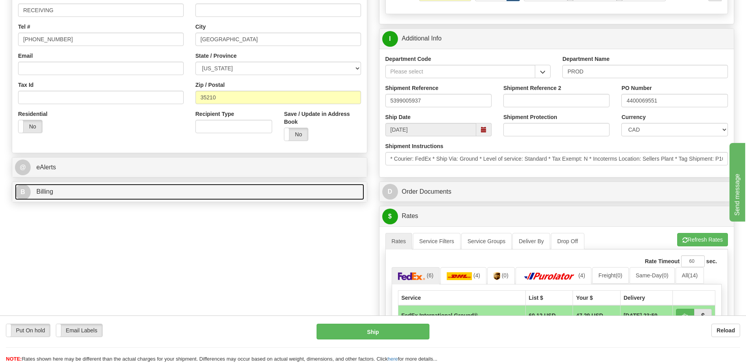
click at [62, 193] on link "B Billing" at bounding box center [189, 192] width 349 height 16
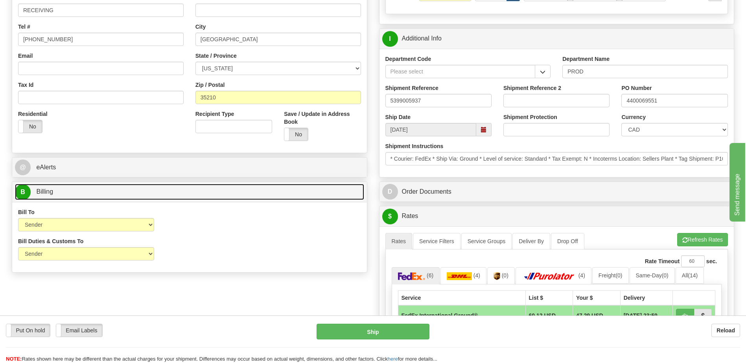
click at [62, 193] on link "B Billing" at bounding box center [189, 192] width 349 height 16
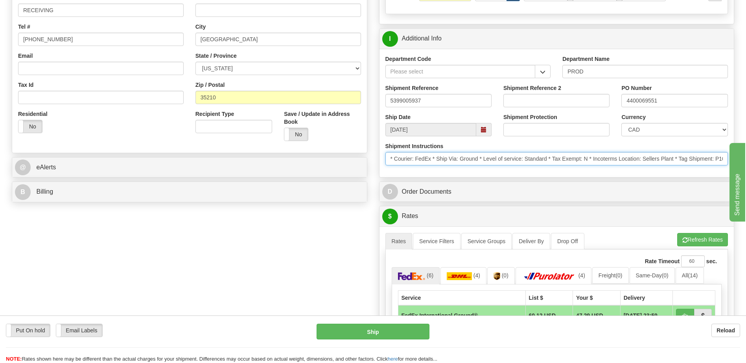
scroll to position [0, 25]
drag, startPoint x: 388, startPoint y: 158, endPoint x: 1011, endPoint y: 146, distance: 622.9
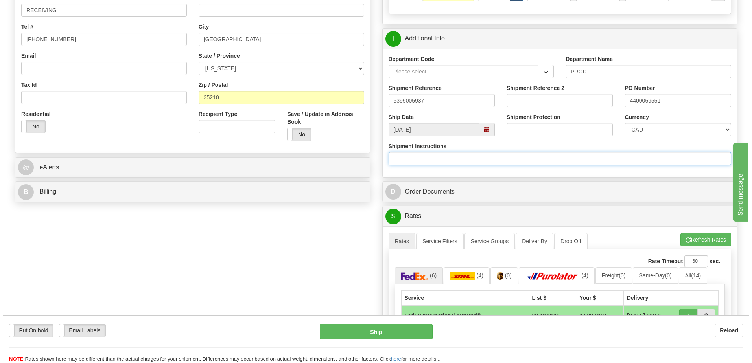
scroll to position [0, 0]
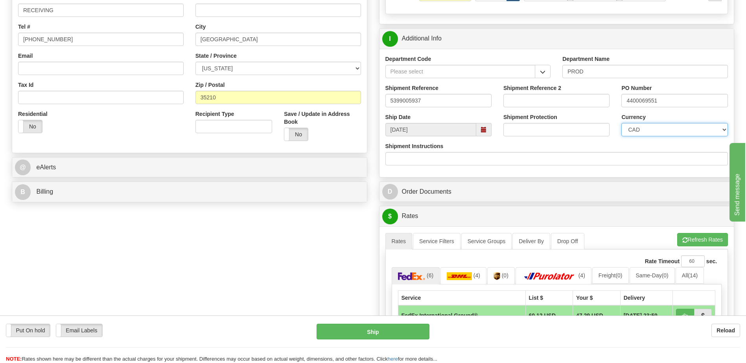
click at [672, 127] on select "CAD USD EUR ZAR [PERSON_NAME] ARN AUD AUS AWG BBD BFR BGN BHD BMD BND BRC BRL C…" at bounding box center [674, 129] width 106 height 13
select select "1"
click at [621, 123] on select "CAD USD EUR ZAR [PERSON_NAME] ARN AUD AUS AWG BBD BFR BGN BHD BMD BND BRC BRL C…" at bounding box center [674, 129] width 106 height 13
drag, startPoint x: 295, startPoint y: 237, endPoint x: 309, endPoint y: 222, distance: 20.3
click at [297, 233] on div "Order # 86703932 S Sender" at bounding box center [373, 217] width 734 height 716
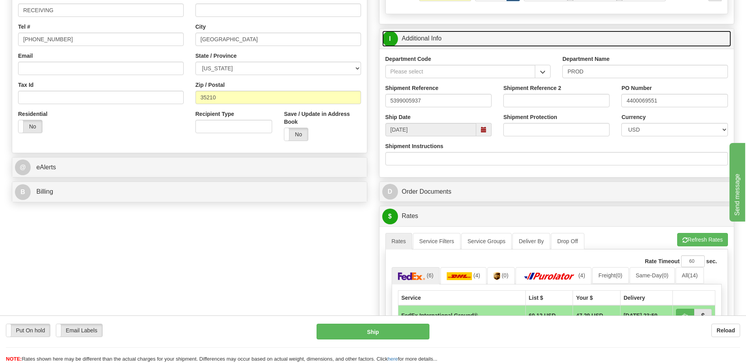
click at [458, 41] on link "I Additional Info" at bounding box center [556, 39] width 349 height 16
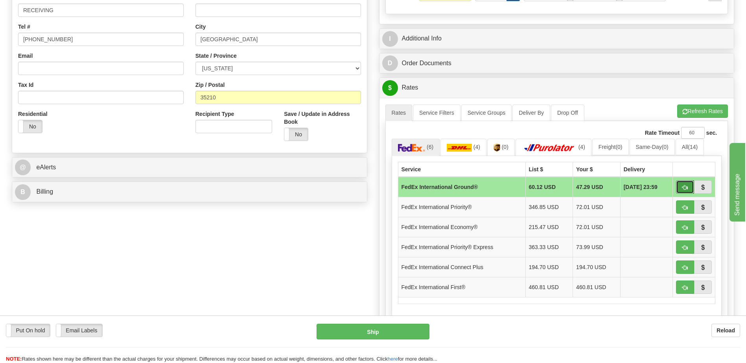
click at [682, 188] on span "button" at bounding box center [685, 187] width 6 height 5
type input "92"
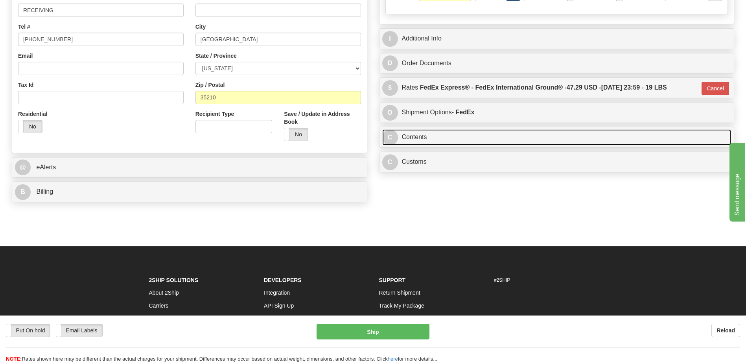
click at [461, 134] on link "C Contents" at bounding box center [556, 137] width 349 height 16
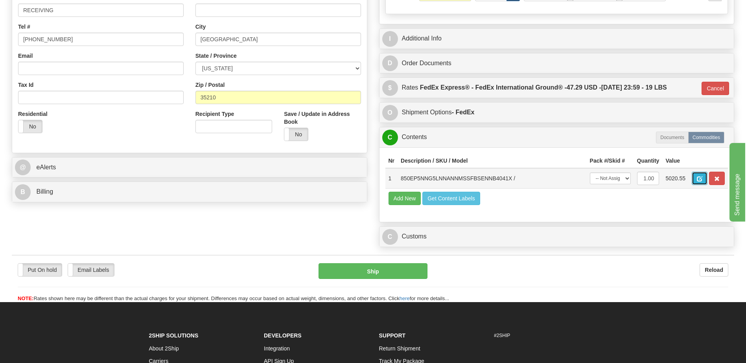
click at [702, 178] on span "button" at bounding box center [700, 179] width 6 height 5
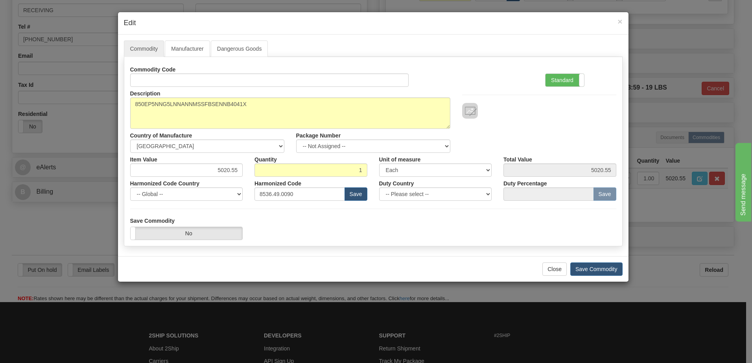
click at [555, 72] on div "Standard Advanced" at bounding box center [580, 75] width 83 height 24
click at [550, 81] on label "Standard" at bounding box center [564, 80] width 39 height 13
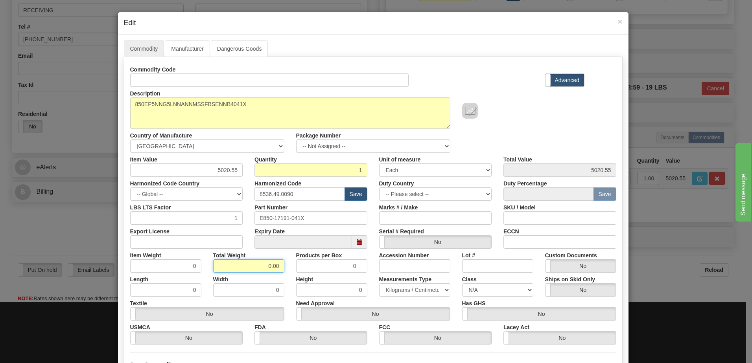
drag, startPoint x: 261, startPoint y: 270, endPoint x: 327, endPoint y: 267, distance: 65.4
click at [327, 267] on div "Item Weight 0 Total Weight 0.00 Products per Box 0 Accession Number Lot # Custo…" at bounding box center [373, 261] width 498 height 24
type input "1"
type input "1.0000"
click at [145, 268] on input "1.0000" at bounding box center [165, 265] width 71 height 13
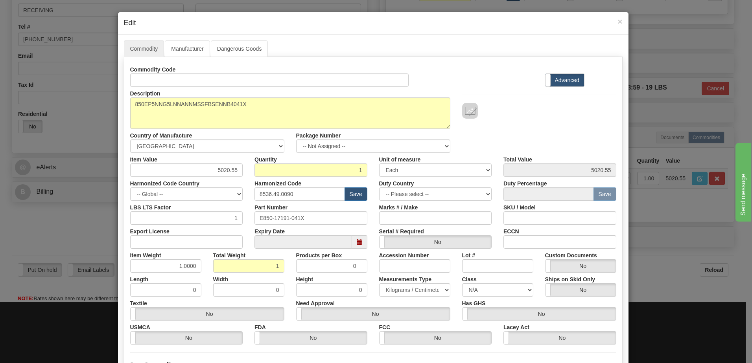
click at [558, 122] on div "Description 850EP5NNG5LNNANNMSSFBSENNB4041X Country of Manufacture -- Unknown -…" at bounding box center [373, 120] width 498 height 66
drag, startPoint x: 250, startPoint y: 178, endPoint x: 270, endPoint y: 182, distance: 20.5
click at [270, 182] on div "Commodity Code Standard Advanced Description 850EP5NNG5LNNANNMSSFBSENNB4041X Co…" at bounding box center [373, 204] width 486 height 282
type input "3315.65"
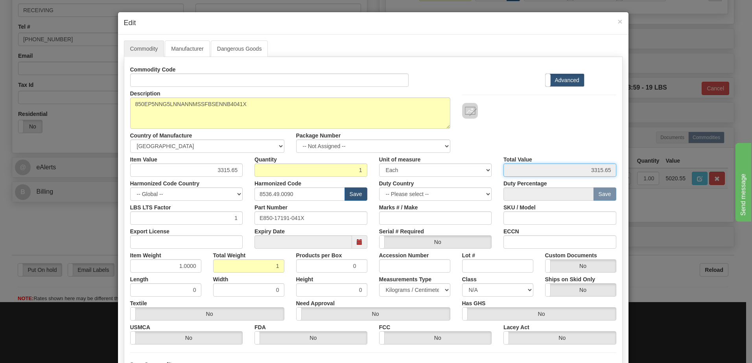
click at [543, 170] on input "3315.65" at bounding box center [559, 170] width 113 height 13
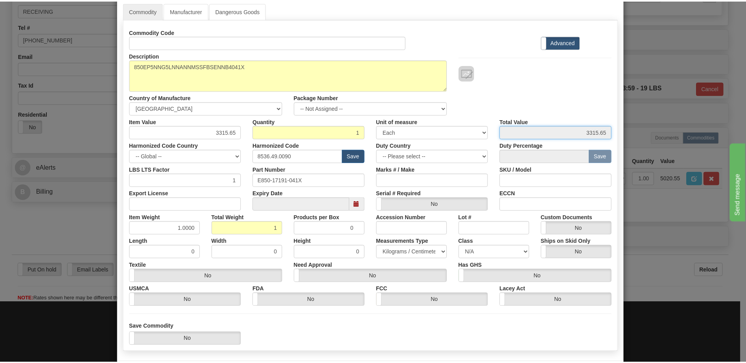
scroll to position [75, 0]
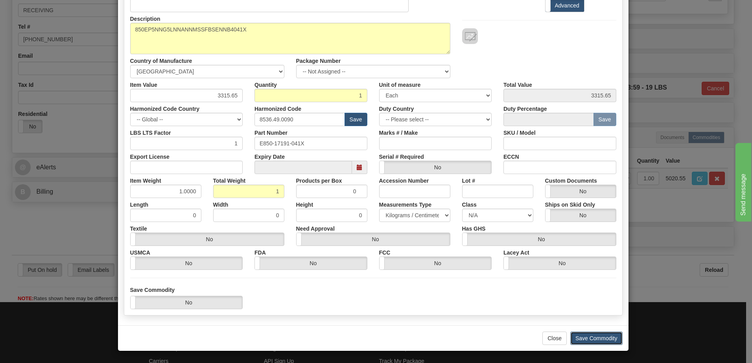
click at [587, 342] on button "Save Commodity" at bounding box center [596, 338] width 52 height 13
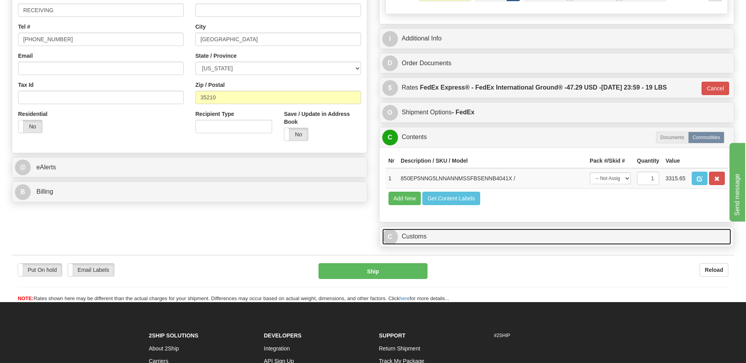
click at [440, 241] on link "C Customs" at bounding box center [556, 237] width 349 height 16
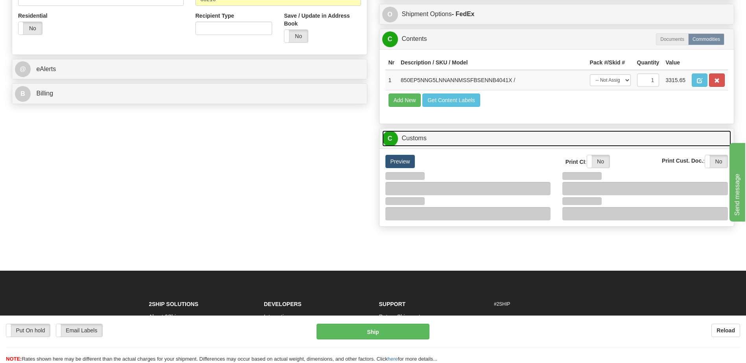
scroll to position [354, 0]
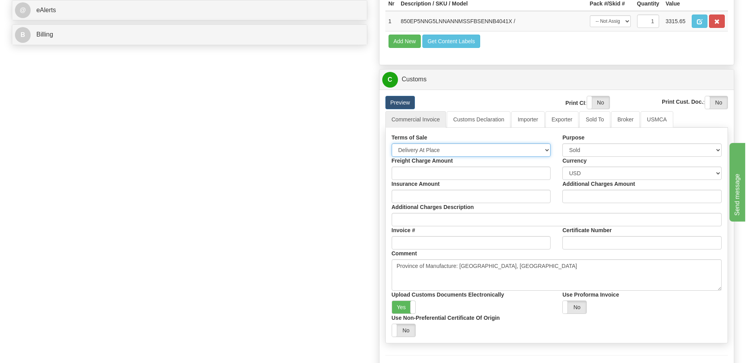
click at [432, 149] on select "Free Carrier Free On Board Ex Works Delivered Duty Unpaid Delivered Duty Paid C…" at bounding box center [471, 150] width 159 height 13
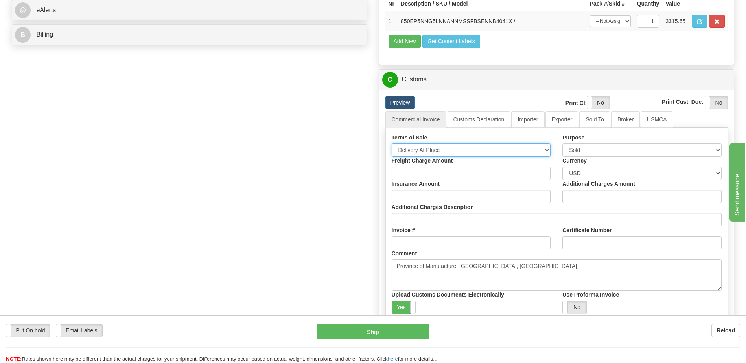
select select "7"
click at [392, 144] on select "Free Carrier Free On Board Ex Works Delivered Duty Unpaid Delivered Duty Paid C…" at bounding box center [471, 150] width 159 height 13
click at [335, 171] on div "Order # 86703932 S Sender" at bounding box center [373, 52] width 734 height 701
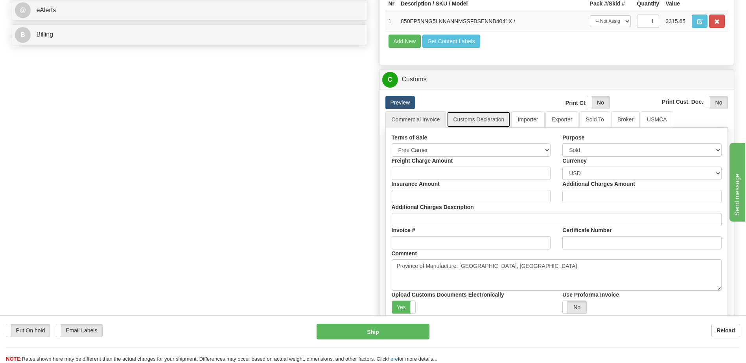
click at [474, 117] on link "Customs Declaration" at bounding box center [479, 119] width 64 height 17
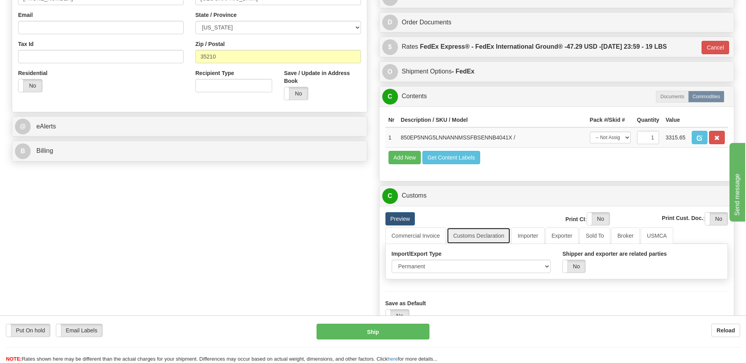
scroll to position [157, 0]
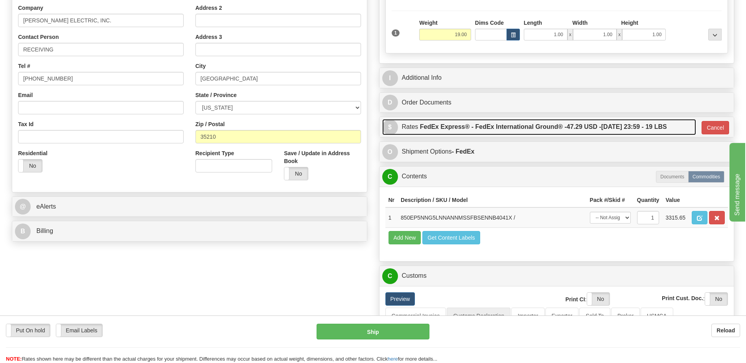
click at [503, 128] on label "FedEx Express® - FedEx International Ground® - 47.29 USD - [DATE] 23:59 - 19 LBS" at bounding box center [543, 127] width 247 height 16
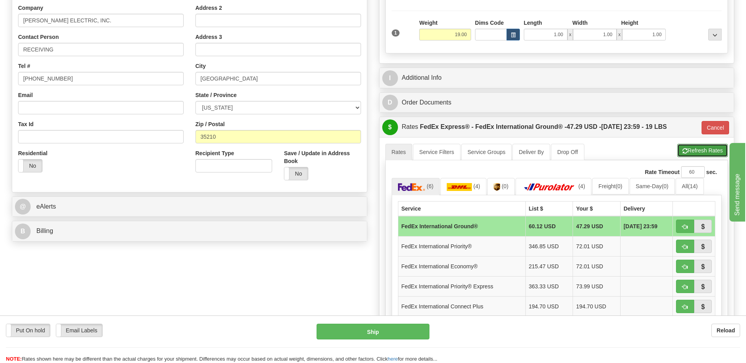
click at [692, 152] on button "Refresh Rates" at bounding box center [702, 150] width 51 height 13
type input "92"
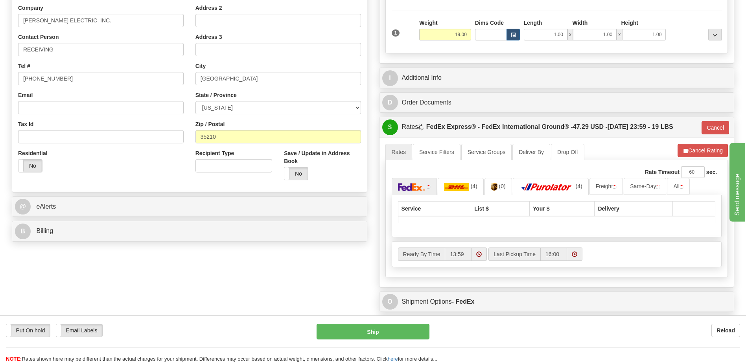
click at [569, 113] on div "Rate in Account Currency ARN AWG AUD AUS BHD BBD BFR BMD BRC BRL GBP UKL BND BG…" at bounding box center [556, 234] width 367 height 670
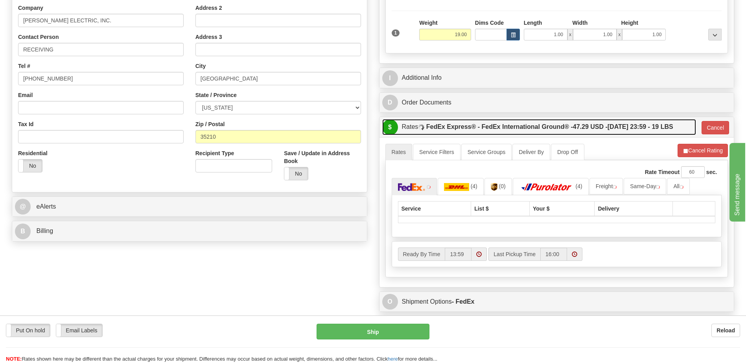
click at [567, 126] on label "FedEx Express® - FedEx International Ground® - 47.29 USD - [DATE] 23:59 - 19 LBS" at bounding box center [549, 127] width 247 height 16
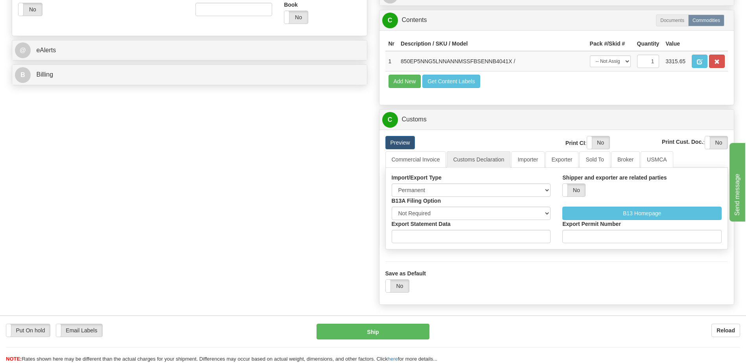
scroll to position [197, 0]
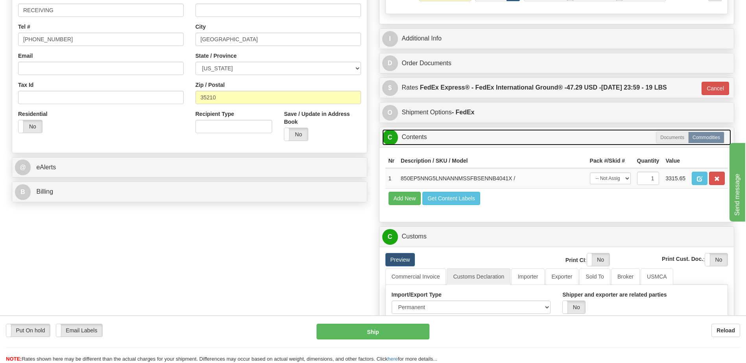
click at [427, 140] on link "C Contents" at bounding box center [556, 137] width 349 height 16
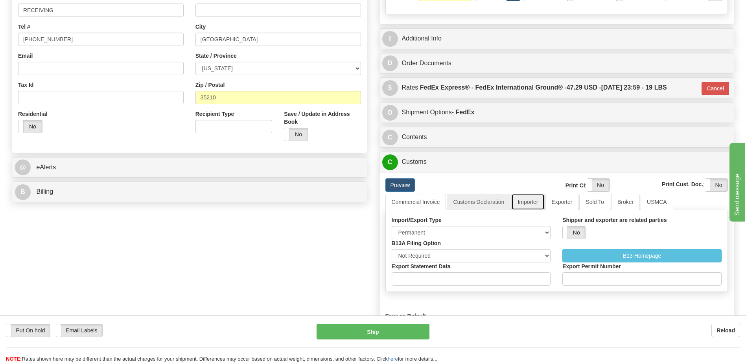
click at [530, 205] on link "Importer" at bounding box center [527, 202] width 33 height 17
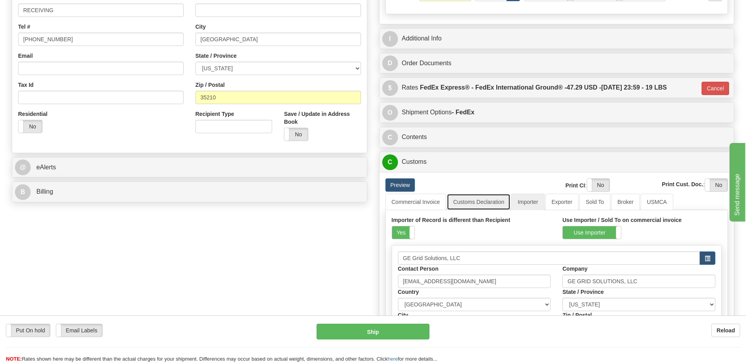
click at [476, 199] on link "Customs Declaration" at bounding box center [479, 202] width 64 height 17
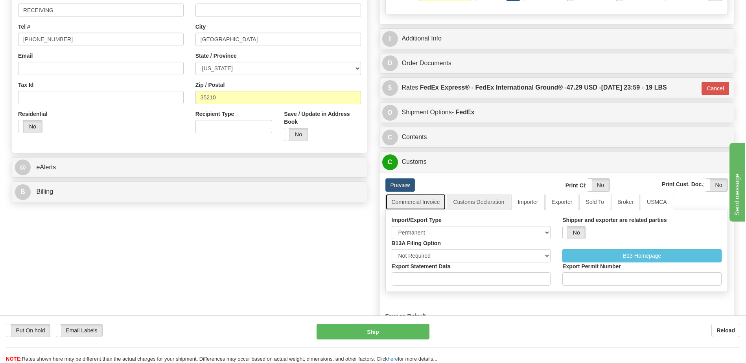
click at [423, 199] on link "Commercial Invoice" at bounding box center [415, 202] width 61 height 17
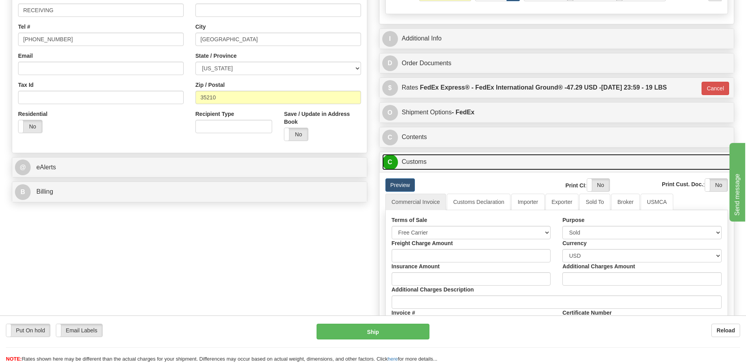
click at [431, 157] on link "C Customs" at bounding box center [556, 162] width 349 height 16
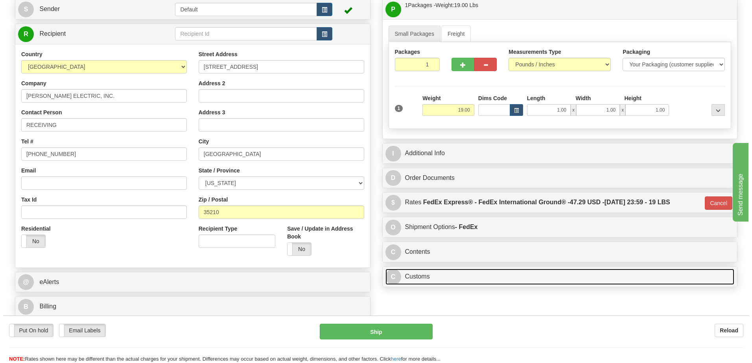
scroll to position [79, 0]
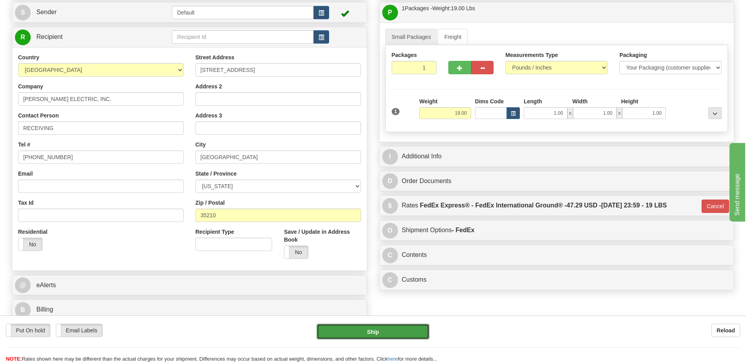
click at [350, 335] on button "Ship" at bounding box center [372, 332] width 112 height 16
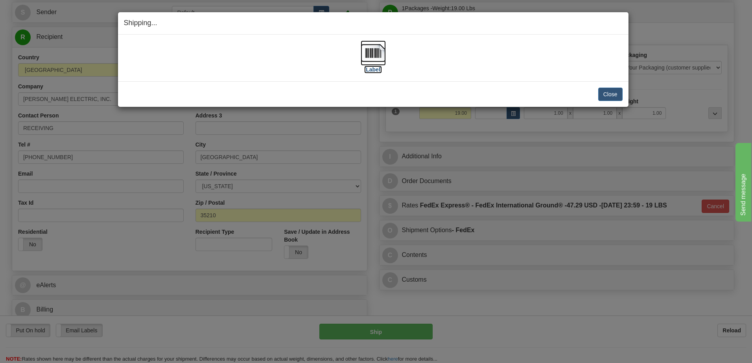
click at [370, 54] on img at bounding box center [373, 52] width 25 height 25
click at [610, 94] on button "Close" at bounding box center [610, 94] width 24 height 13
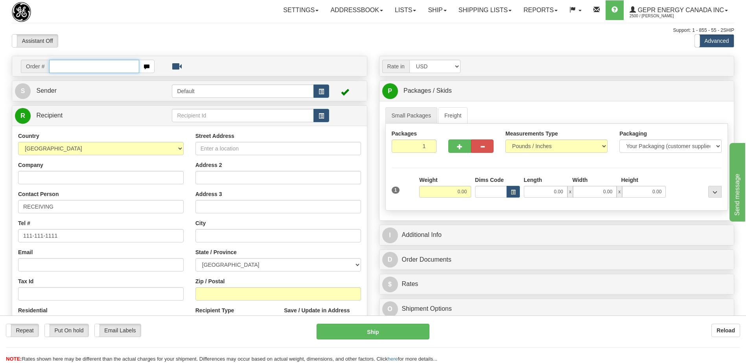
click at [59, 67] on input "text" at bounding box center [94, 66] width 90 height 13
paste input "0086703936"
click at [60, 68] on input "0086703936" at bounding box center [94, 66] width 90 height 13
type input "86703936"
click at [93, 42] on body "Training Course Close Toggle navigation Settings Shipping Preferences New Recip…" at bounding box center [373, 181] width 746 height 363
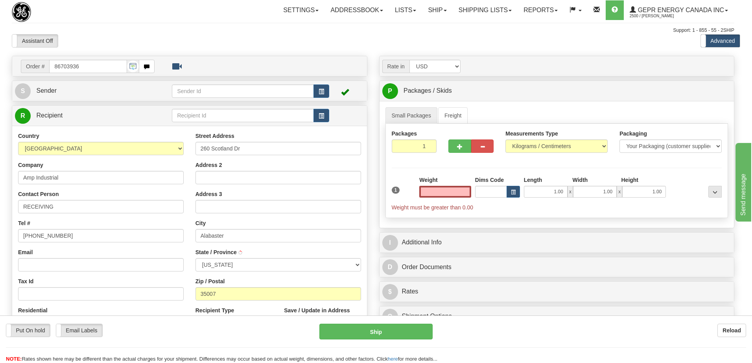
type input "ALABASTER"
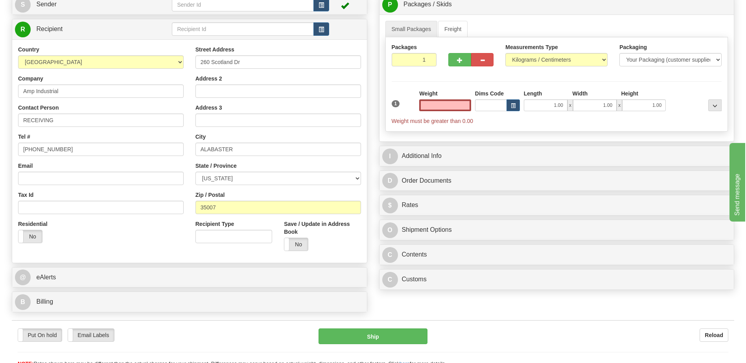
scroll to position [197, 0]
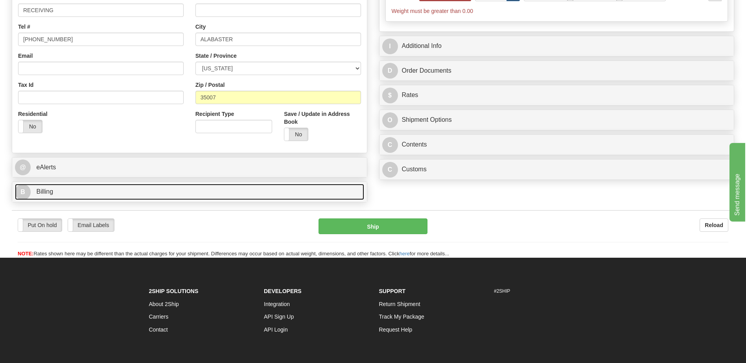
type input "0.00"
click at [76, 193] on link "B Billing" at bounding box center [189, 192] width 349 height 16
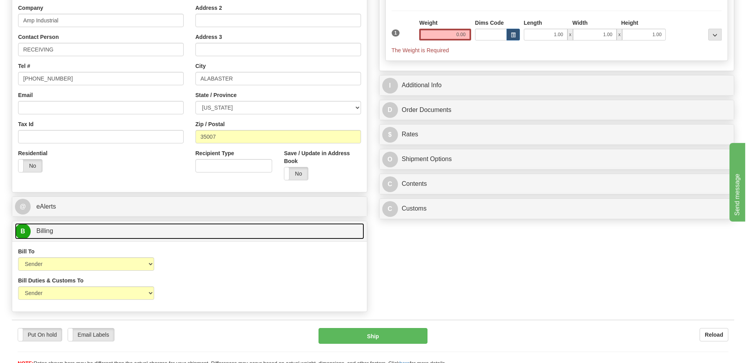
scroll to position [79, 0]
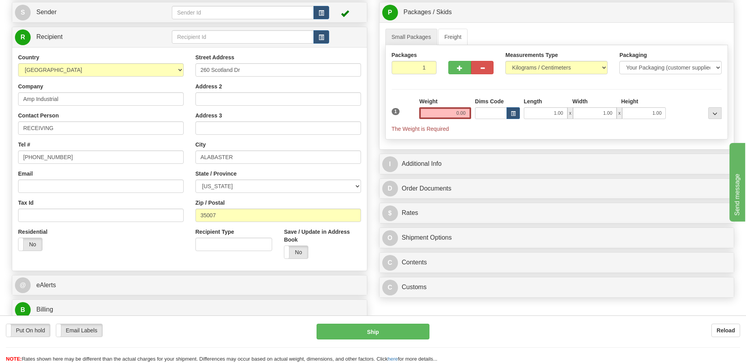
click at [149, 246] on div "Residential Yes No" at bounding box center [100, 242] width 177 height 29
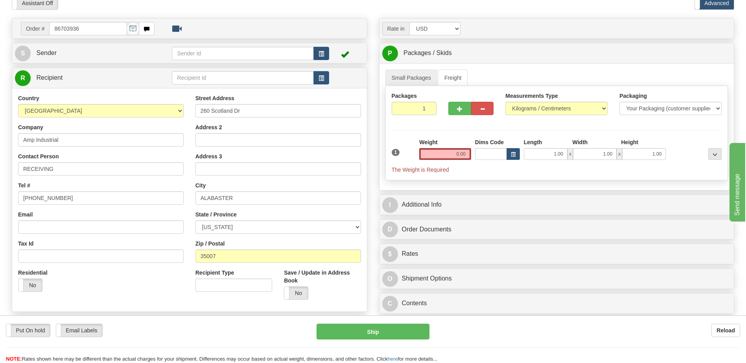
scroll to position [0, 0]
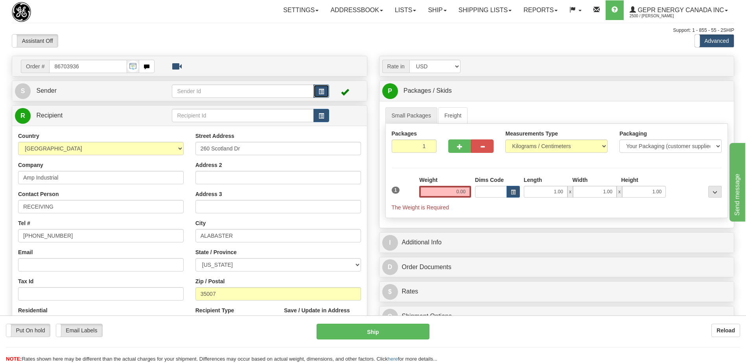
click at [318, 90] on span "button" at bounding box center [321, 91] width 6 height 5
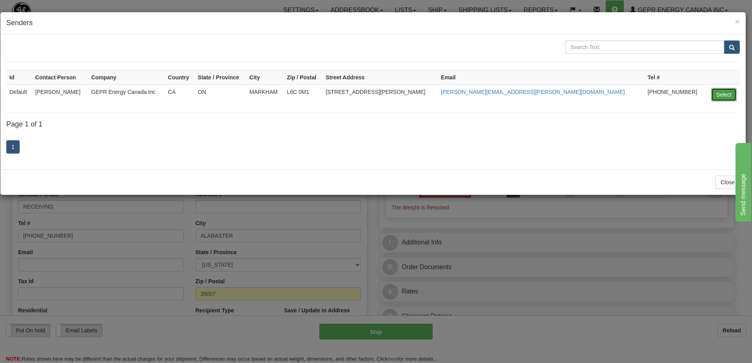
click at [721, 94] on button "Select" at bounding box center [724, 94] width 26 height 13
type input "Default"
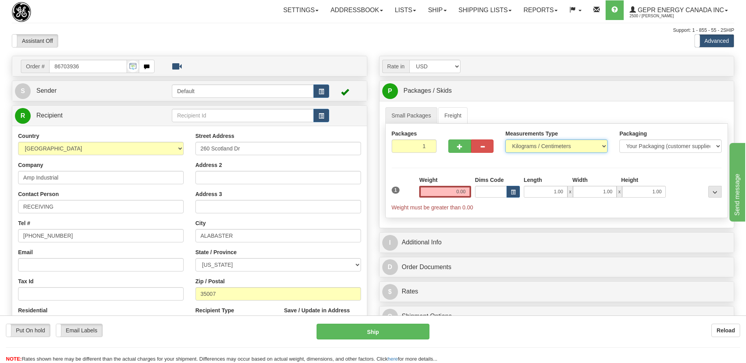
click at [523, 145] on select "Pounds / Inches Kilograms / Centimeters" at bounding box center [556, 146] width 102 height 13
select select "0"
click at [505, 140] on select "Pounds / Inches Kilograms / Centimeters" at bounding box center [556, 146] width 102 height 13
click at [460, 191] on input "0.00" at bounding box center [445, 192] width 52 height 12
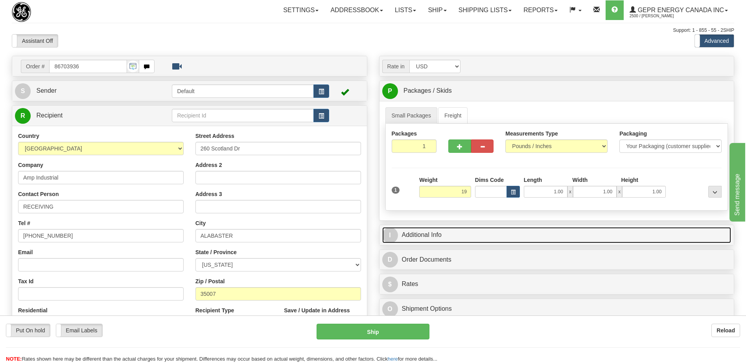
type input "19.00"
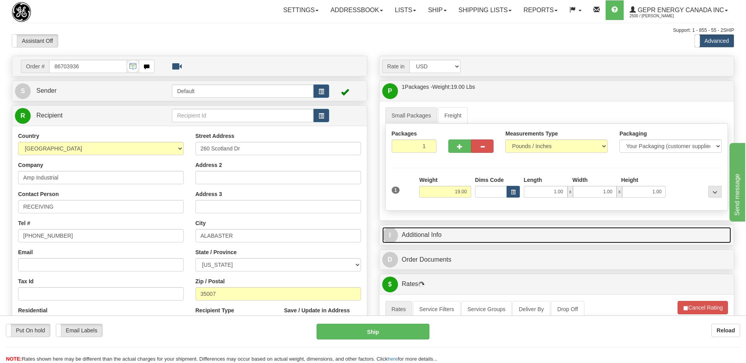
click at [451, 233] on link "I Additional Info" at bounding box center [556, 235] width 349 height 16
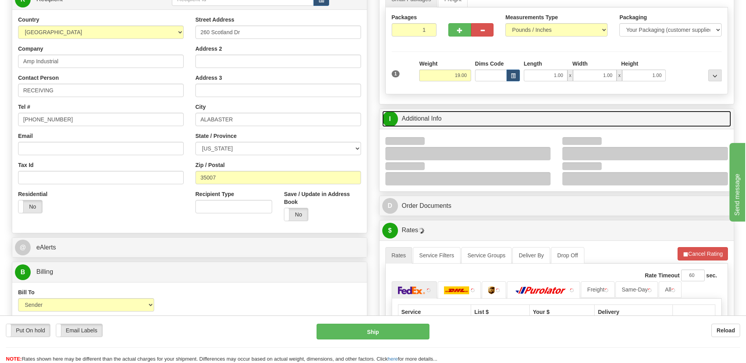
scroll to position [118, 0]
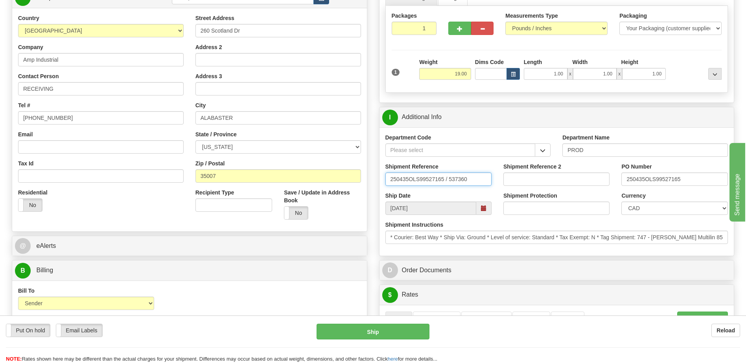
drag, startPoint x: 472, startPoint y: 180, endPoint x: 211, endPoint y: 174, distance: 260.7
type input "5399005900"
drag, startPoint x: 684, startPoint y: 183, endPoint x: 592, endPoint y: 188, distance: 92.5
click at [592, 188] on div "Shipment Reference 5399005900 Shipment Reference 2 PO Number 250435OLS99527165" at bounding box center [556, 177] width 355 height 29
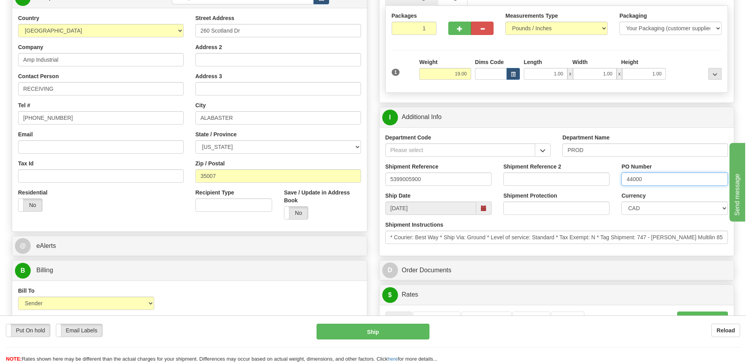
click at [656, 177] on input "44000" at bounding box center [674, 179] width 106 height 13
type input "4400069349"
click at [659, 209] on select "CAD USD EUR ZAR [PERSON_NAME] ARN AUD AUS AWG BBD BFR BGN BHD BMD BND BRC BRL C…" at bounding box center [674, 208] width 106 height 13
select select "1"
click at [621, 202] on select "CAD USD EUR ZAR [PERSON_NAME] ARN AUD AUS AWG BBD BFR BGN BHD BMD BND BRC BRL C…" at bounding box center [674, 208] width 106 height 13
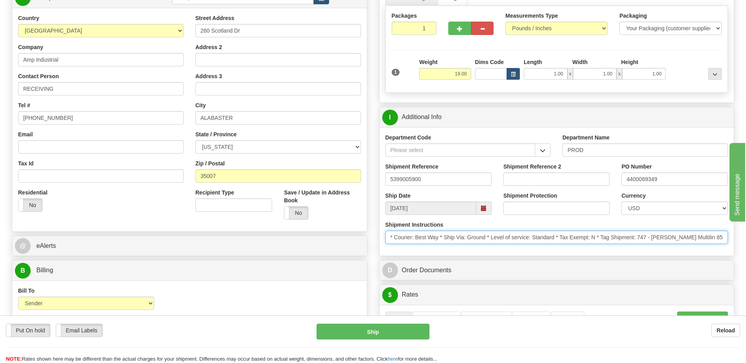
drag, startPoint x: 391, startPoint y: 243, endPoint x: 931, endPoint y: 280, distance: 541.1
click at [745, 245] on html "Training Course Close Toggle navigation Settings Shipping Preferences New Sende…" at bounding box center [373, 63] width 746 height 363
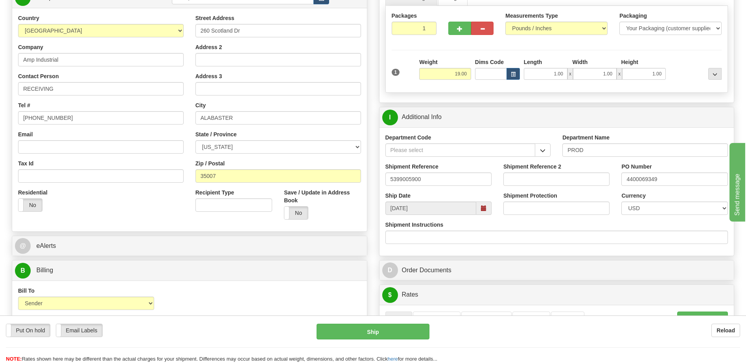
click at [143, 208] on div "Residential Yes No" at bounding box center [100, 203] width 177 height 29
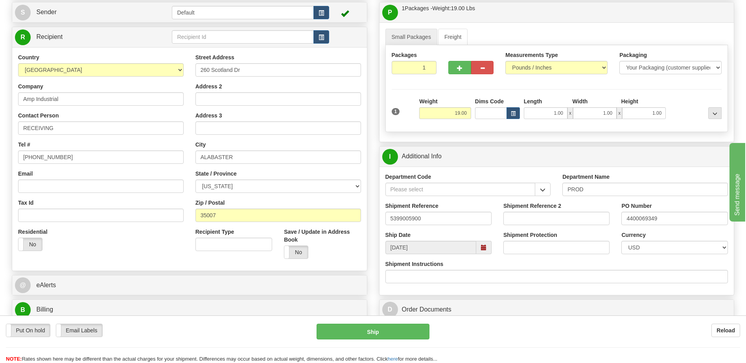
scroll to position [236, 0]
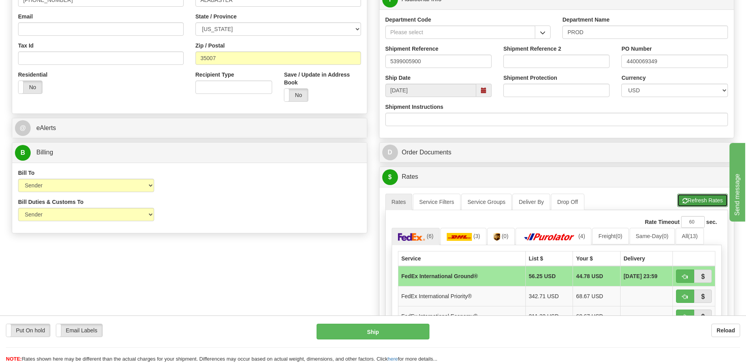
click at [685, 196] on button "Refresh Rates" at bounding box center [702, 200] width 51 height 13
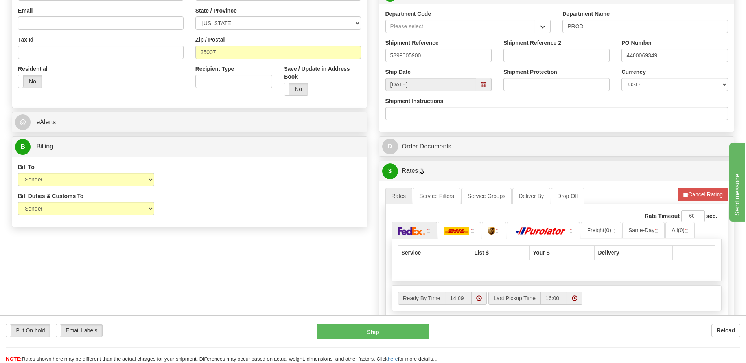
scroll to position [393, 0]
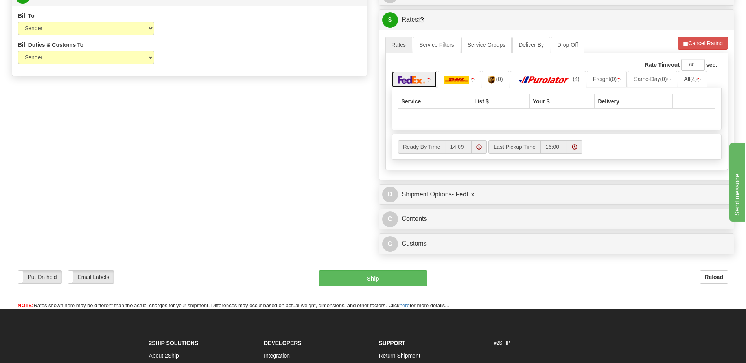
click at [423, 83] on img at bounding box center [412, 80] width 28 height 8
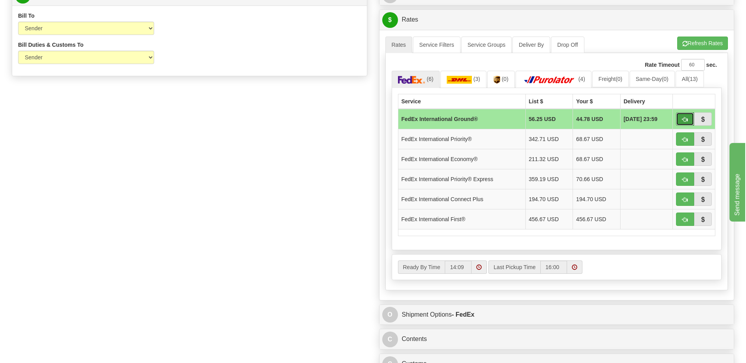
click at [684, 117] on span "button" at bounding box center [685, 119] width 6 height 5
type input "92"
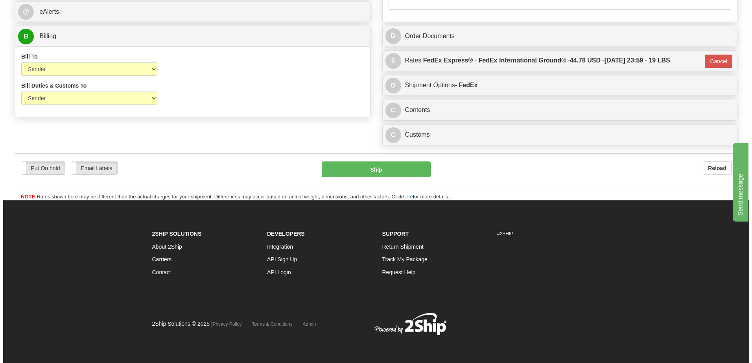
scroll to position [353, 0]
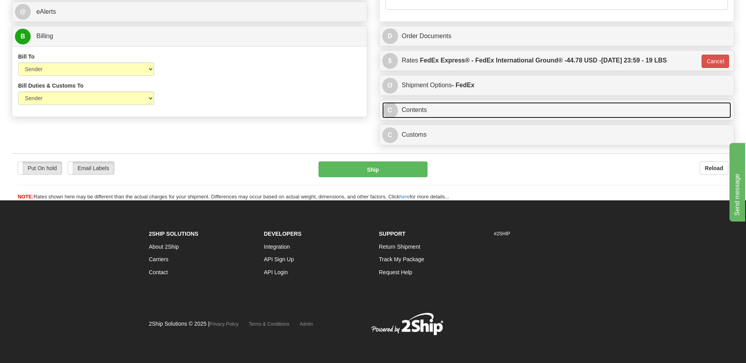
click at [455, 107] on link "C Contents" at bounding box center [556, 110] width 349 height 16
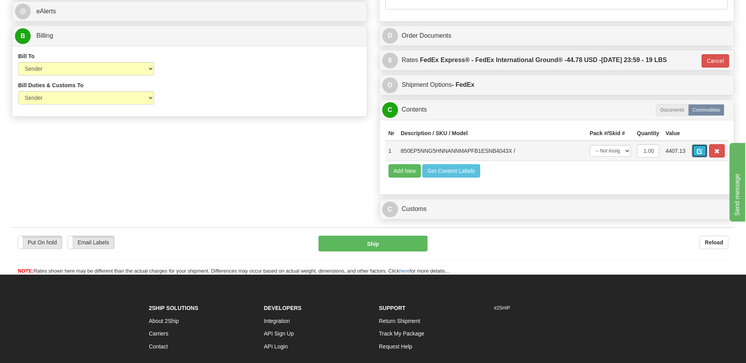
click at [699, 153] on span "button" at bounding box center [700, 151] width 6 height 5
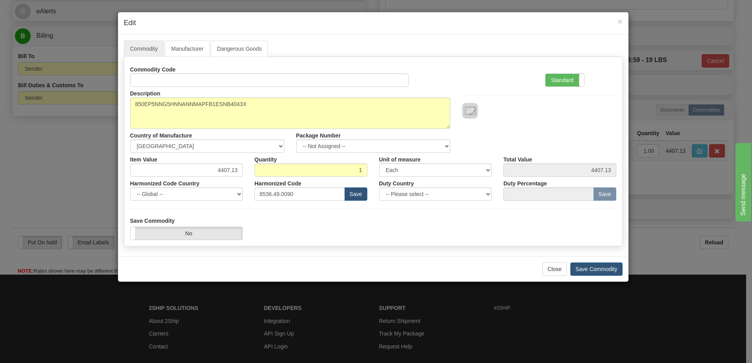
click at [572, 74] on div "Standard Advanced" at bounding box center [564, 80] width 39 height 13
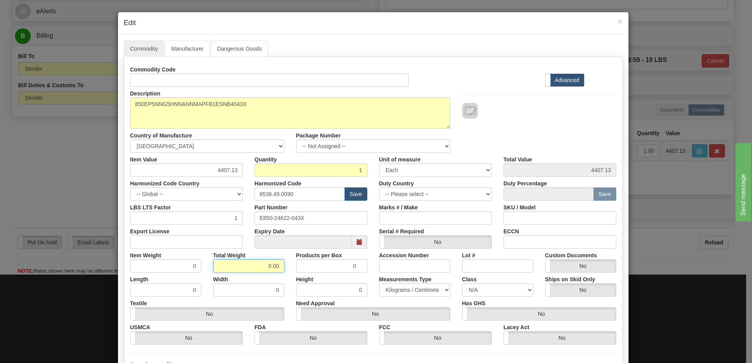
drag, startPoint x: 242, startPoint y: 265, endPoint x: 406, endPoint y: 275, distance: 164.3
click at [405, 275] on div "Commodity Code Standard Advanced Description 850EP5NNG5HNNANNMAPFB1ESNB4043X Co…" at bounding box center [373, 204] width 486 height 282
type input "1"
type input "1.0000"
click at [170, 270] on input "1.0000" at bounding box center [165, 265] width 71 height 13
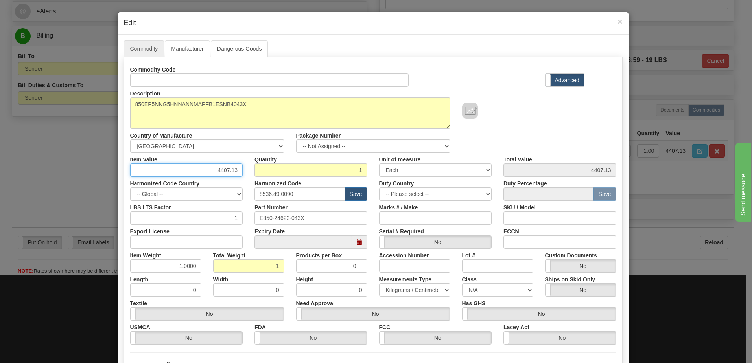
drag, startPoint x: 202, startPoint y: 173, endPoint x: 281, endPoint y: 174, distance: 78.6
click at [281, 174] on div "Item Value 4407.13 Quantity 1 Unit of measure 3 Thousand Square Inches Adjustme…" at bounding box center [373, 165] width 498 height 24
type input "3258.90"
click at [283, 174] on input "1" at bounding box center [310, 170] width 113 height 13
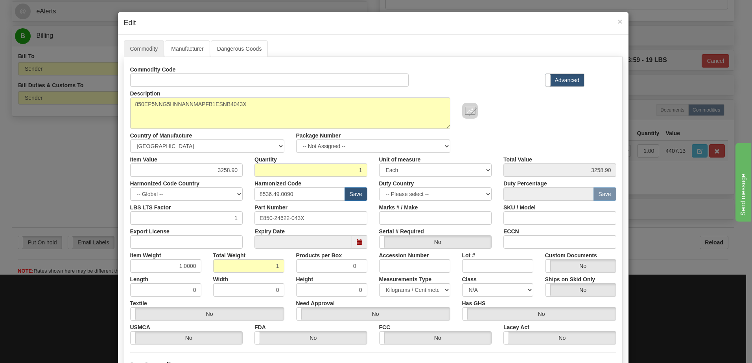
click at [527, 145] on div "Description 850EP5NNG5HNNANNMAPFB1ESNB4043X Country of Manufacture -- Unknown -…" at bounding box center [373, 120] width 498 height 66
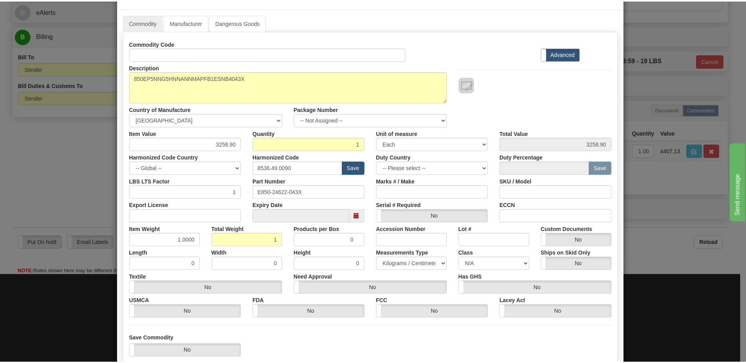
scroll to position [75, 0]
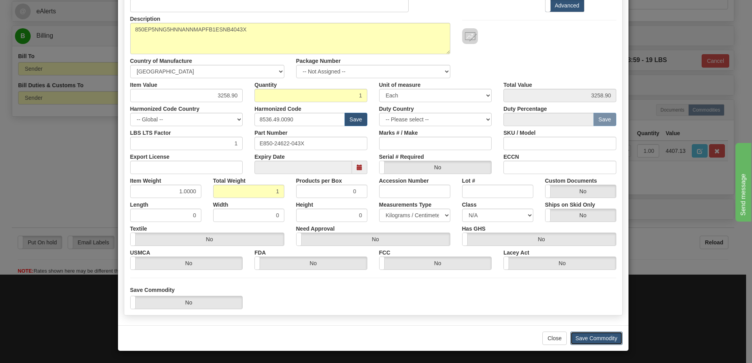
click at [592, 336] on button "Save Commodity" at bounding box center [596, 338] width 52 height 13
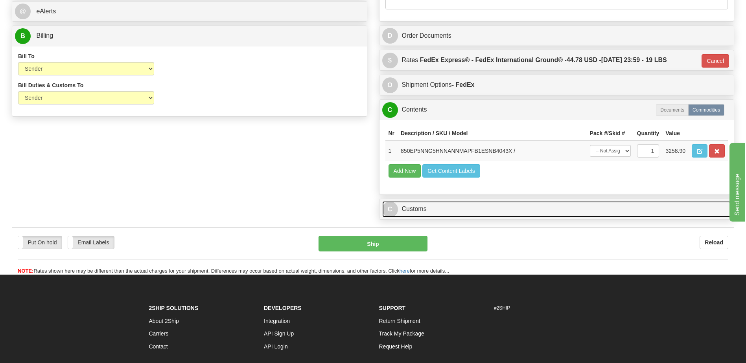
click at [432, 209] on link "C Customs" at bounding box center [556, 209] width 349 height 16
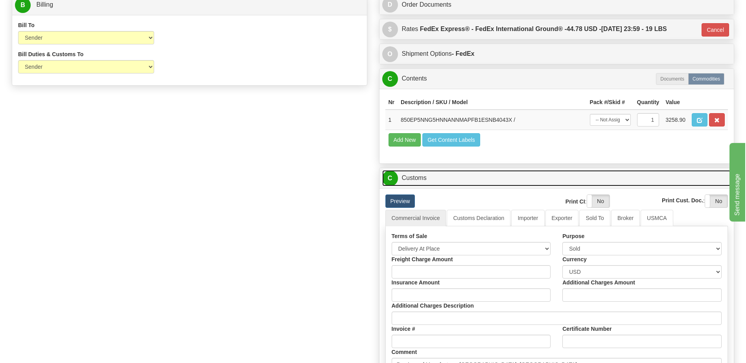
scroll to position [431, 0]
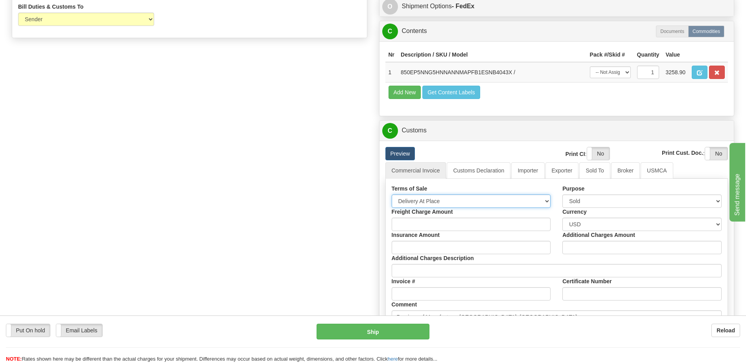
click at [423, 199] on select "Free Carrier Free On Board Ex Works Delivered Duty Unpaid Delivered Duty Paid C…" at bounding box center [471, 201] width 159 height 13
select select "7"
click at [392, 195] on select "Free Carrier Free On Board Ex Works Delivered Duty Unpaid Delivered Duty Paid C…" at bounding box center [471, 201] width 159 height 13
click at [526, 174] on link "Importer" at bounding box center [527, 170] width 33 height 17
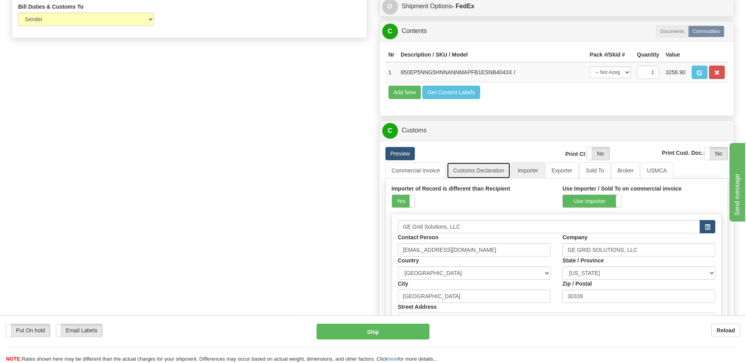
click at [462, 169] on link "Customs Declaration" at bounding box center [479, 170] width 64 height 17
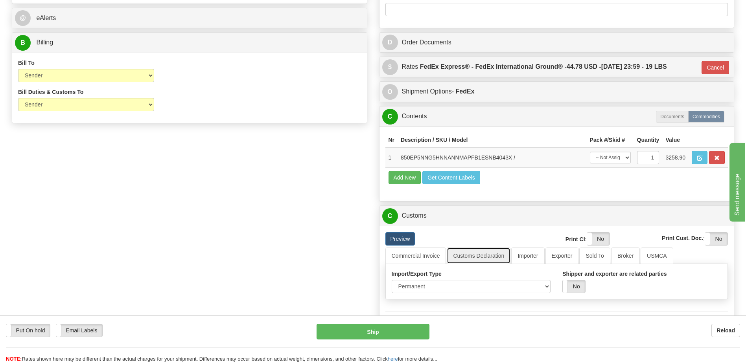
scroll to position [274, 0]
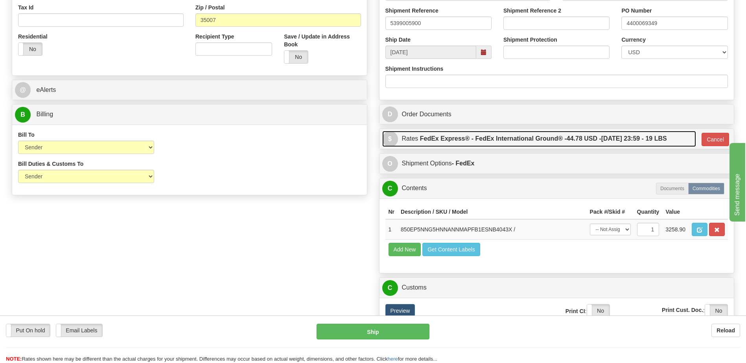
click at [571, 139] on span "44.78 USD -" at bounding box center [584, 138] width 35 height 7
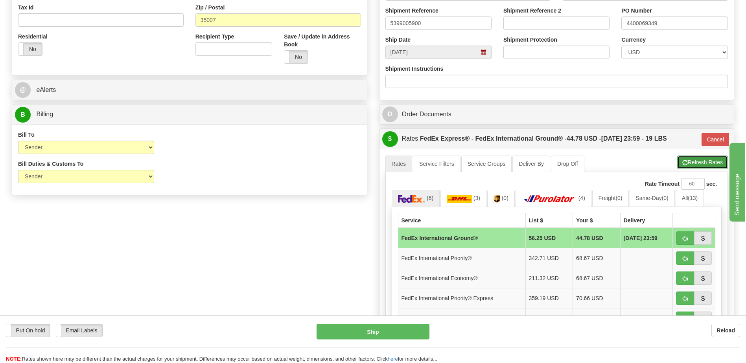
click at [695, 163] on button "Refresh Rates" at bounding box center [702, 162] width 51 height 13
type input "92"
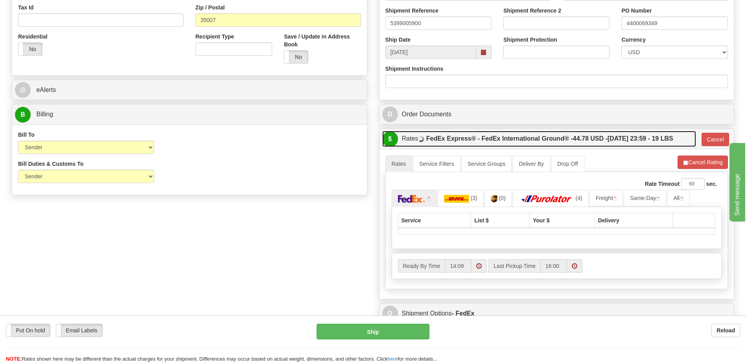
click at [604, 141] on span "44.78 USD -" at bounding box center [590, 138] width 35 height 7
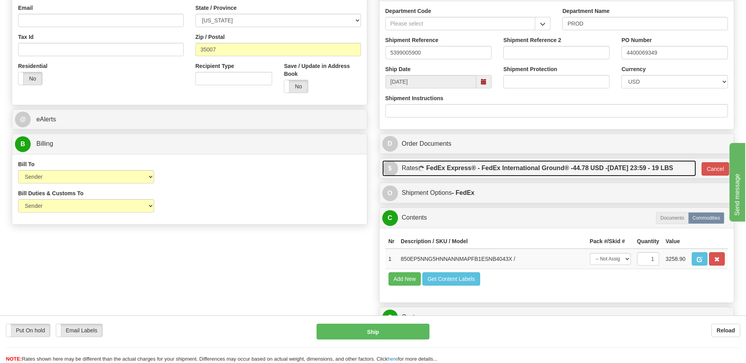
scroll to position [156, 0]
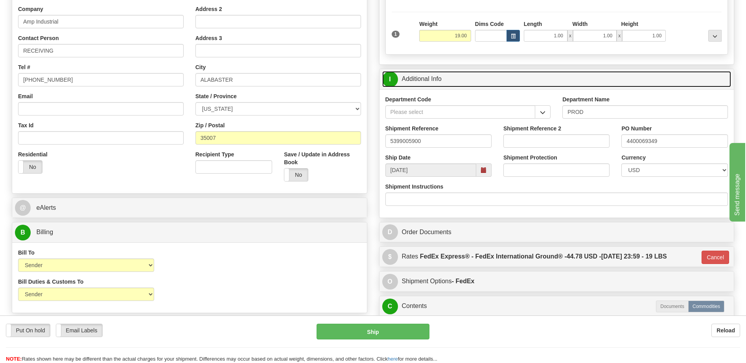
click at [471, 76] on link "I Additional Info" at bounding box center [556, 79] width 349 height 16
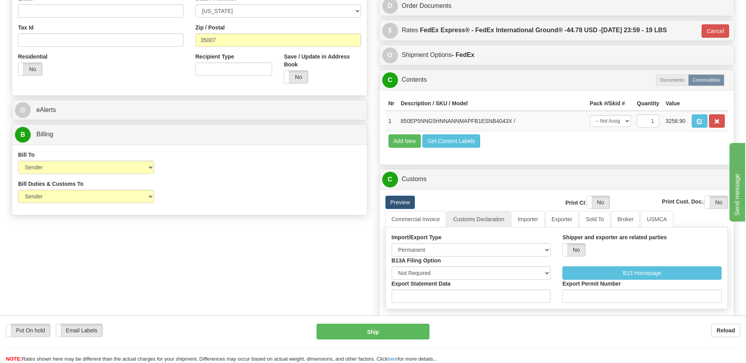
scroll to position [274, 0]
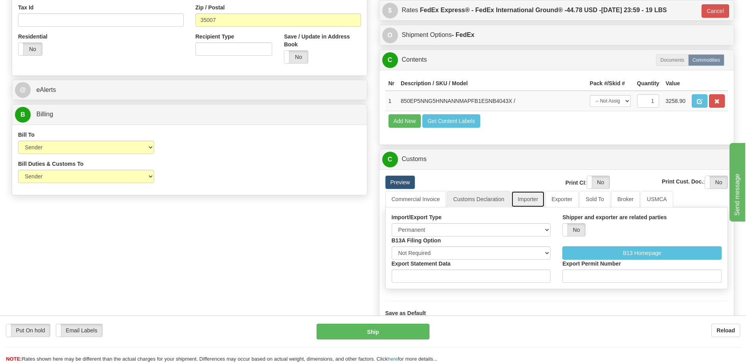
click at [531, 200] on link "Importer" at bounding box center [527, 199] width 33 height 17
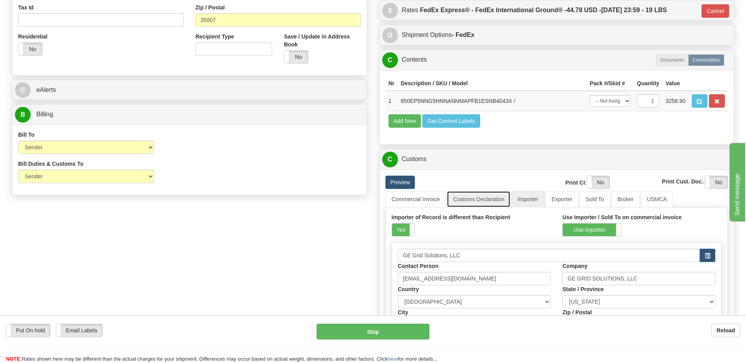
click at [467, 199] on link "Customs Declaration" at bounding box center [479, 199] width 64 height 17
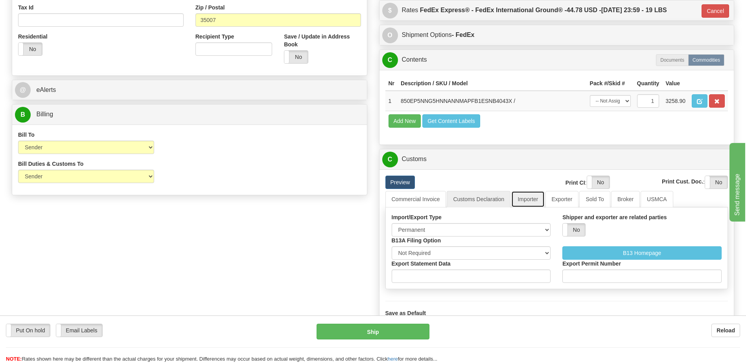
click at [532, 202] on link "Importer" at bounding box center [527, 199] width 33 height 17
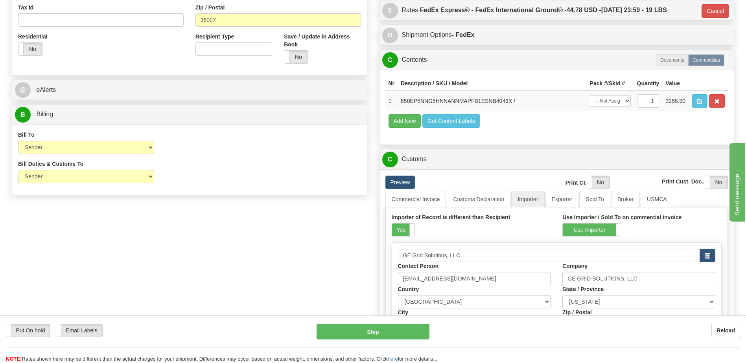
click at [322, 269] on div "Order # 86703936 S Sender" at bounding box center [373, 141] width 734 height 718
click at [519, 199] on link "Importer" at bounding box center [527, 199] width 33 height 17
click at [482, 199] on link "Customs Declaration" at bounding box center [479, 199] width 64 height 17
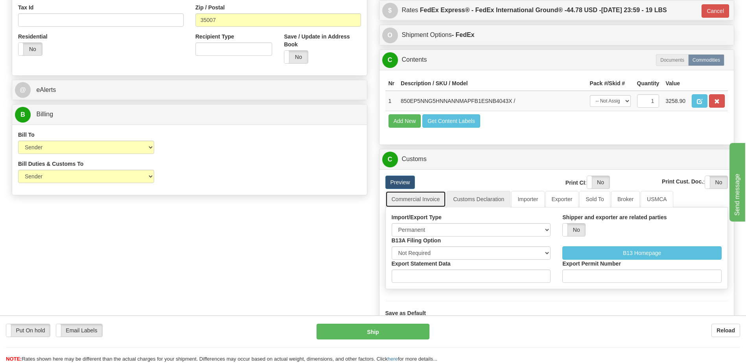
click at [425, 198] on link "Commercial Invoice" at bounding box center [415, 199] width 61 height 17
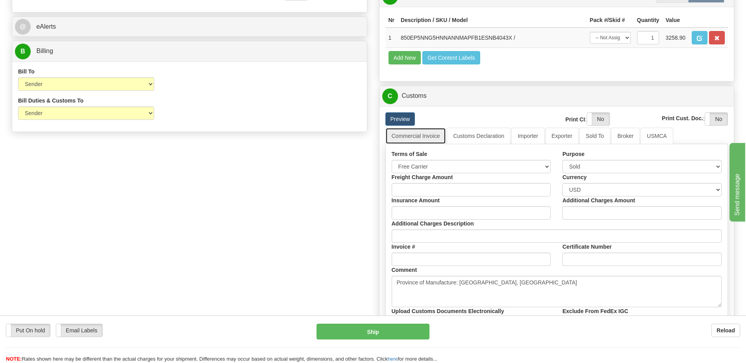
scroll to position [313, 0]
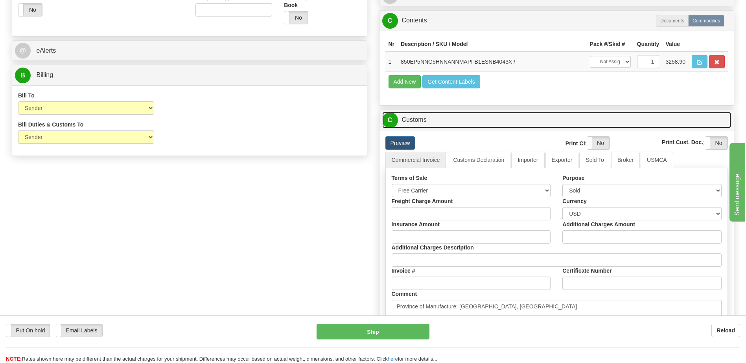
click at [407, 118] on link "C Customs" at bounding box center [556, 120] width 349 height 16
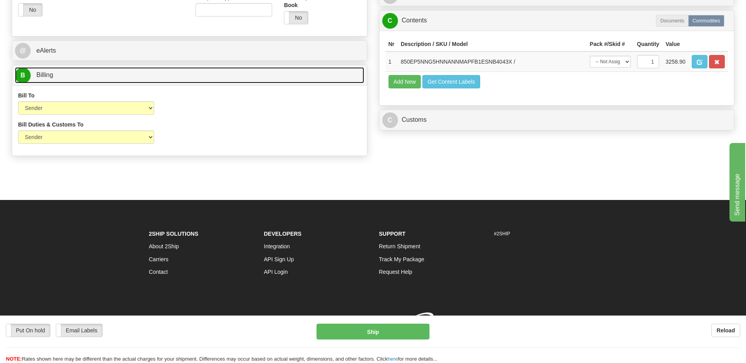
click at [188, 77] on link "B Billing" at bounding box center [189, 75] width 349 height 16
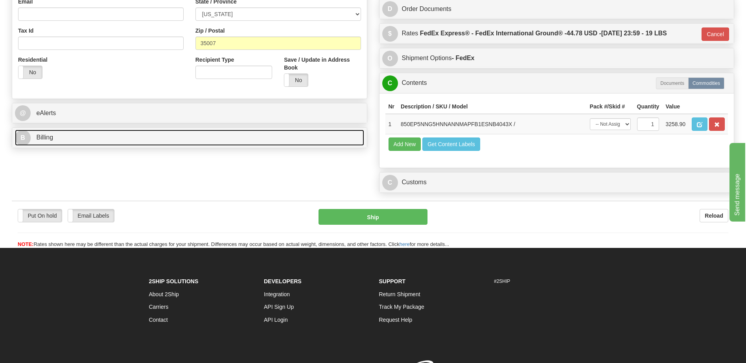
scroll to position [220, 0]
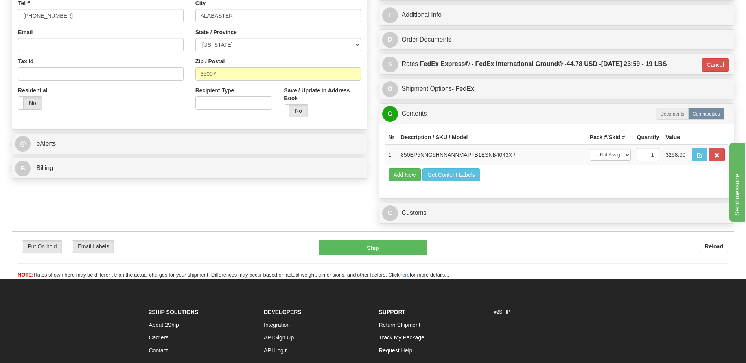
click at [206, 217] on div "Order # 86703936 S Sender" at bounding box center [373, 32] width 734 height 392
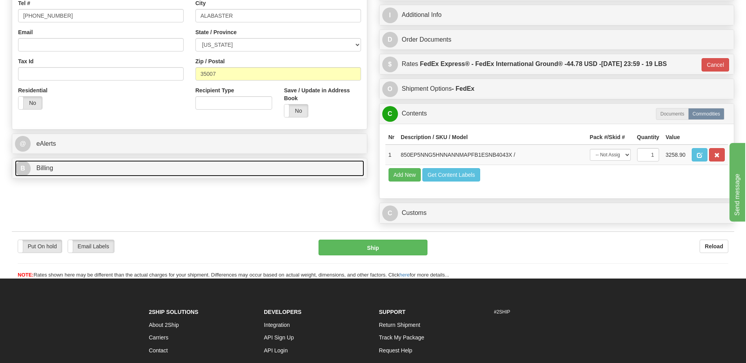
click at [66, 169] on link "B Billing" at bounding box center [189, 168] width 349 height 16
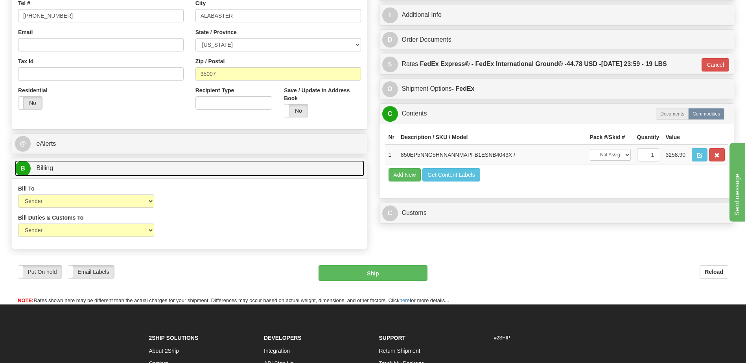
click at [66, 169] on link "B Billing" at bounding box center [189, 168] width 349 height 16
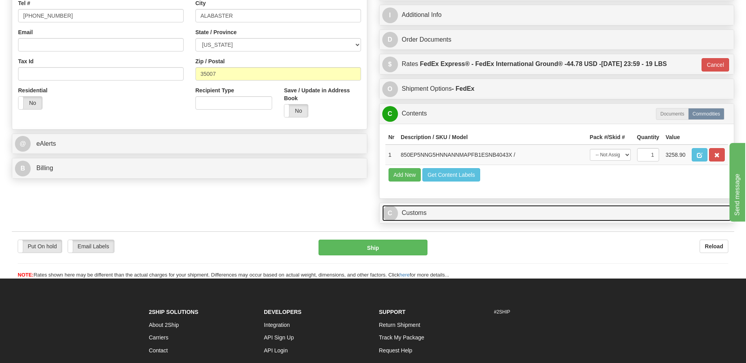
click at [449, 213] on link "C Customs" at bounding box center [556, 213] width 349 height 16
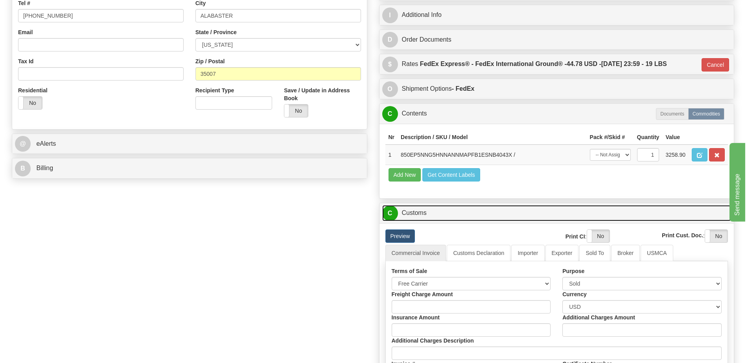
click at [449, 213] on link "C Customs" at bounding box center [556, 213] width 349 height 16
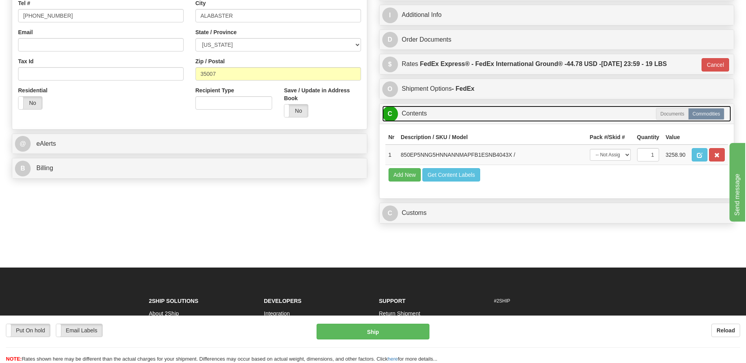
click at [427, 114] on link "C Contents" at bounding box center [556, 114] width 349 height 16
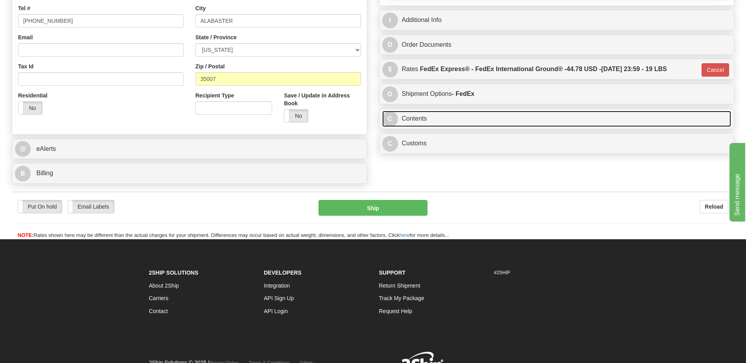
scroll to position [142, 0]
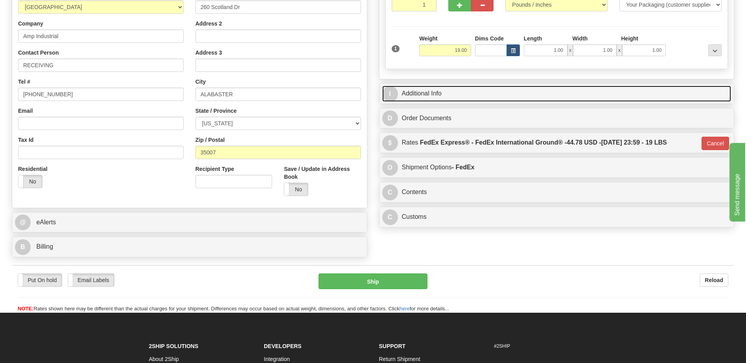
click at [432, 96] on link "I Additional Info" at bounding box center [556, 94] width 349 height 16
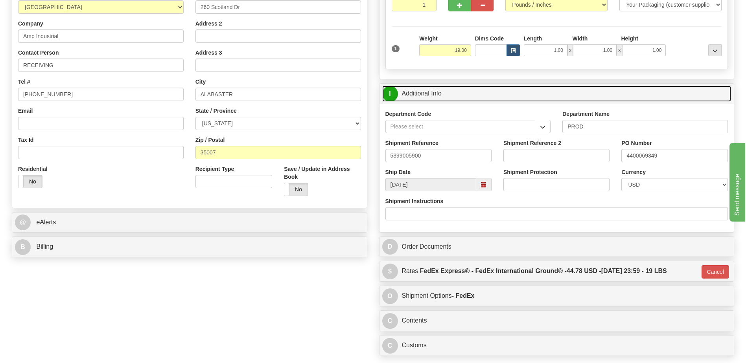
click at [432, 96] on link "I Additional Info" at bounding box center [556, 94] width 349 height 16
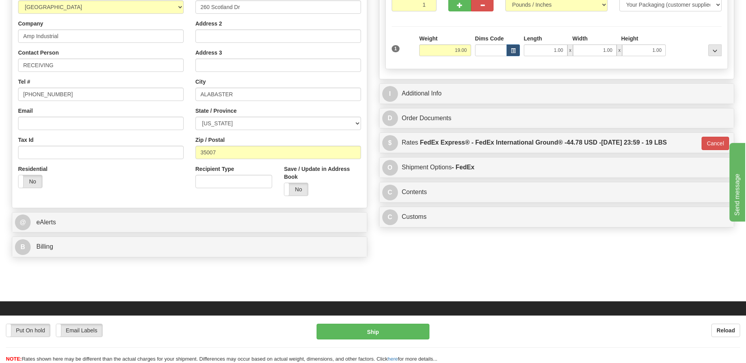
drag, startPoint x: 145, startPoint y: 187, endPoint x: 120, endPoint y: 230, distance: 50.2
click at [145, 187] on div "Residential Yes No" at bounding box center [100, 179] width 177 height 29
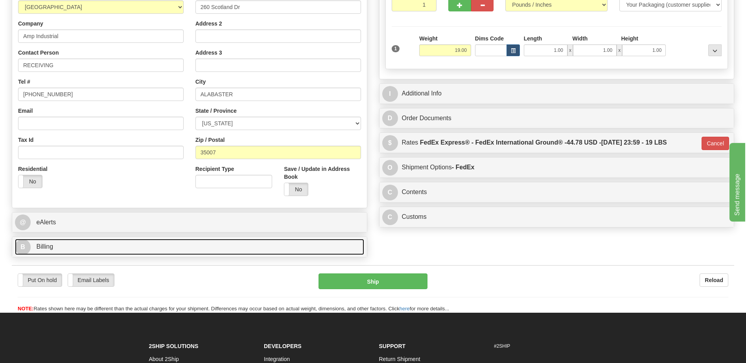
click at [114, 252] on link "B Billing" at bounding box center [189, 247] width 349 height 16
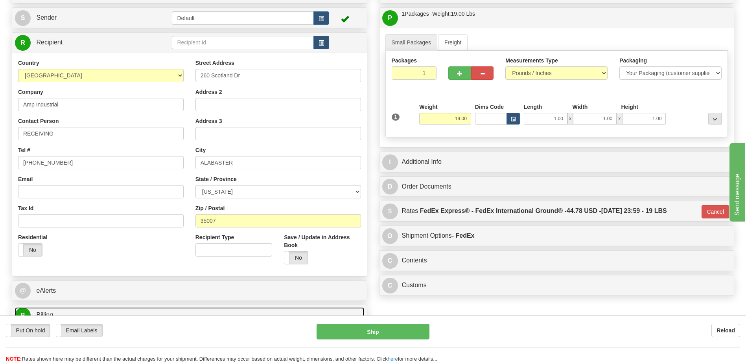
scroll to position [181, 0]
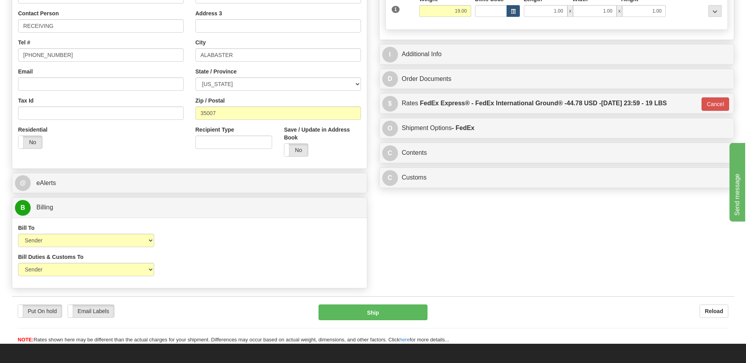
click at [239, 260] on div "Bill Duties & Customs To Sender Recipient Third Party UPS Split Duty VAT Indica…" at bounding box center [189, 267] width 355 height 29
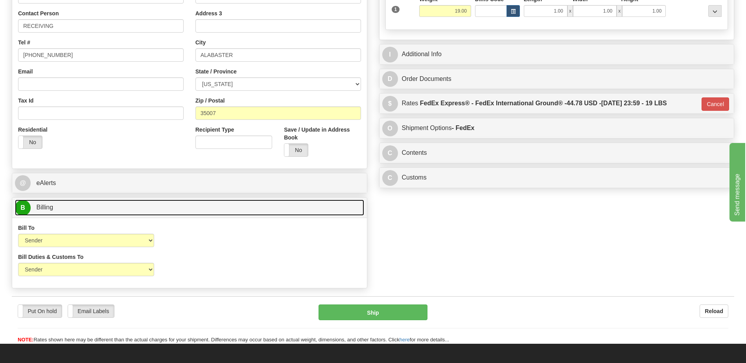
click at [178, 208] on link "B Billing" at bounding box center [189, 208] width 349 height 16
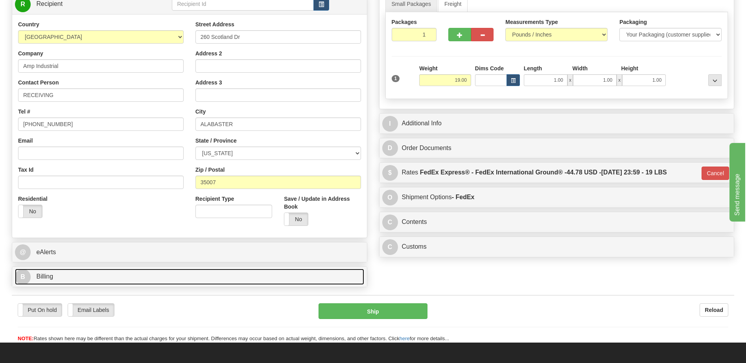
scroll to position [102, 0]
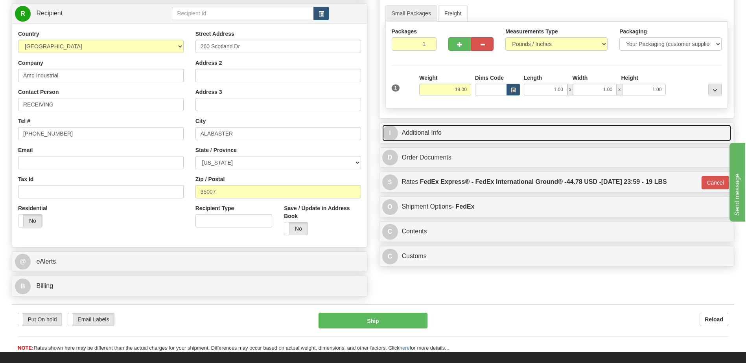
click at [436, 131] on link "I Additional Info" at bounding box center [556, 133] width 349 height 16
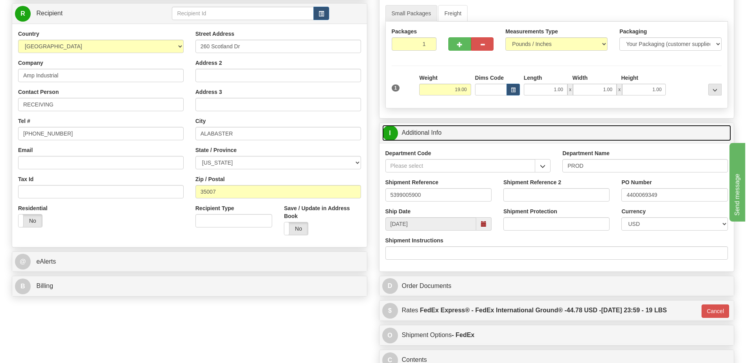
click at [436, 131] on link "I Additional Info" at bounding box center [556, 133] width 349 height 16
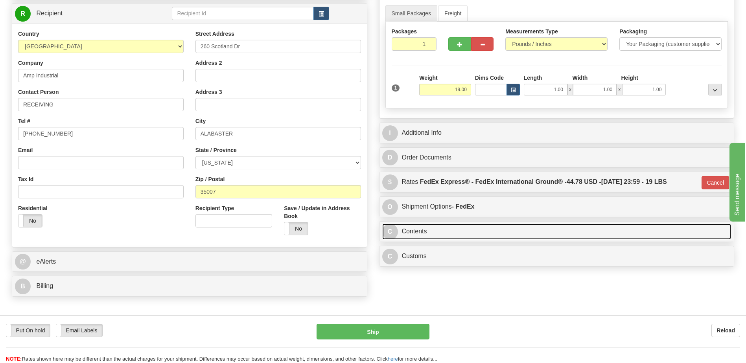
click at [438, 233] on link "C Contents" at bounding box center [556, 232] width 349 height 16
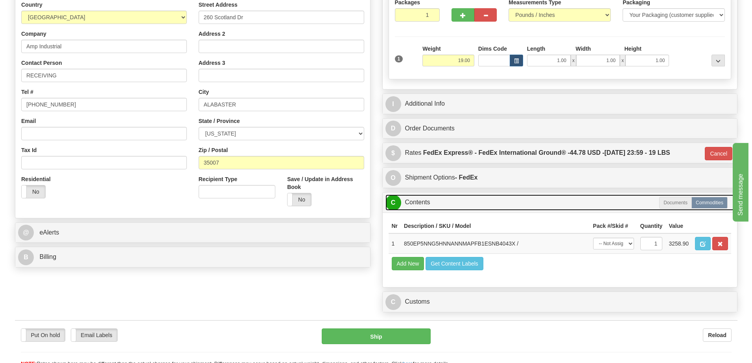
scroll to position [181, 0]
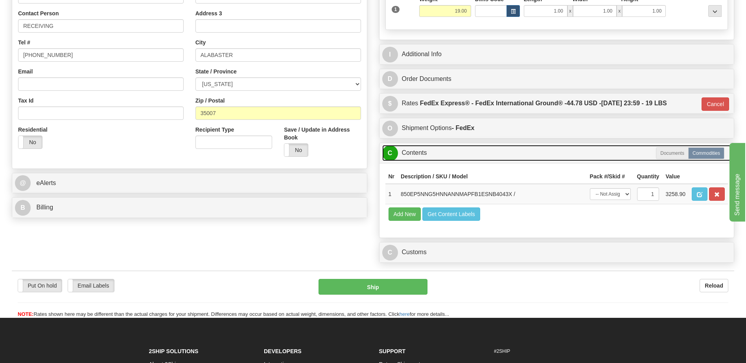
click at [430, 158] on link "C Contents" at bounding box center [556, 153] width 349 height 16
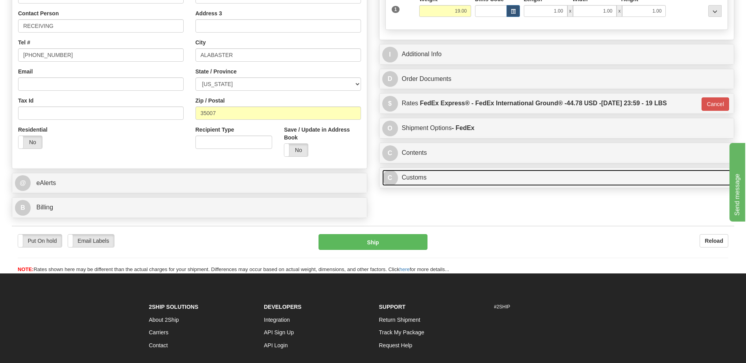
click at [433, 183] on link "C Customs" at bounding box center [556, 178] width 349 height 16
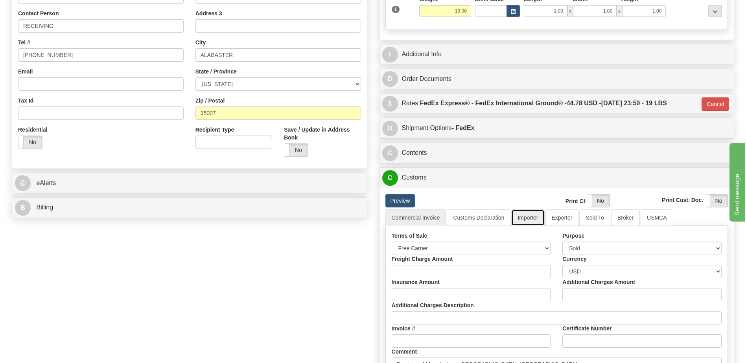
click at [537, 220] on link "Importer" at bounding box center [527, 218] width 33 height 17
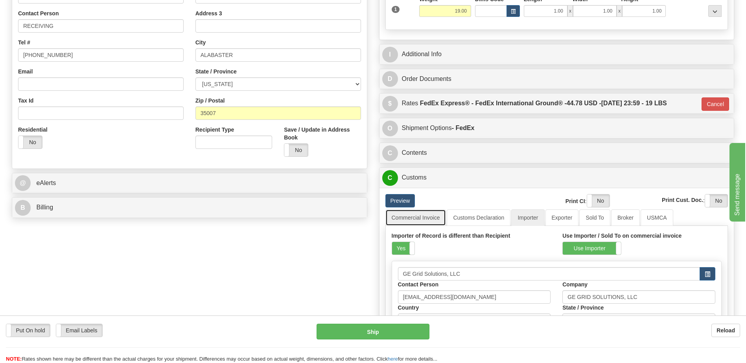
click at [421, 217] on link "Commercial Invoice" at bounding box center [415, 218] width 61 height 17
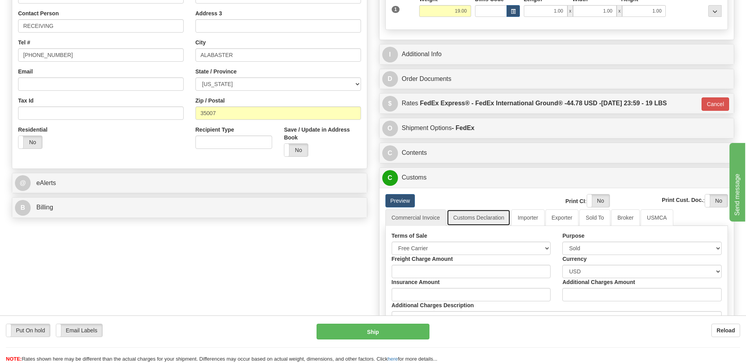
click at [488, 218] on link "Customs Declaration" at bounding box center [479, 218] width 64 height 17
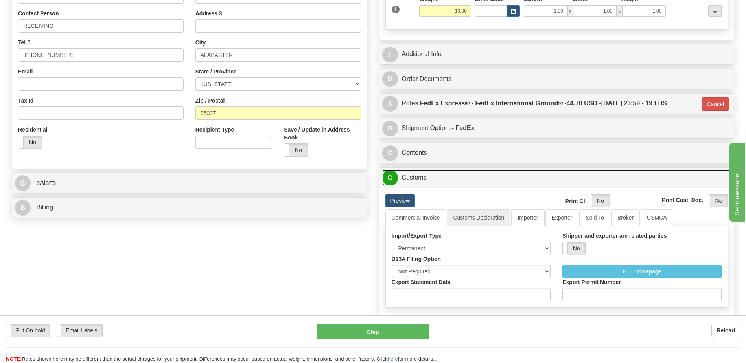
click at [456, 179] on link "C Customs" at bounding box center [556, 178] width 349 height 16
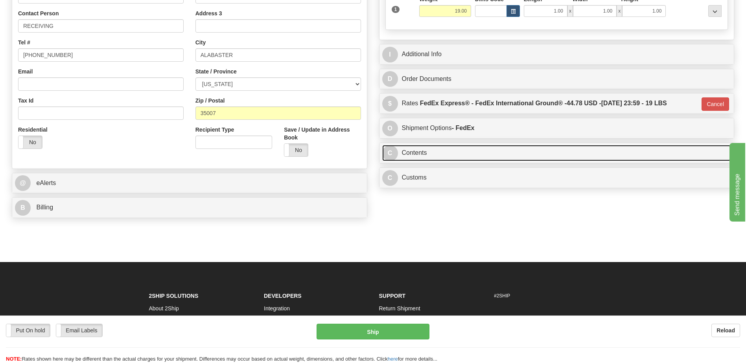
click at [449, 159] on link "C Contents" at bounding box center [556, 153] width 349 height 16
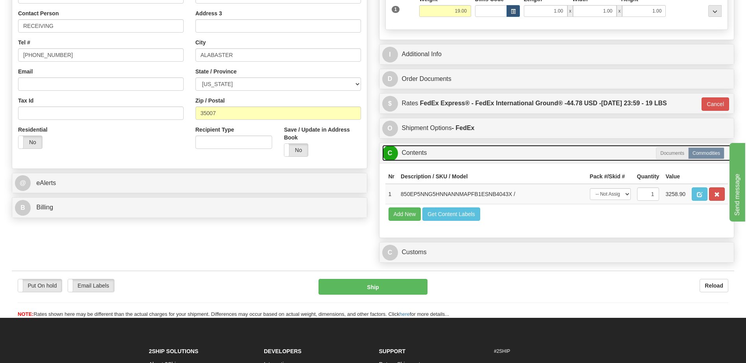
click at [449, 159] on link "C Contents" at bounding box center [556, 153] width 349 height 16
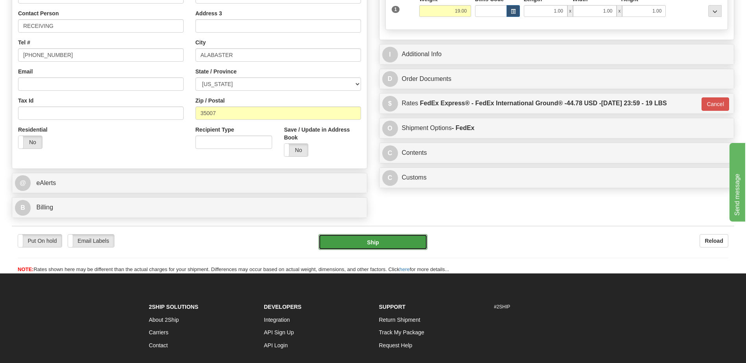
click at [397, 243] on button "Ship" at bounding box center [372, 242] width 109 height 16
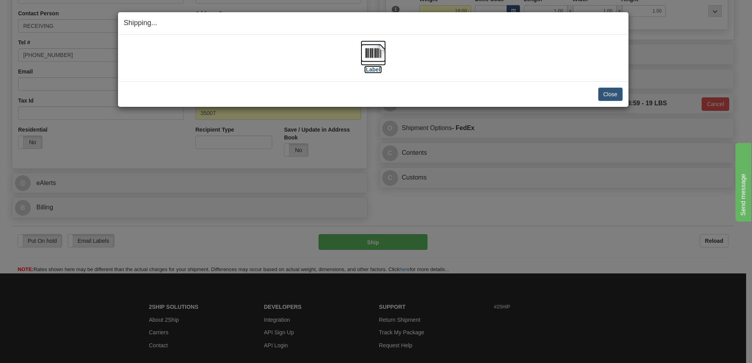
click at [368, 56] on img at bounding box center [373, 52] width 25 height 25
click at [367, 53] on img at bounding box center [373, 52] width 25 height 25
click at [614, 96] on button "Close" at bounding box center [610, 94] width 24 height 13
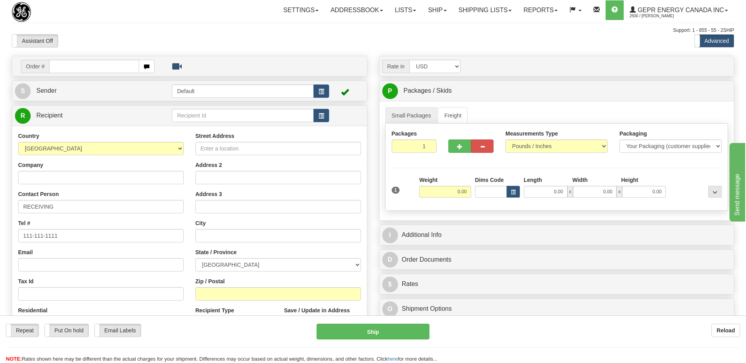
click at [68, 68] on input "text" at bounding box center [94, 66] width 90 height 13
click at [61, 67] on input "0086703937" at bounding box center [94, 66] width 90 height 13
type input "86703937"
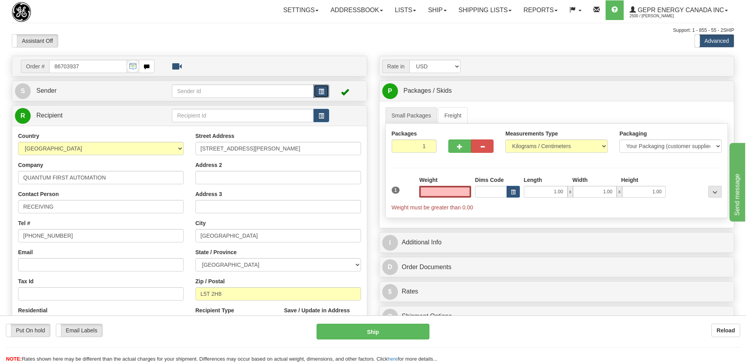
type input "0.00"
click at [324, 89] on span "button" at bounding box center [321, 91] width 6 height 5
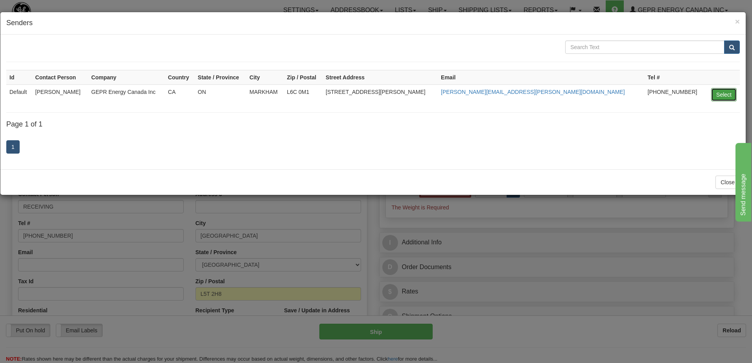
click at [716, 92] on button "Select" at bounding box center [724, 94] width 26 height 13
type input "Default"
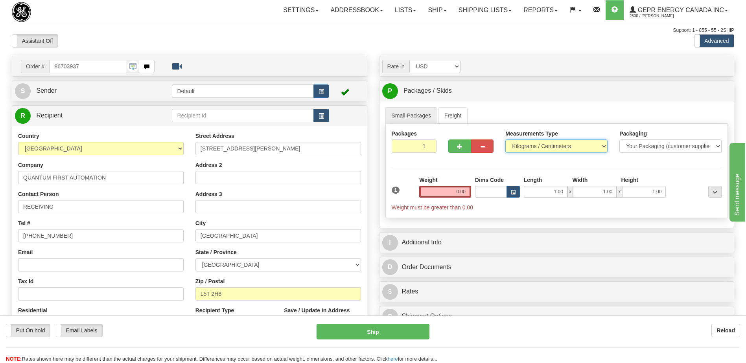
click at [519, 145] on select "Pounds / Inches Kilograms / Centimeters" at bounding box center [556, 146] width 102 height 13
select select "0"
click at [505, 140] on select "Pounds / Inches Kilograms / Centimeters" at bounding box center [556, 146] width 102 height 13
click at [463, 193] on input "0.00" at bounding box center [445, 192] width 52 height 12
click at [463, 193] on input "text" at bounding box center [445, 192] width 52 height 12
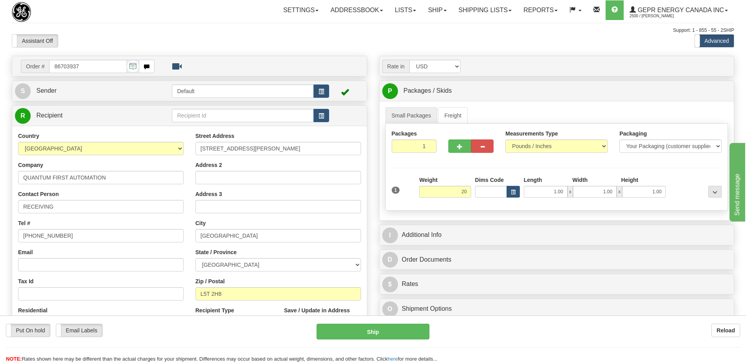
type input "20.00"
click at [304, 24] on div "Toggle navigation Settings Shipping Preferences Fields Preferences New" at bounding box center [373, 221] width 746 height 443
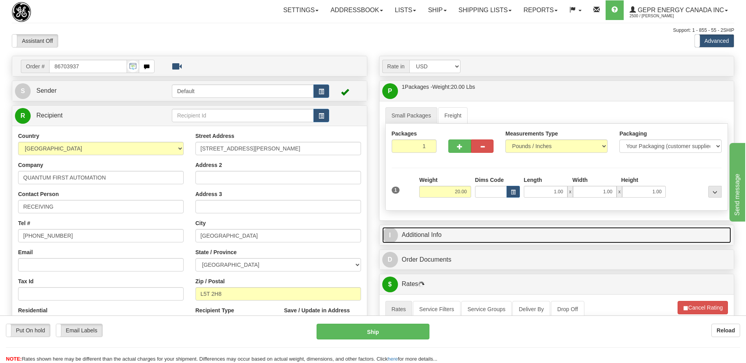
click at [439, 230] on link "I Additional Info" at bounding box center [556, 235] width 349 height 16
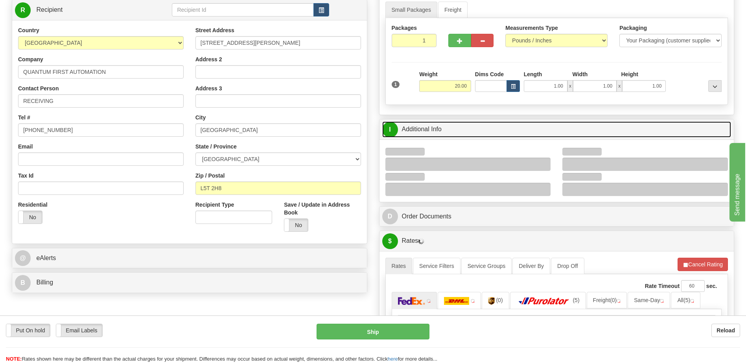
scroll to position [118, 0]
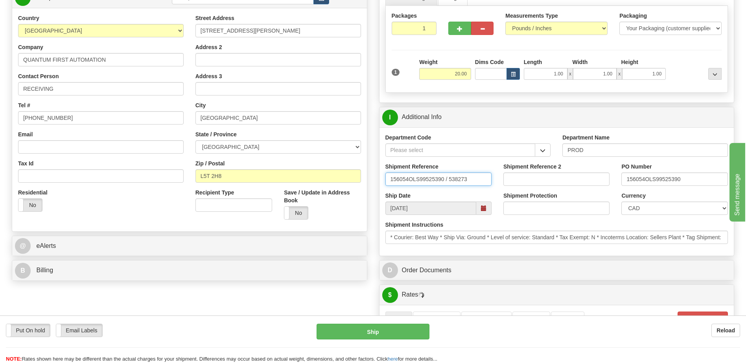
drag, startPoint x: 478, startPoint y: 182, endPoint x: 249, endPoint y: 163, distance: 229.6
type input "5399005867"
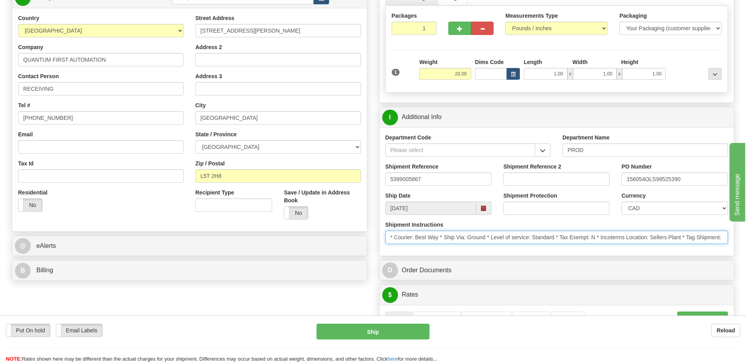
scroll to position [0, 35]
drag, startPoint x: 389, startPoint y: 240, endPoint x: 780, endPoint y: 254, distance: 391.0
click at [745, 245] on html "Training Course Close Toggle navigation Settings Shipping Preferences New Sende…" at bounding box center [373, 63] width 746 height 363
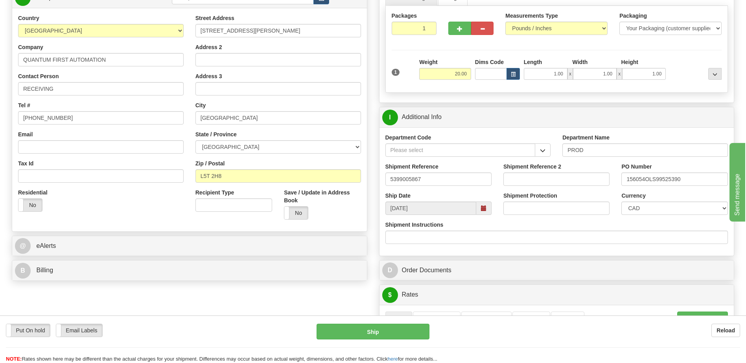
drag, startPoint x: 696, startPoint y: 187, endPoint x: 679, endPoint y: 186, distance: 17.3
click at [679, 186] on div "PO Number 156054OLS99525390" at bounding box center [674, 177] width 118 height 29
drag, startPoint x: 687, startPoint y: 180, endPoint x: 477, endPoint y: 192, distance: 210.3
click at [477, 195] on div "Department Code Department Name PROD Shipment Reference 5399005867 Shipment Ref…" at bounding box center [556, 191] width 355 height 129
click at [661, 175] on input "44000" at bounding box center [674, 179] width 106 height 13
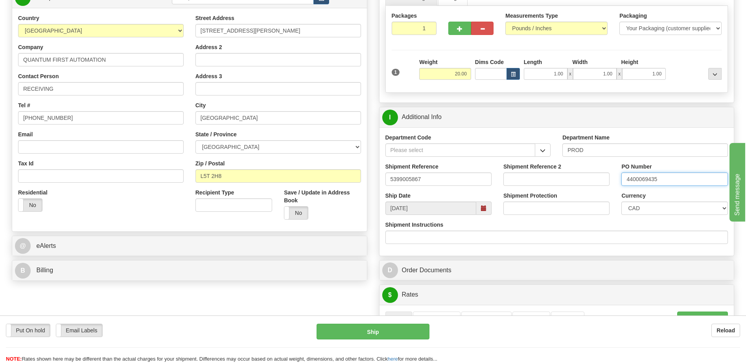
type input "4400069435"
click at [654, 206] on select "CAD USD EUR ZAR [PERSON_NAME] ARN AUD AUS AWG BBD BFR BGN BHD BMD BND BRC BRL C…" at bounding box center [674, 208] width 106 height 13
select select "1"
click at [621, 202] on select "CAD USD EUR ZAR [PERSON_NAME] ARN AUD AUS AWG BBD BFR BGN BHD BMD BND BRC BRL C…" at bounding box center [674, 208] width 106 height 13
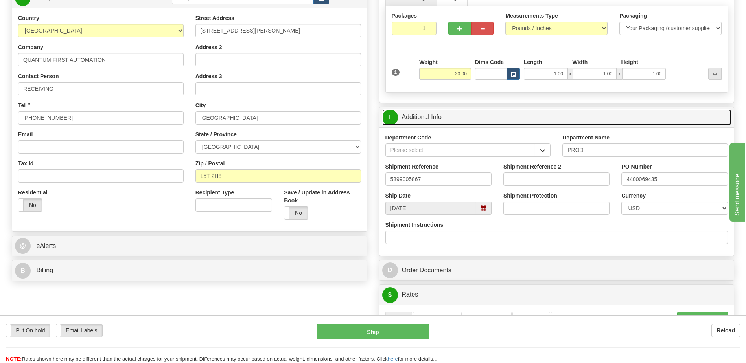
click at [488, 116] on link "I Additional Info" at bounding box center [556, 117] width 349 height 16
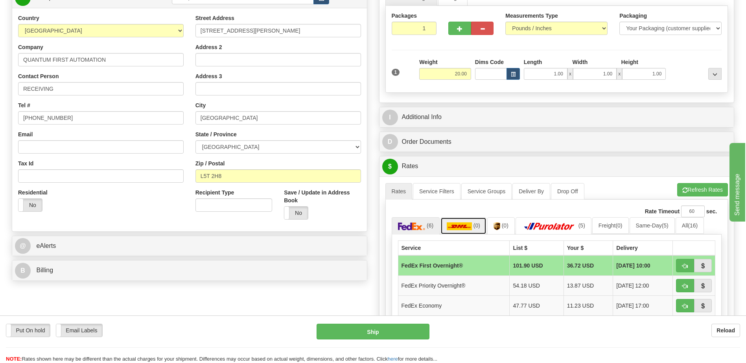
click at [469, 229] on img at bounding box center [459, 227] width 25 height 8
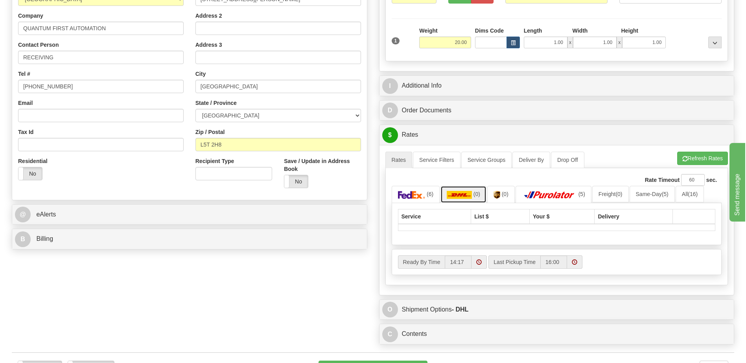
scroll to position [79, 0]
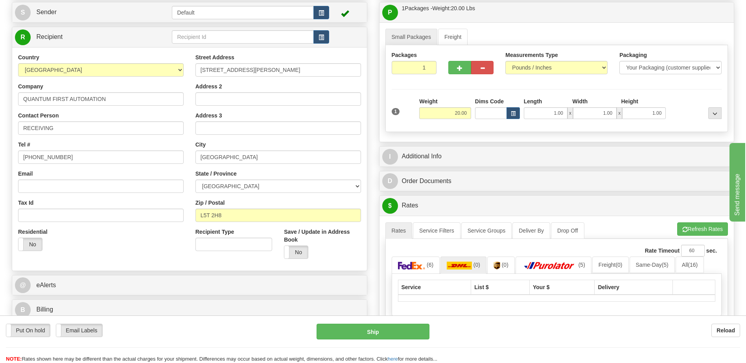
click at [109, 247] on div "Residential Yes No" at bounding box center [100, 242] width 177 height 29
click at [92, 265] on div "Country [GEOGRAPHIC_DATA] [GEOGRAPHIC_DATA] [GEOGRAPHIC_DATA] [GEOGRAPHIC_DATA]…" at bounding box center [189, 159] width 355 height 224
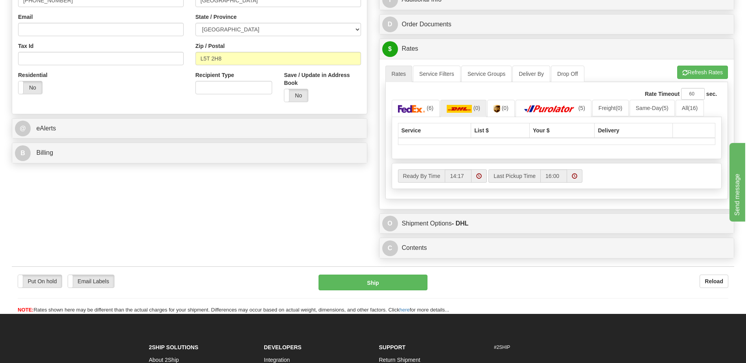
scroll to position [236, 0]
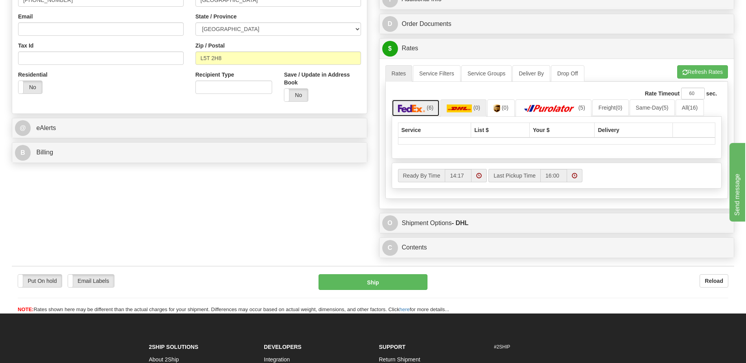
click at [429, 110] on span "(6)" at bounding box center [430, 108] width 7 height 6
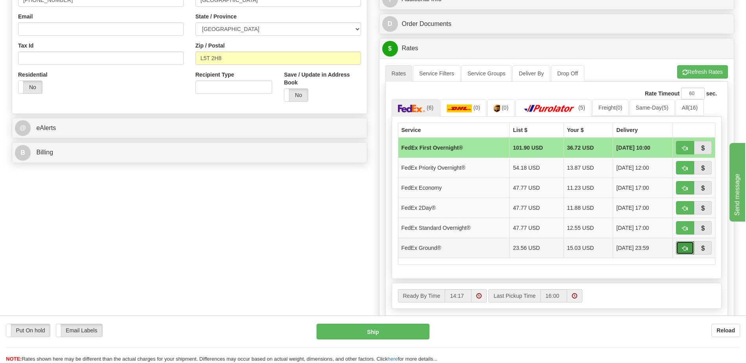
click at [687, 248] on span "button" at bounding box center [685, 248] width 6 height 5
type input "92"
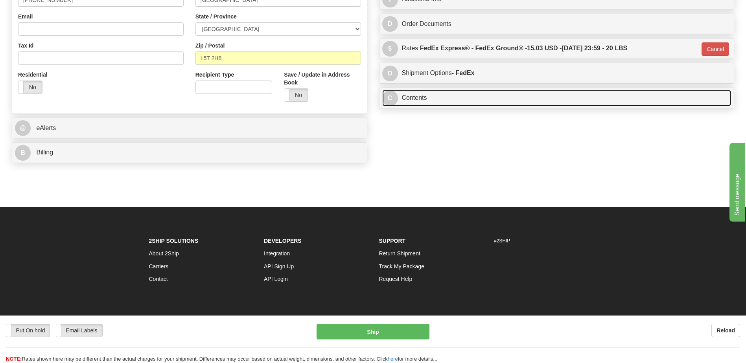
click at [426, 102] on link "C Contents" at bounding box center [556, 98] width 349 height 16
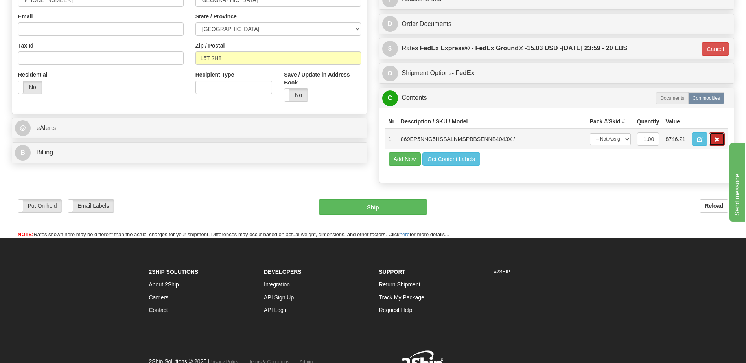
click at [716, 140] on span "button" at bounding box center [717, 139] width 6 height 5
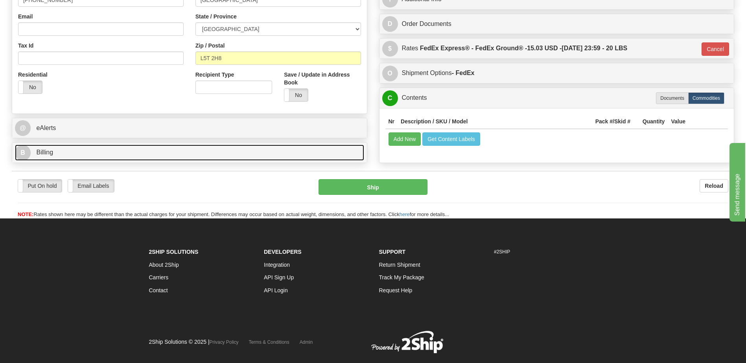
click at [159, 153] on link "B Billing" at bounding box center [189, 153] width 349 height 16
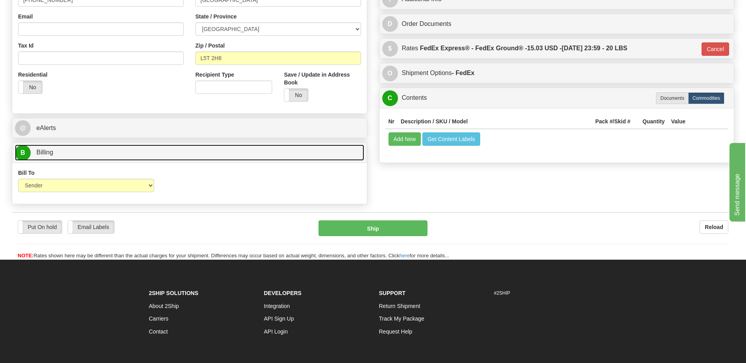
click at [159, 153] on link "B Billing" at bounding box center [189, 153] width 349 height 16
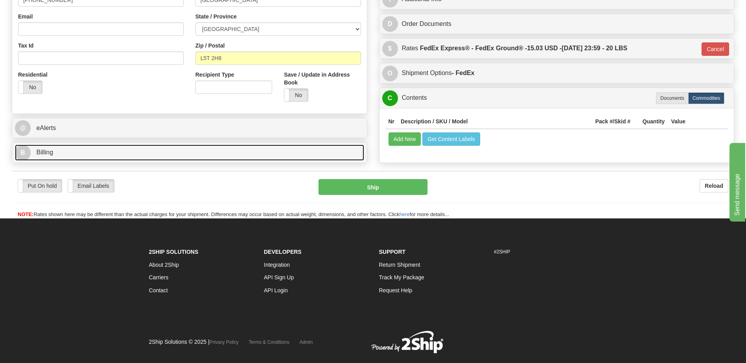
scroll to position [79, 0]
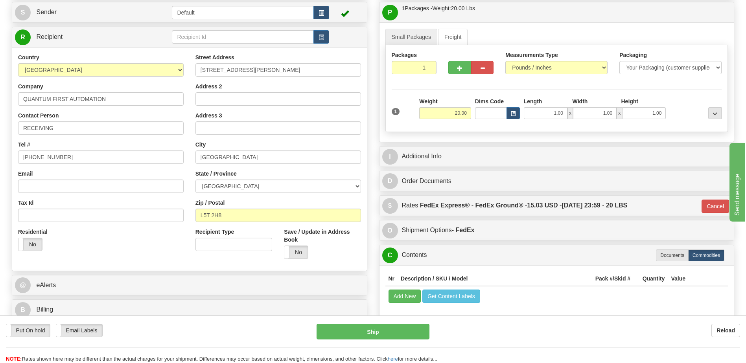
click at [115, 248] on div "Residential Yes No" at bounding box center [100, 242] width 177 height 29
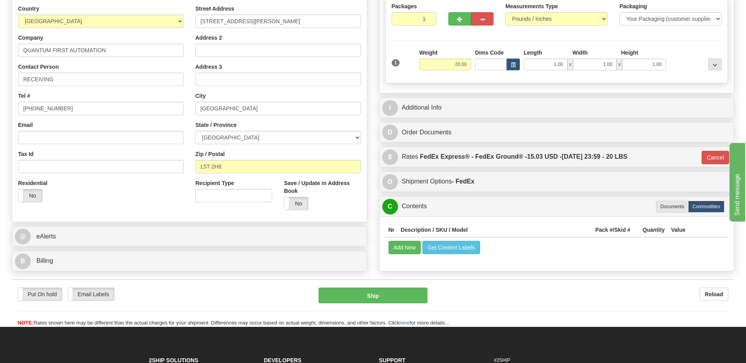
scroll to position [197, 0]
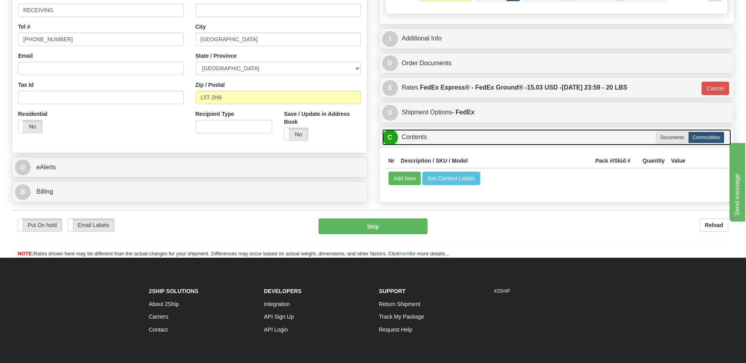
click at [414, 140] on link "C Contents" at bounding box center [556, 137] width 349 height 16
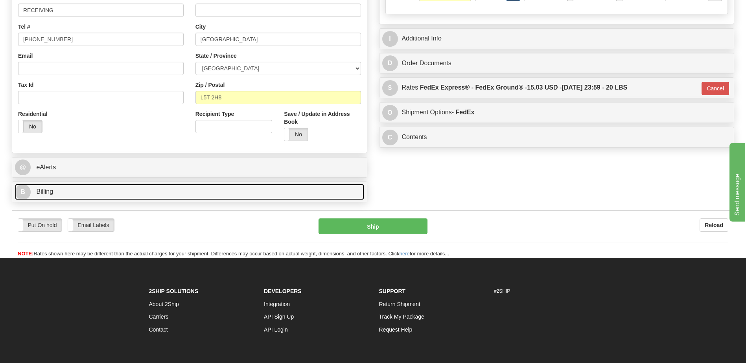
click at [108, 194] on link "B Billing" at bounding box center [189, 192] width 349 height 16
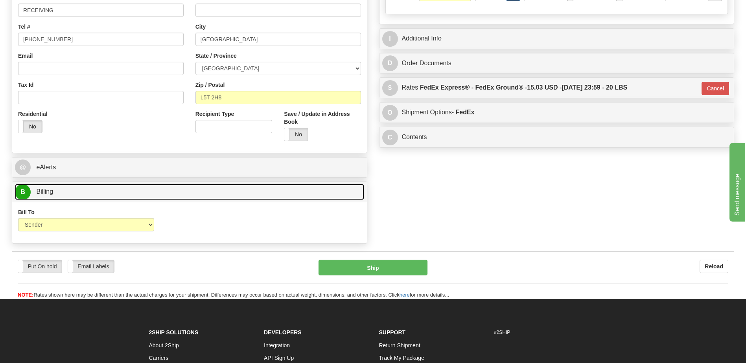
click at [108, 194] on link "B Billing" at bounding box center [189, 192] width 349 height 16
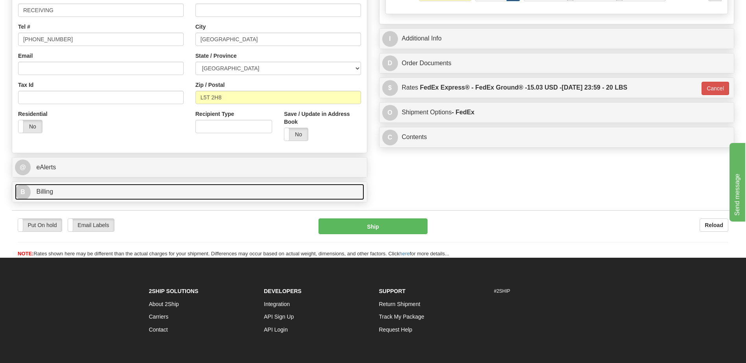
scroll to position [39, 0]
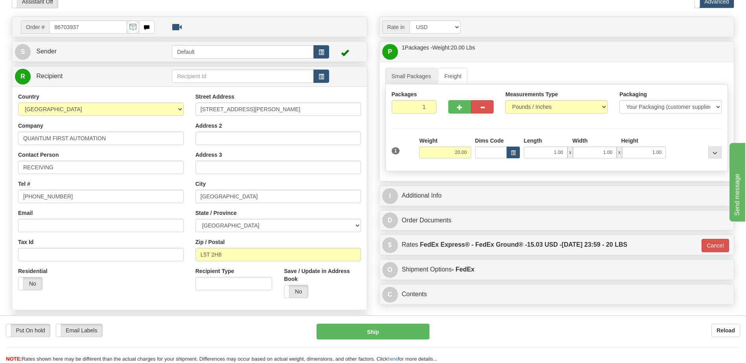
click at [133, 285] on div "Residential Yes No" at bounding box center [100, 281] width 177 height 29
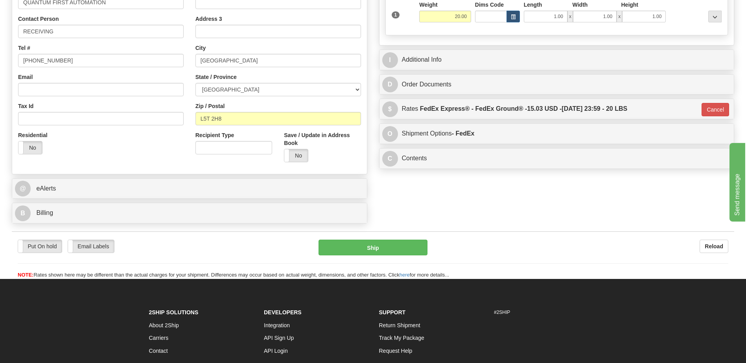
scroll to position [197, 0]
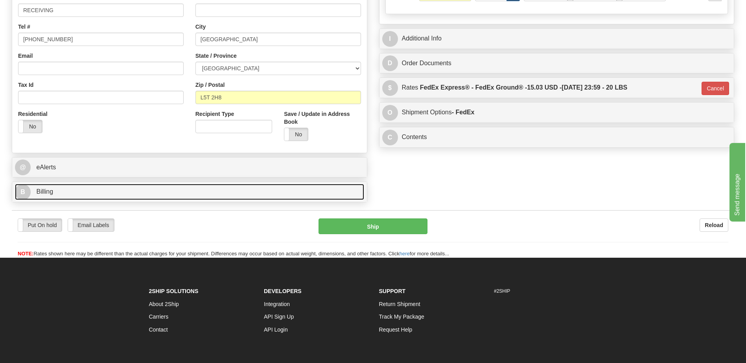
click at [82, 192] on link "B Billing" at bounding box center [189, 192] width 349 height 16
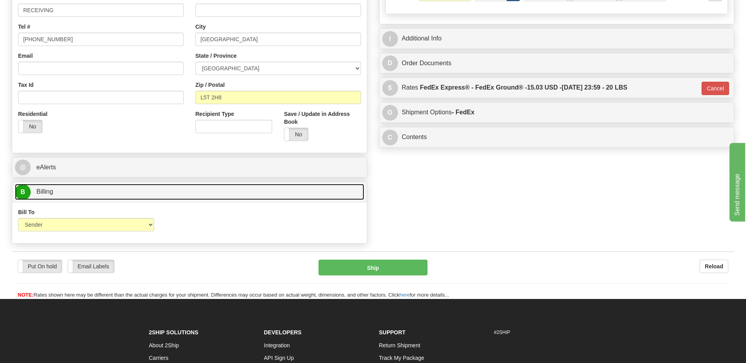
click at [82, 192] on link "B Billing" at bounding box center [189, 192] width 349 height 16
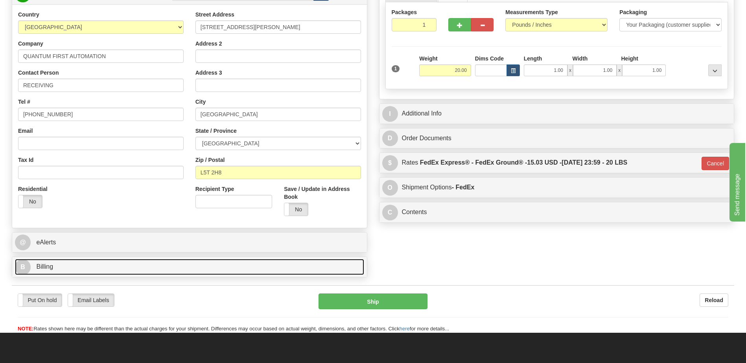
scroll to position [118, 0]
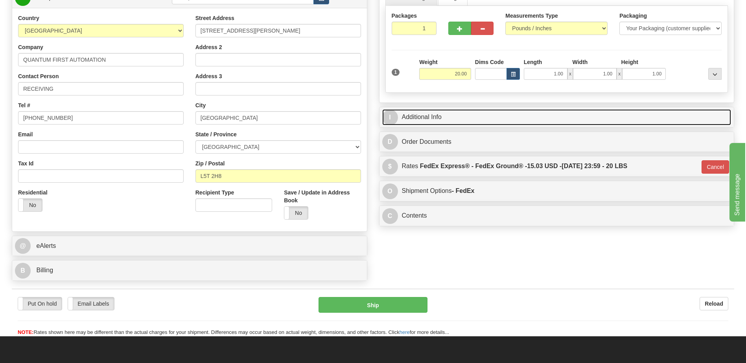
click at [430, 112] on link "I Additional Info" at bounding box center [556, 117] width 349 height 16
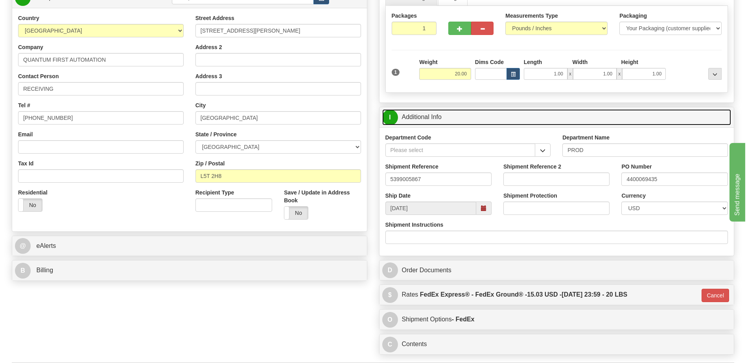
click at [430, 112] on link "I Additional Info" at bounding box center [556, 117] width 349 height 16
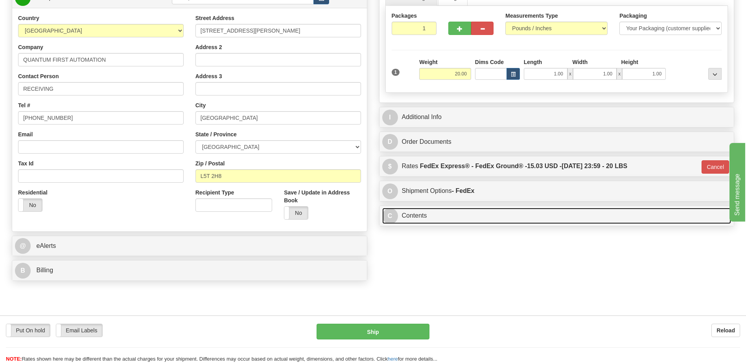
click at [426, 219] on link "C Contents" at bounding box center [556, 216] width 349 height 16
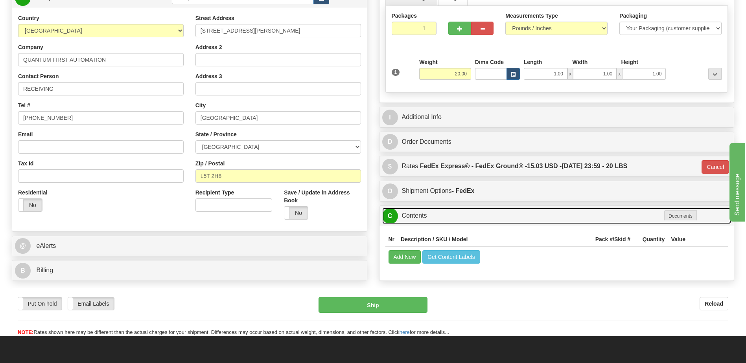
click at [426, 219] on link "C Contents" at bounding box center [556, 216] width 349 height 16
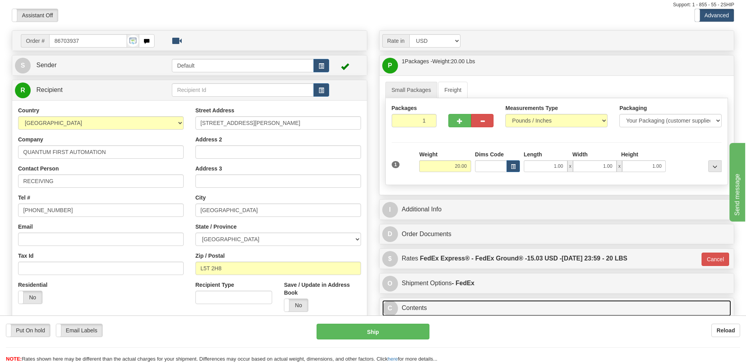
scroll to position [39, 0]
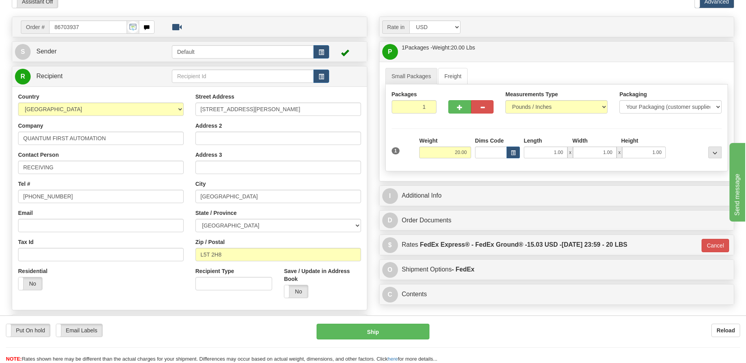
click at [412, 323] on div "Put On hold Put On hold Email Labels Email Labels Edit Reload Ship Reload" at bounding box center [373, 340] width 746 height 48
click at [411, 334] on button "Ship" at bounding box center [372, 332] width 112 height 16
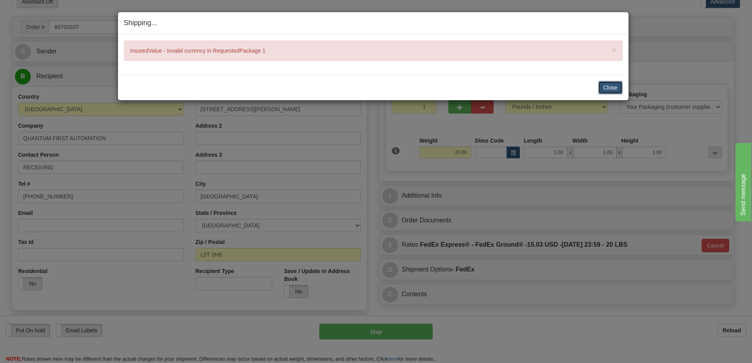
click at [608, 91] on button "Close" at bounding box center [610, 87] width 24 height 13
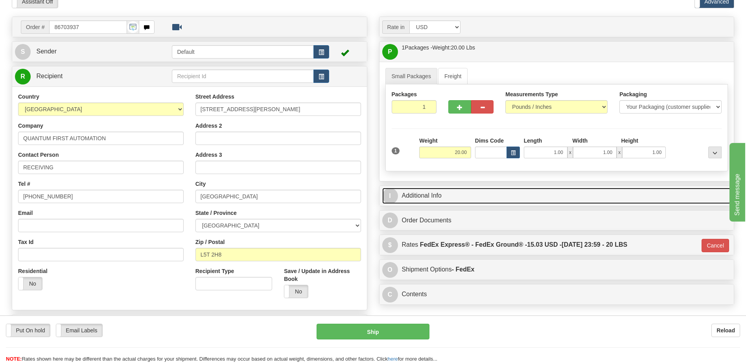
click at [486, 198] on link "I Additional Info" at bounding box center [556, 196] width 349 height 16
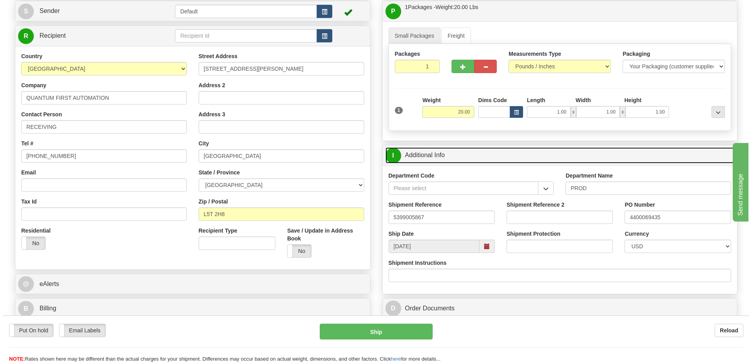
scroll to position [118, 0]
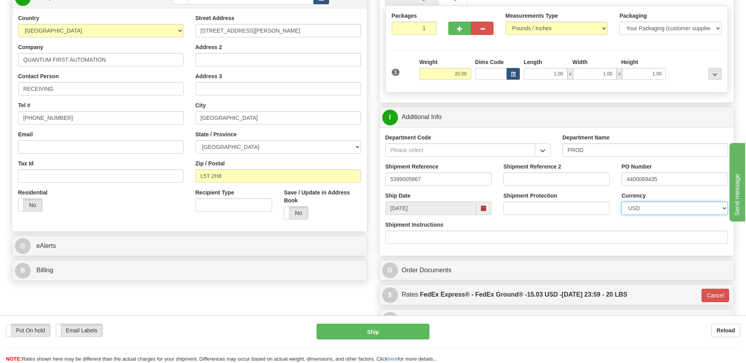
drag, startPoint x: 635, startPoint y: 205, endPoint x: 635, endPoint y: 201, distance: 4.0
click at [635, 205] on select "CAD USD EUR ZAR RON ANG ARN AUD AUS AWG BBD BFR BGN BHD BMD BND BRC BRL CHP CKZ…" at bounding box center [674, 208] width 106 height 13
click at [621, 202] on select "CAD USD EUR ZAR RON ANG ARN AUD AUS AWG BBD BFR BGN BHD BMD BND BRC BRL CHP CKZ…" at bounding box center [674, 208] width 106 height 13
drag, startPoint x: 666, startPoint y: 210, endPoint x: 651, endPoint y: 246, distance: 39.3
click at [666, 210] on select "CAD USD EUR ZAR RON ANG ARN AUD AUS AWG BBD BFR BGN BHD BMD BND BRC BRL CHP CKZ…" at bounding box center [674, 208] width 106 height 13
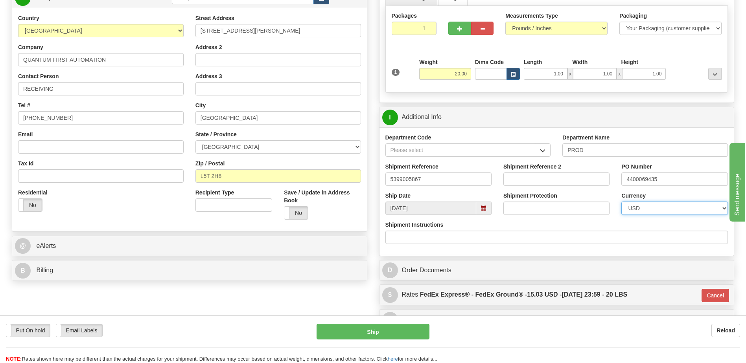
select select "0"
click at [621, 202] on select "CAD USD EUR ZAR RON ANG ARN AUD AUS AWG BBD BFR BGN BHD BMD BND BRC BRL CHP CKZ…" at bounding box center [674, 208] width 106 height 13
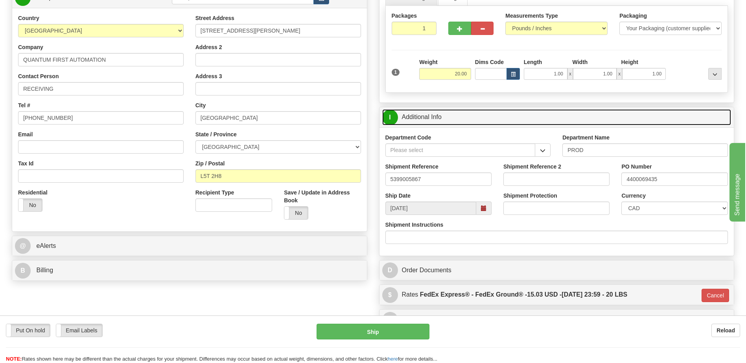
click at [475, 115] on link "I Additional Info" at bounding box center [556, 117] width 349 height 16
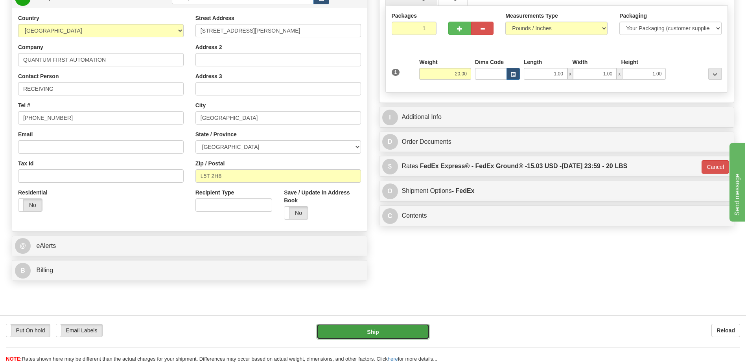
click at [400, 336] on button "Ship" at bounding box center [372, 332] width 112 height 16
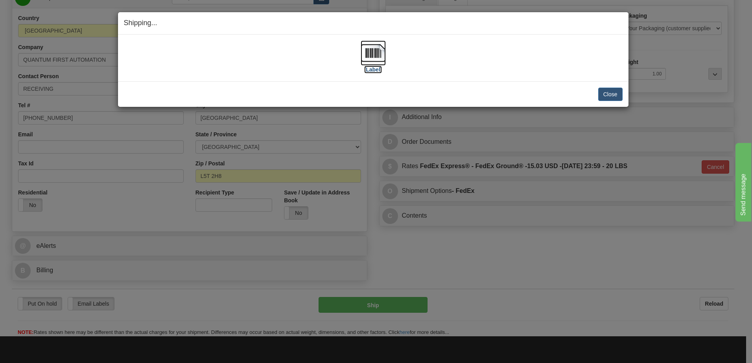
click at [371, 54] on img at bounding box center [373, 52] width 25 height 25
click at [605, 94] on button "Close" at bounding box center [610, 94] width 24 height 13
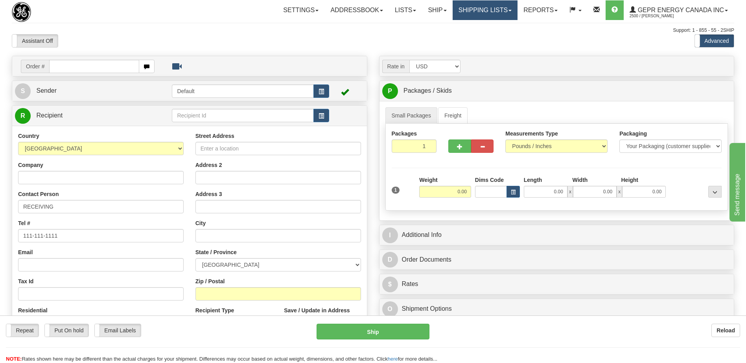
click at [473, 14] on link "Shipping lists" at bounding box center [485, 10] width 65 height 20
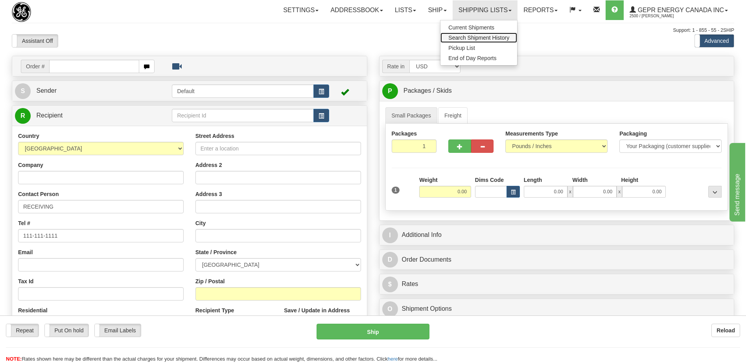
click at [464, 37] on span "Search Shipment History" at bounding box center [478, 38] width 61 height 6
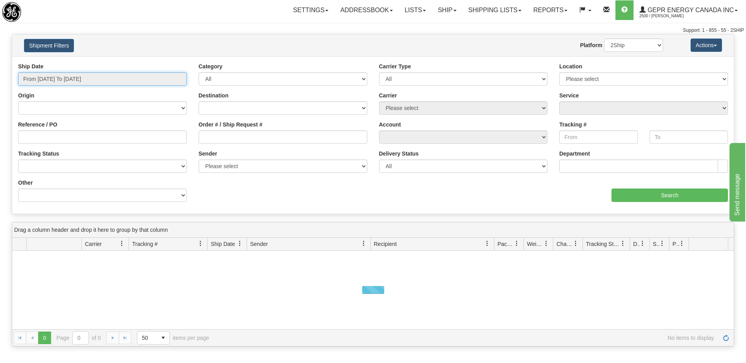
type input "[DATE]"
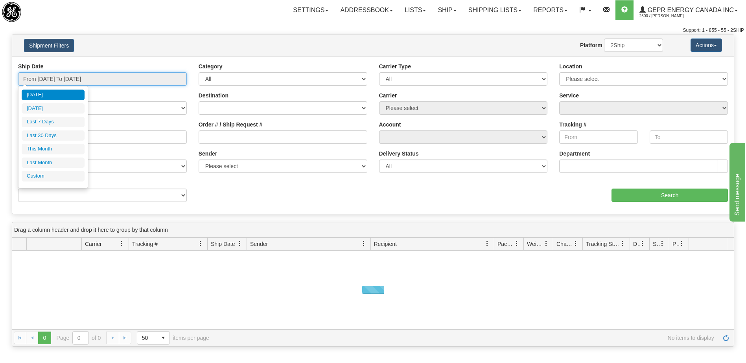
click at [99, 80] on input "From [DATE] To [DATE]" at bounding box center [102, 78] width 169 height 13
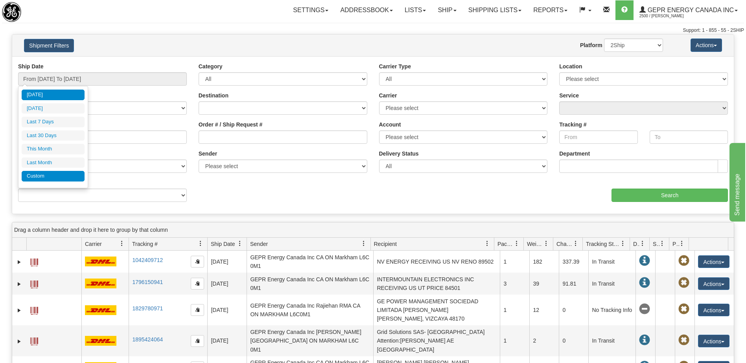
click at [68, 180] on li "Custom" at bounding box center [53, 176] width 63 height 11
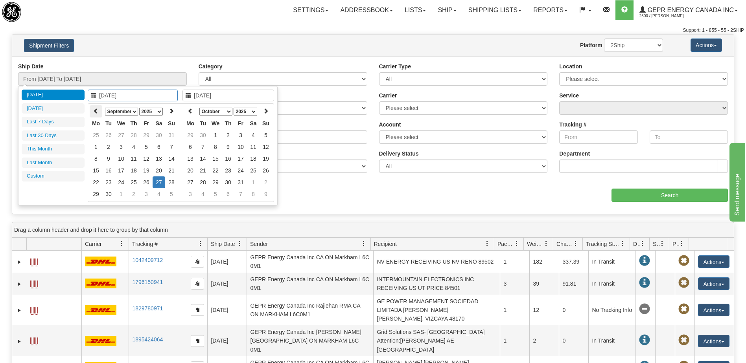
click at [98, 114] on icon at bounding box center [96, 111] width 6 height 6
type input "[DATE]"
click at [158, 137] on td "1" at bounding box center [159, 135] width 13 height 12
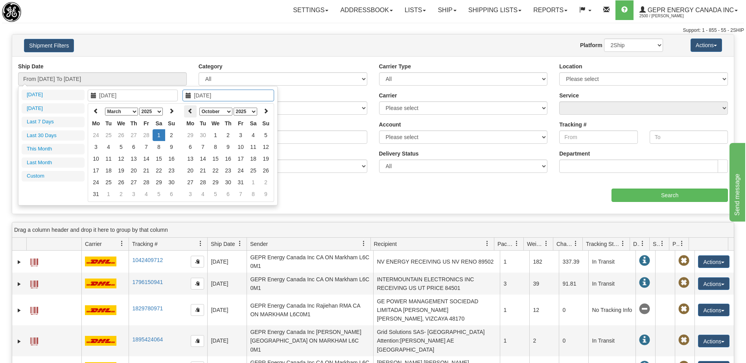
click at [192, 112] on icon at bounding box center [191, 111] width 6 height 6
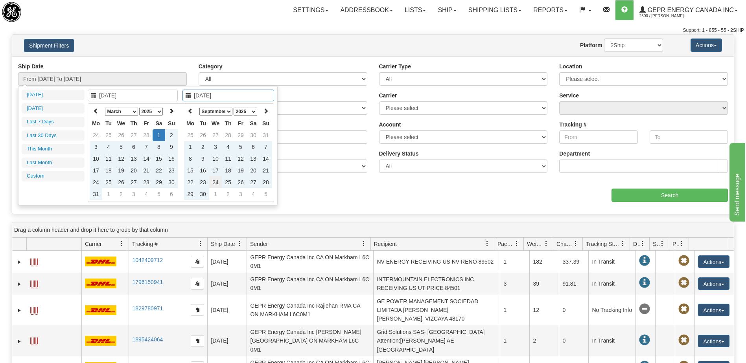
type input "[DATE]"
click at [216, 182] on td "24" at bounding box center [215, 183] width 13 height 12
type input "From [DATE] To [DATE]"
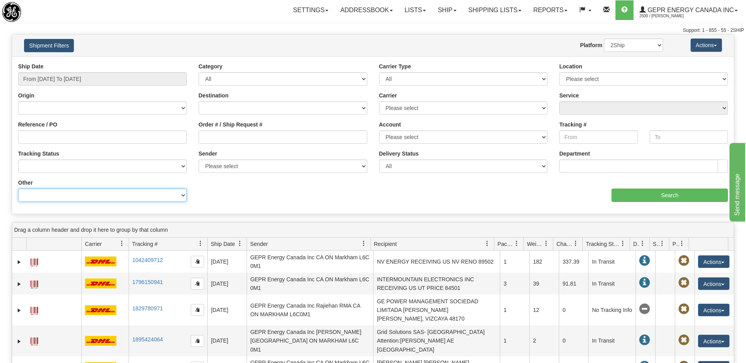
click at [130, 199] on select "Billing Account # Billing Type BOL # (LTL) Commodity Or Documents Consolidation…" at bounding box center [102, 195] width 169 height 13
select select "Recipient_ZIP"
click at [18, 189] on select "Billing Account # Billing Type BOL # (LTL) Commodity Or Documents Consolidation…" at bounding box center [102, 195] width 169 height 13
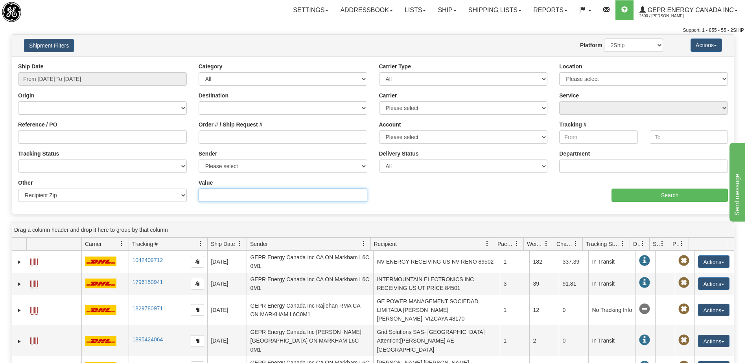
click at [208, 200] on input "Value" at bounding box center [283, 195] width 169 height 13
type input "ST16 1WT"
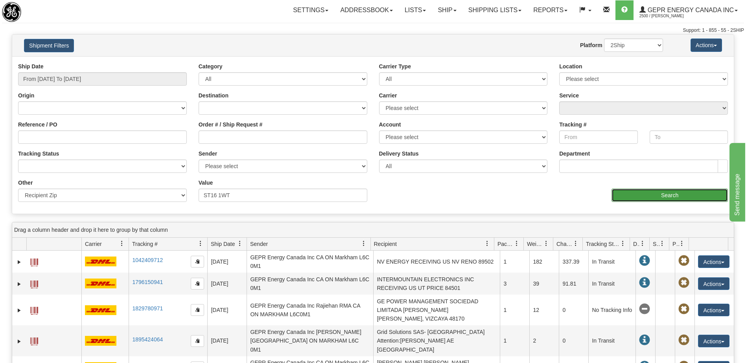
click at [662, 196] on input "Search" at bounding box center [669, 195] width 116 height 13
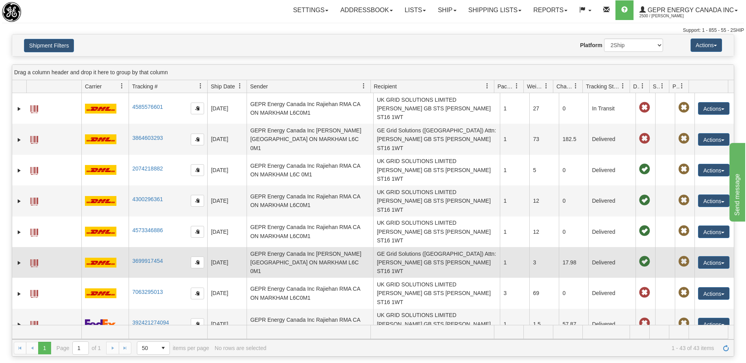
click at [411, 247] on td "GE Grid Solutions ([GEOGRAPHIC_DATA]) Attn: [PERSON_NAME] GB STS [PERSON_NAME] …" at bounding box center [436, 262] width 127 height 31
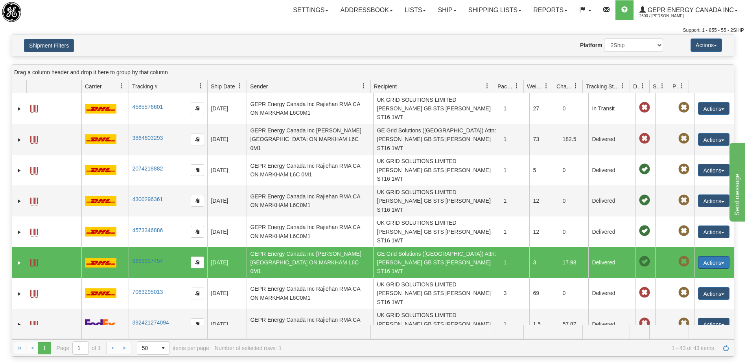
click at [702, 256] on button "Actions" at bounding box center [713, 262] width 31 height 13
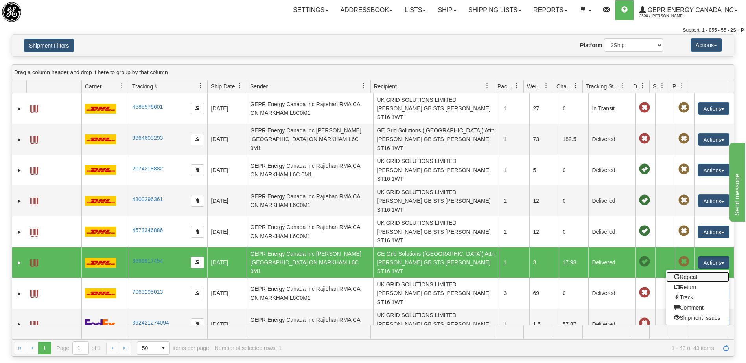
click at [683, 272] on link "Repeat" at bounding box center [697, 277] width 63 height 10
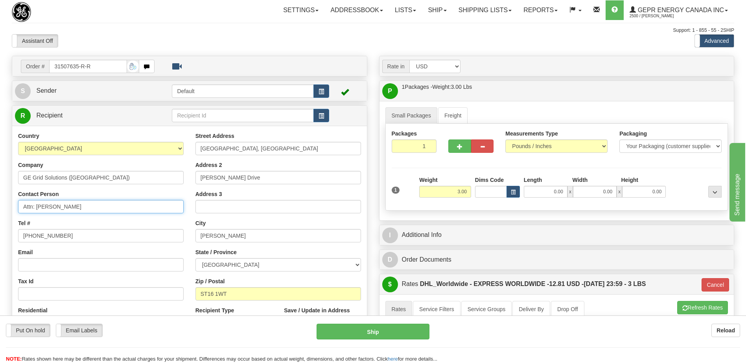
drag, startPoint x: 98, startPoint y: 208, endPoint x: 38, endPoint y: 209, distance: 59.8
click at [38, 209] on input "Attn: [PERSON_NAME]" at bounding box center [101, 206] width 166 height 13
type input "Attn: [PERSON_NAME]"
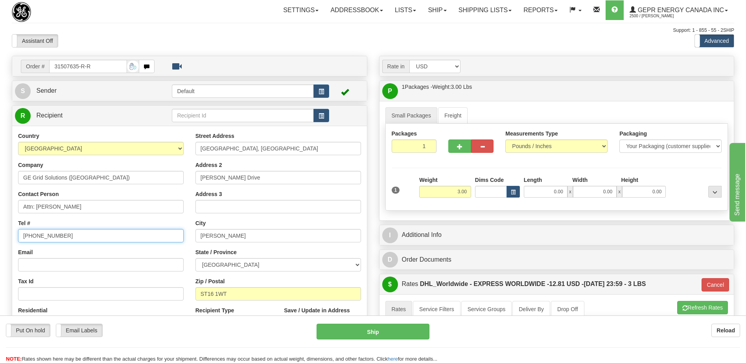
drag, startPoint x: 77, startPoint y: 236, endPoint x: 107, endPoint y: 273, distance: 47.3
click at [52, 240] on input "[PHONE_NUMBER]" at bounding box center [101, 235] width 166 height 13
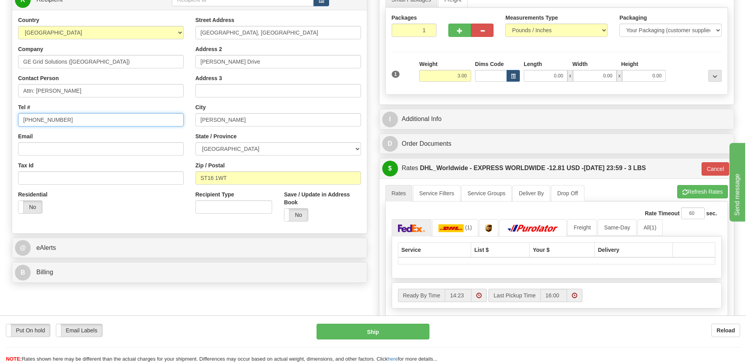
scroll to position [197, 0]
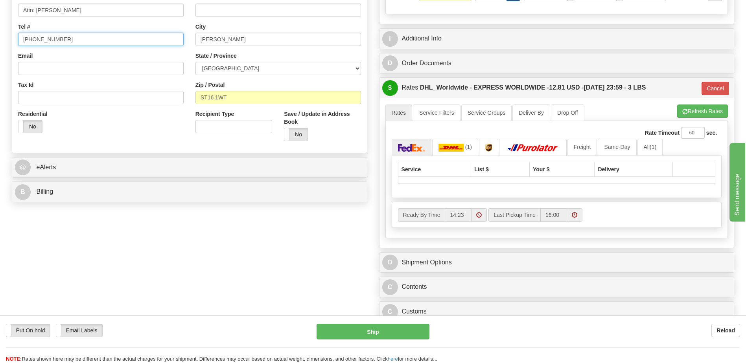
type input "+44 1785 786694"
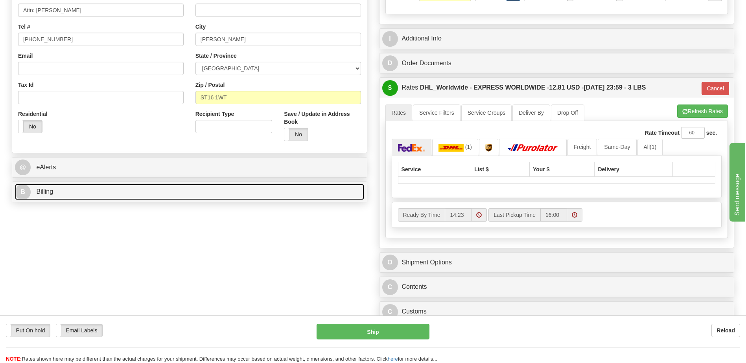
click at [66, 195] on link "B Billing" at bounding box center [189, 192] width 349 height 16
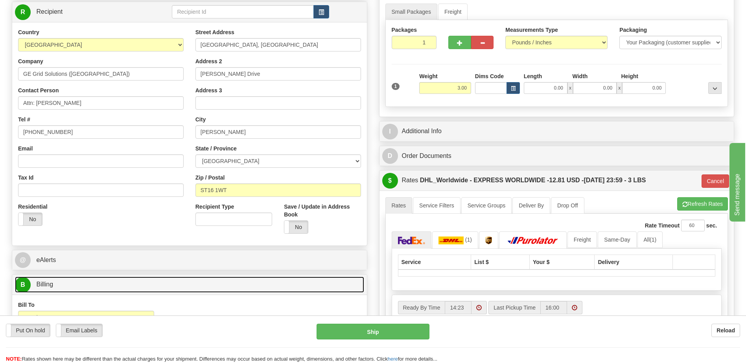
scroll to position [0, 0]
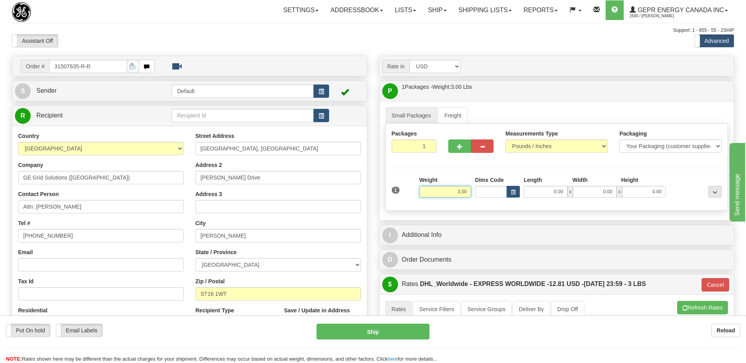
click at [465, 191] on input "3.00" at bounding box center [445, 192] width 52 height 12
type input "7.00"
type input "P"
click at [362, 31] on div "Support: 1 - 855 - 55 - 2SHIP" at bounding box center [373, 30] width 722 height 7
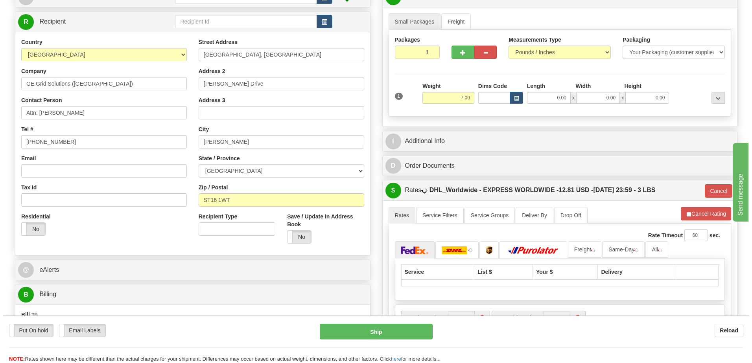
scroll to position [157, 0]
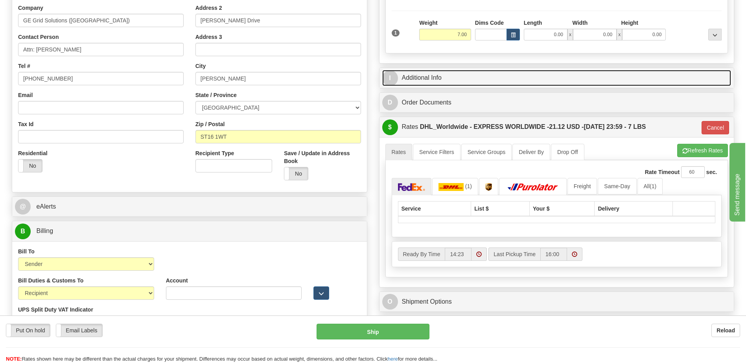
click at [420, 79] on link "I Additional Info" at bounding box center [556, 78] width 349 height 16
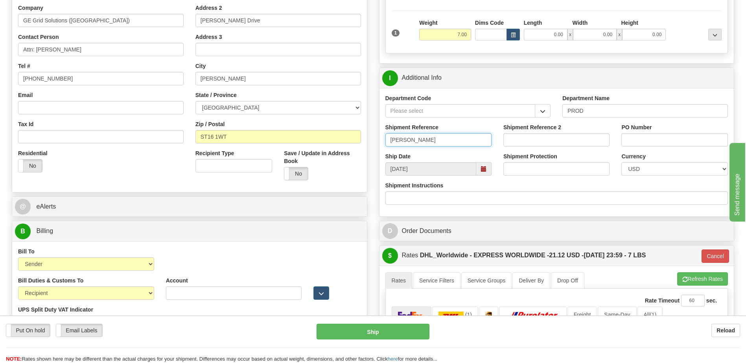
drag, startPoint x: 460, startPoint y: 140, endPoint x: 212, endPoint y: 134, distance: 247.8
type input "Elsbeth D."
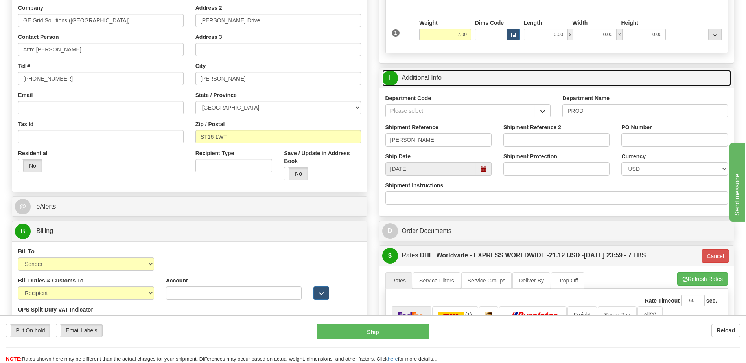
click at [443, 85] on link "I Additional Info" at bounding box center [556, 78] width 349 height 16
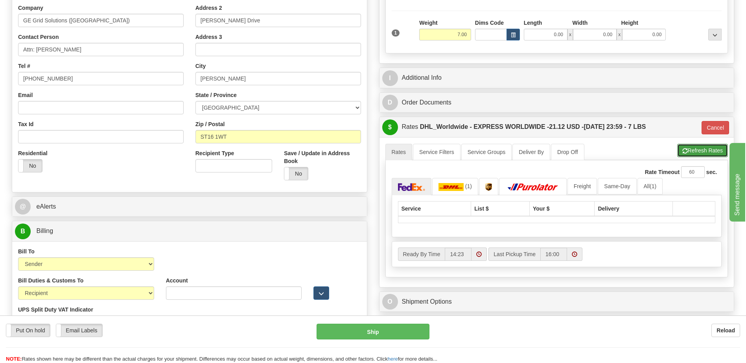
click at [697, 155] on button "Refresh Rates" at bounding box center [702, 150] width 51 height 13
type input "P"
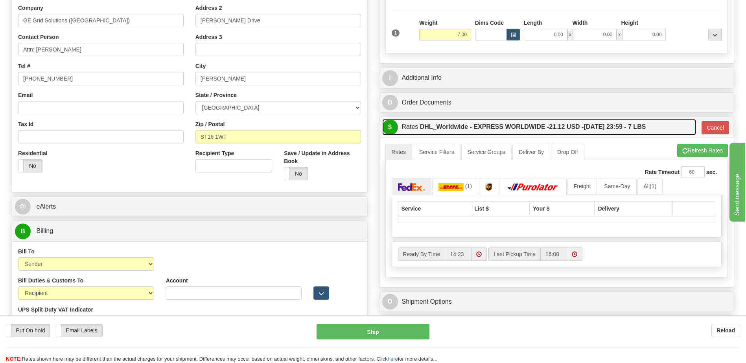
click at [589, 128] on label "DHL_Worldwide - EXPRESS WORLDWIDE - 21.12 USD - 10/01/2025 23:59 - 7 LBS" at bounding box center [533, 127] width 226 height 16
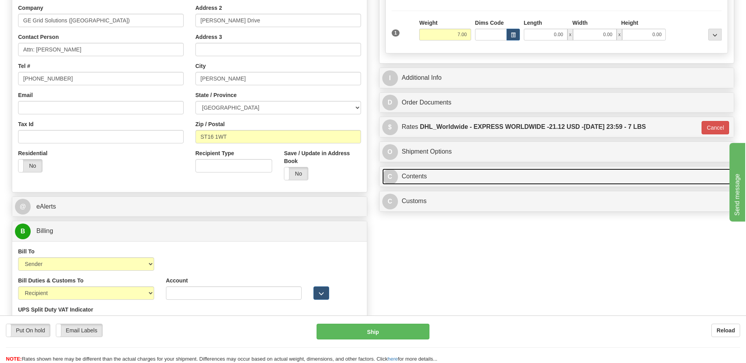
click at [431, 173] on link "C Contents" at bounding box center [556, 177] width 349 height 16
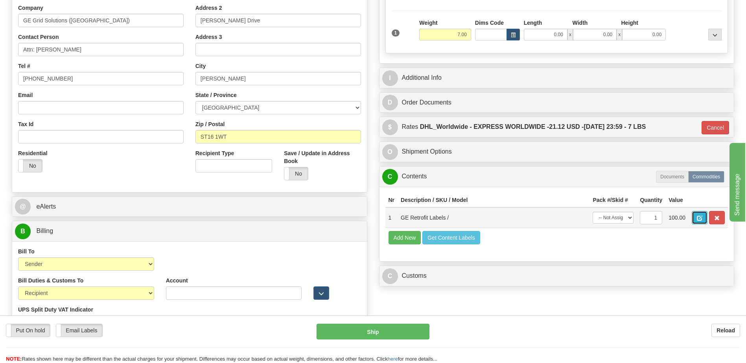
click at [696, 219] on button "button" at bounding box center [700, 217] width 16 height 13
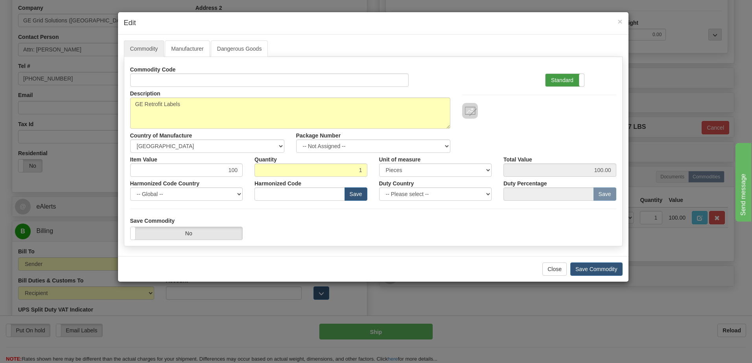
click at [562, 78] on label "Standard" at bounding box center [564, 80] width 39 height 13
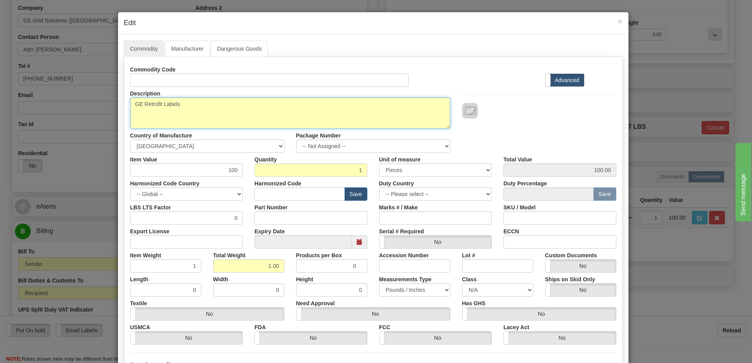
drag, startPoint x: 191, startPoint y: 105, endPoint x: 76, endPoint y: 109, distance: 114.5
click at [76, 110] on div "× Edit Commodity Manufacturer Dangerous Goods Commodity Code Standard Advanced …" at bounding box center [376, 181] width 752 height 363
type textarea "PCB PIN EXTRACTOR JIG"
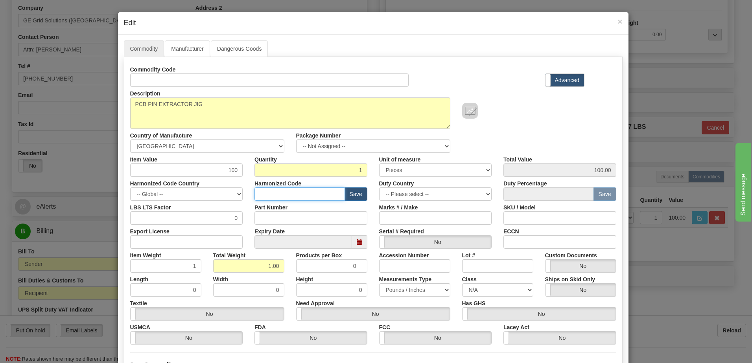
click at [270, 197] on input "text" at bounding box center [299, 194] width 90 height 13
type input "8538.90.00"
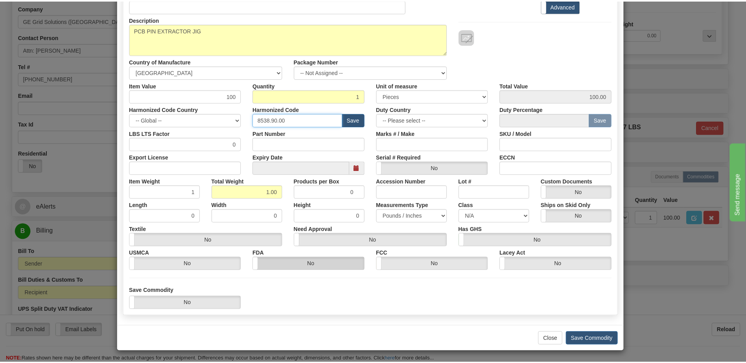
scroll to position [75, 0]
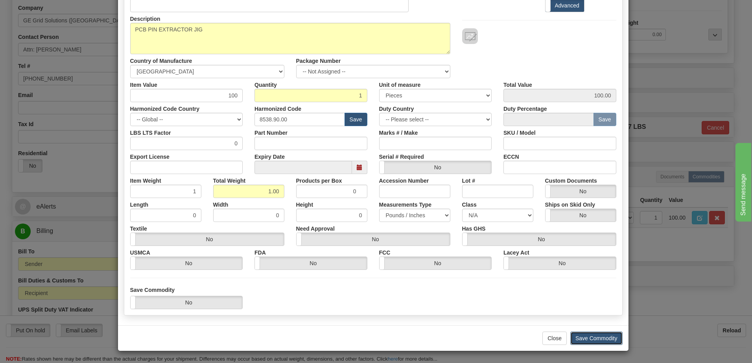
click at [599, 340] on button "Save Commodity" at bounding box center [596, 338] width 52 height 13
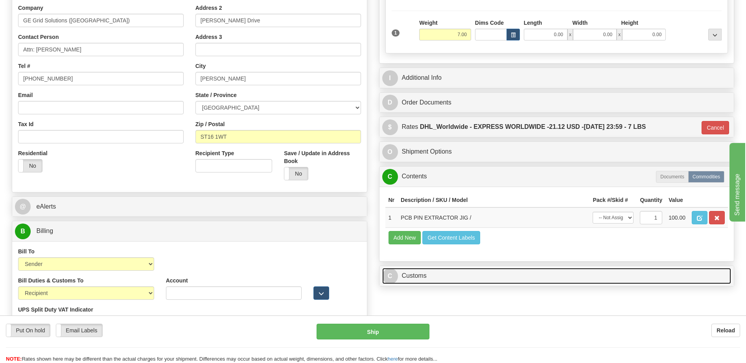
click at [407, 272] on link "C Customs" at bounding box center [556, 276] width 349 height 16
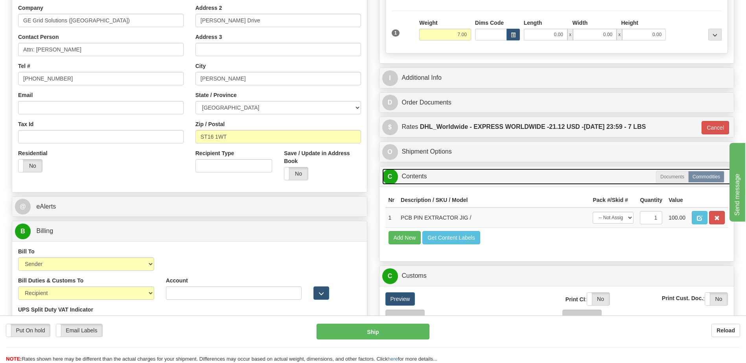
click at [417, 171] on link "C Contents" at bounding box center [556, 177] width 349 height 16
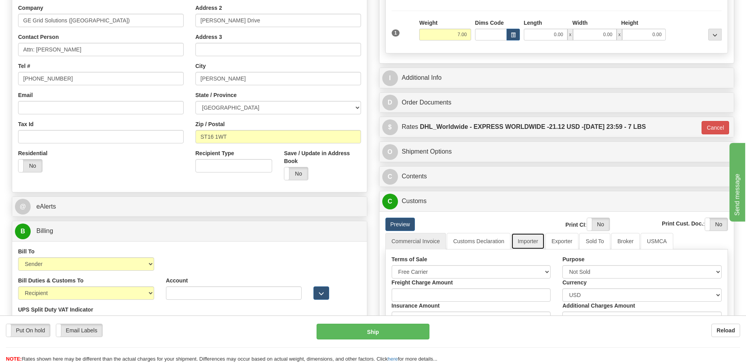
click at [532, 245] on link "Importer" at bounding box center [527, 241] width 33 height 17
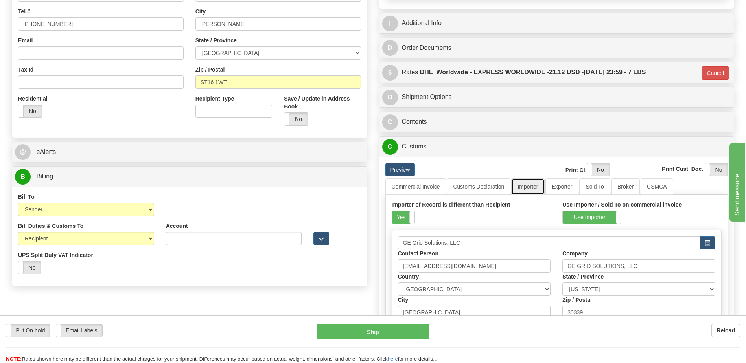
scroll to position [275, 0]
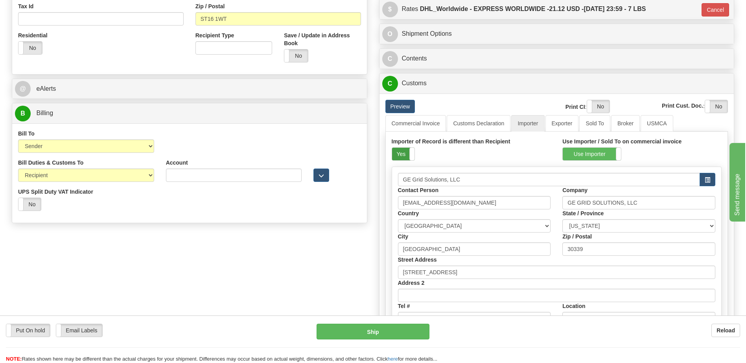
click at [406, 155] on label "Yes" at bounding box center [403, 154] width 22 height 13
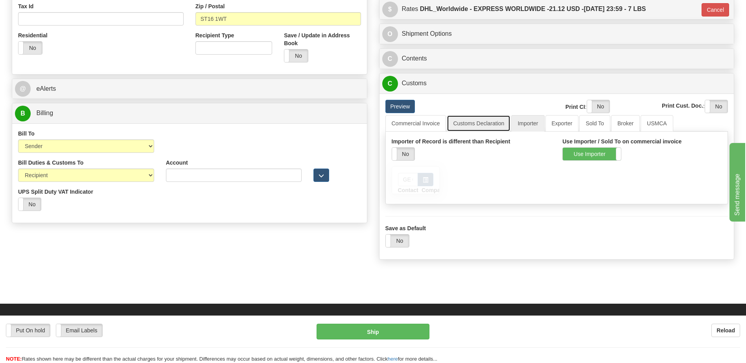
click at [480, 124] on link "Customs Declaration" at bounding box center [479, 123] width 64 height 17
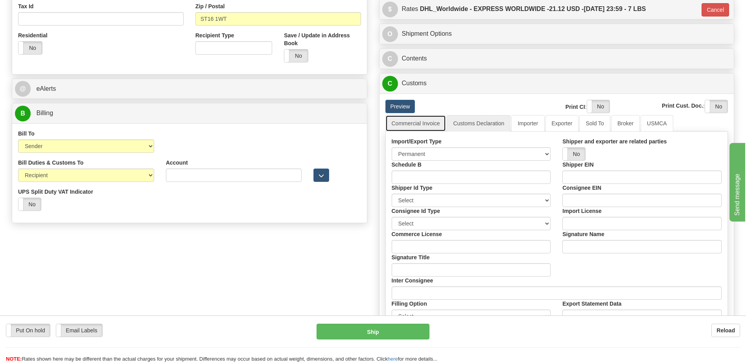
click at [422, 128] on link "Commercial Invoice" at bounding box center [415, 123] width 61 height 17
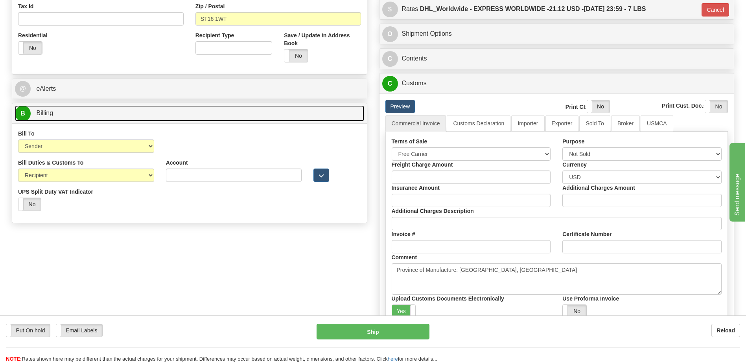
click at [77, 111] on link "B Billing" at bounding box center [189, 113] width 349 height 16
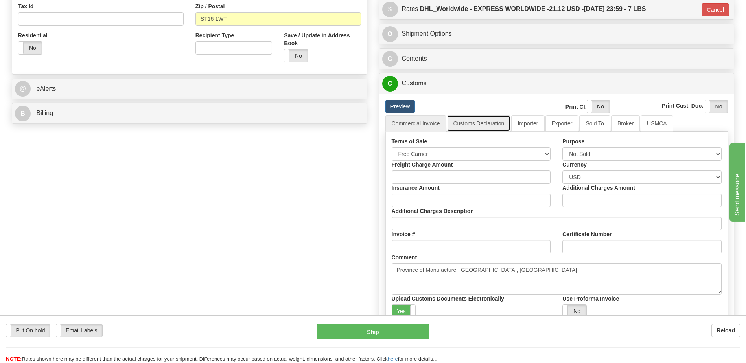
click at [468, 124] on link "Customs Declaration" at bounding box center [479, 123] width 64 height 17
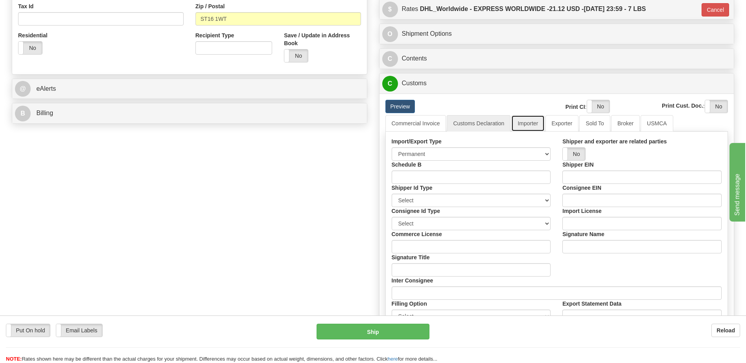
click at [530, 124] on link "Importer" at bounding box center [527, 123] width 33 height 17
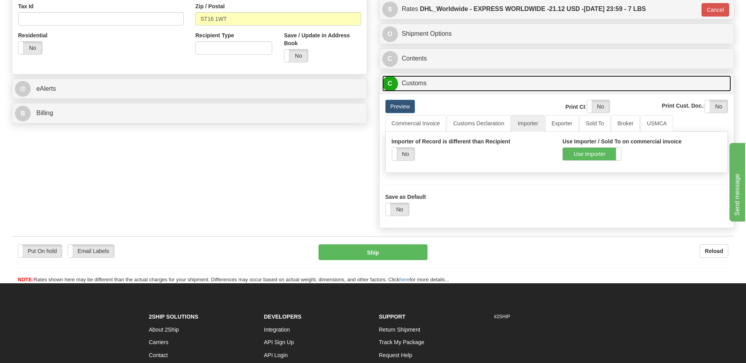
click at [407, 85] on link "C Customs" at bounding box center [556, 83] width 349 height 16
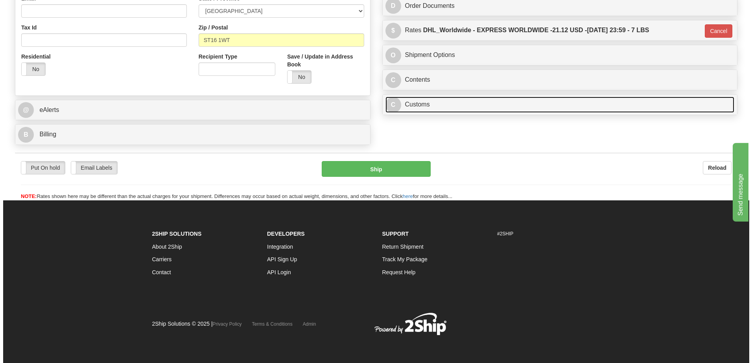
scroll to position [254, 0]
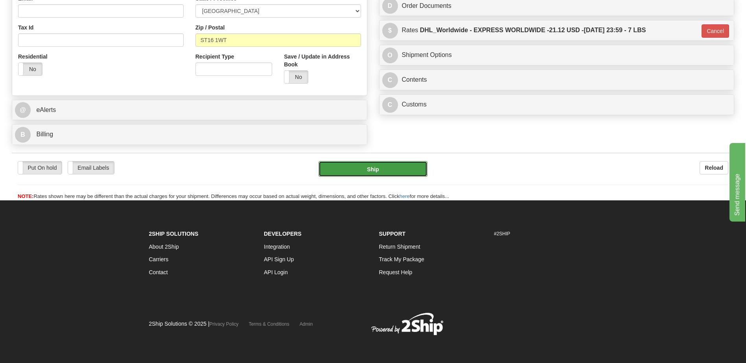
click at [387, 164] on button "Ship" at bounding box center [372, 169] width 109 height 16
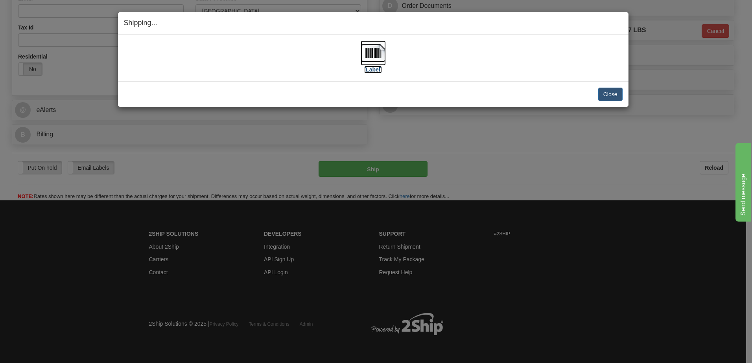
click at [374, 50] on img at bounding box center [373, 52] width 25 height 25
click at [607, 93] on button "Close" at bounding box center [610, 94] width 24 height 13
